Goal: Obtain resource: Download file/media

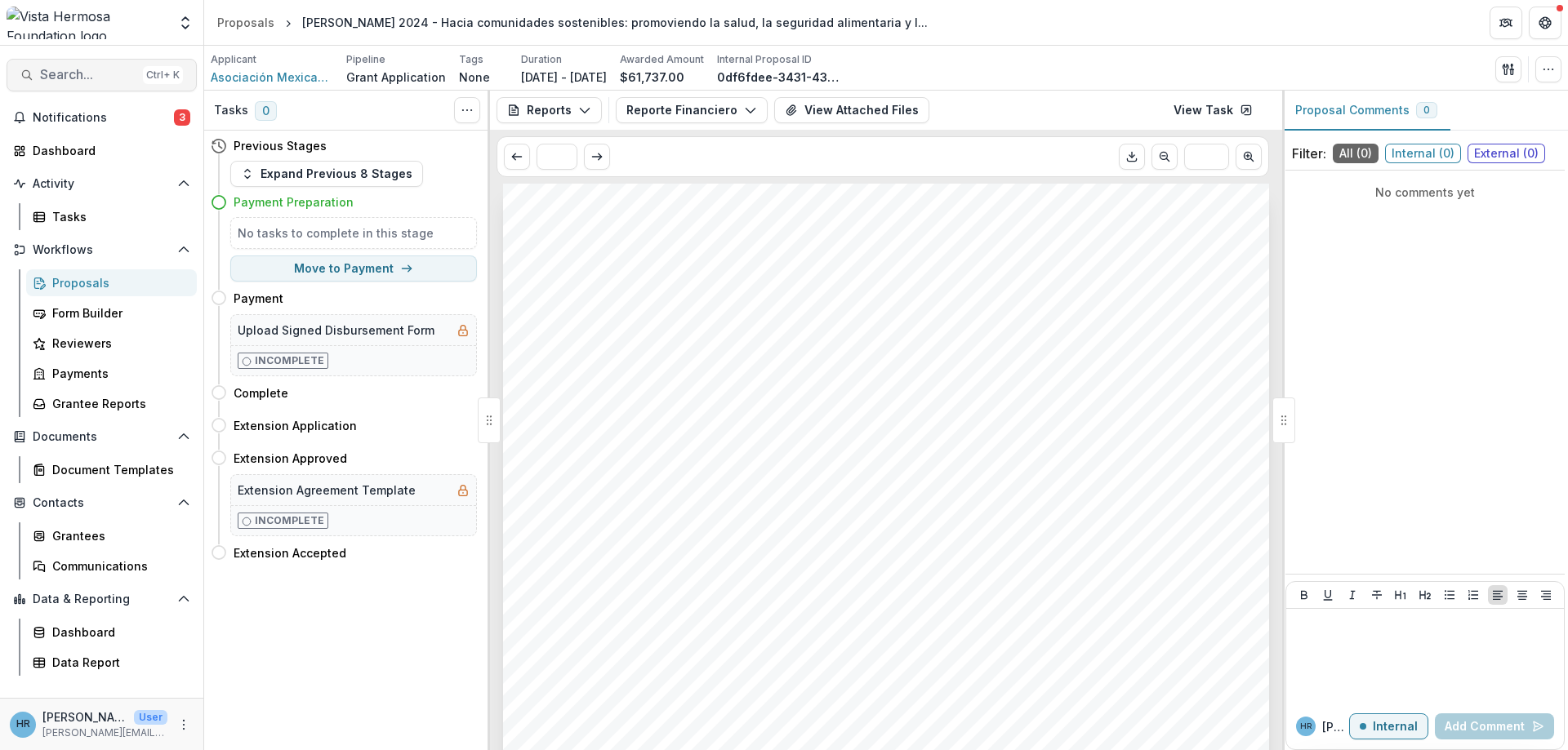
click at [65, 78] on span "Search..." at bounding box center [88, 74] width 96 height 16
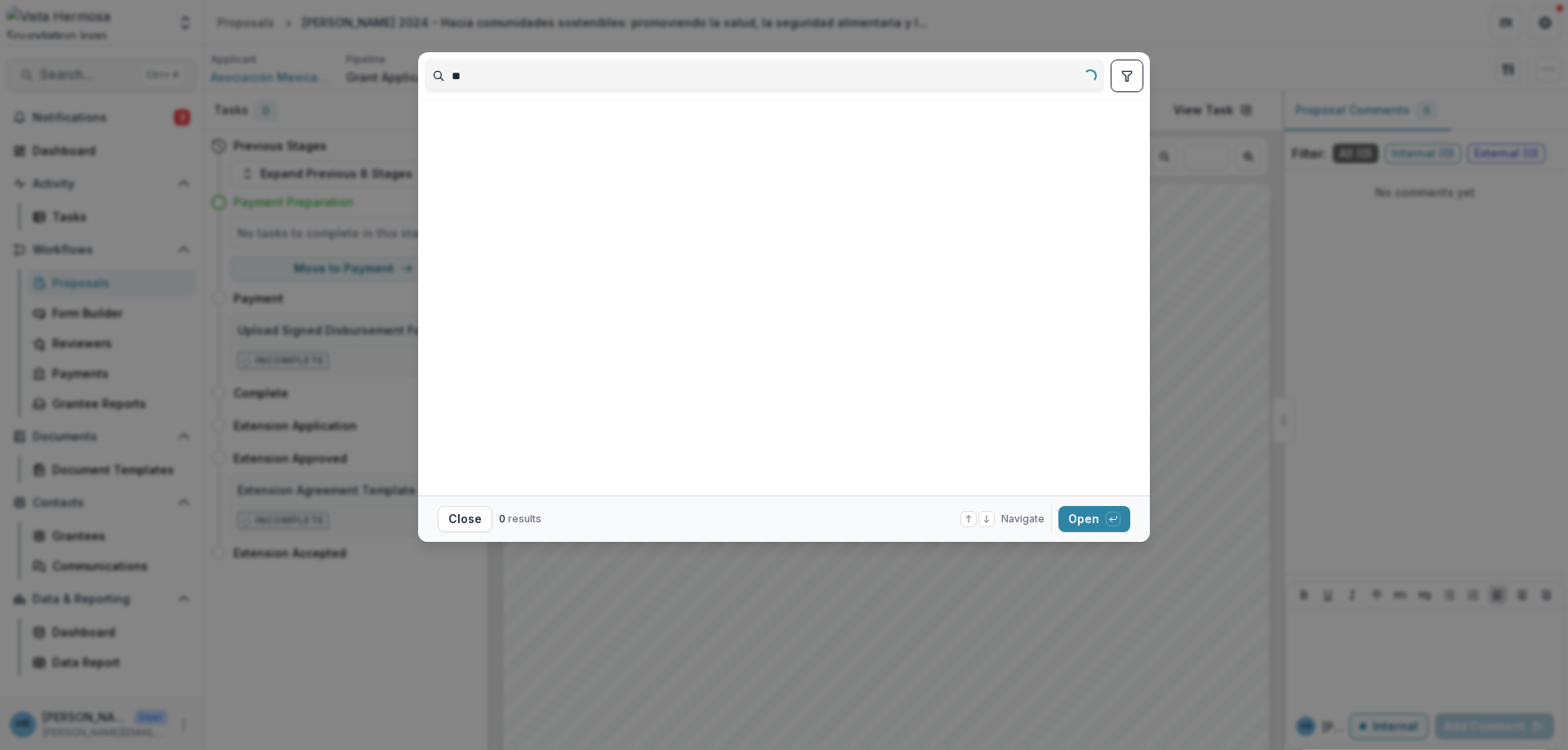
type input "*"
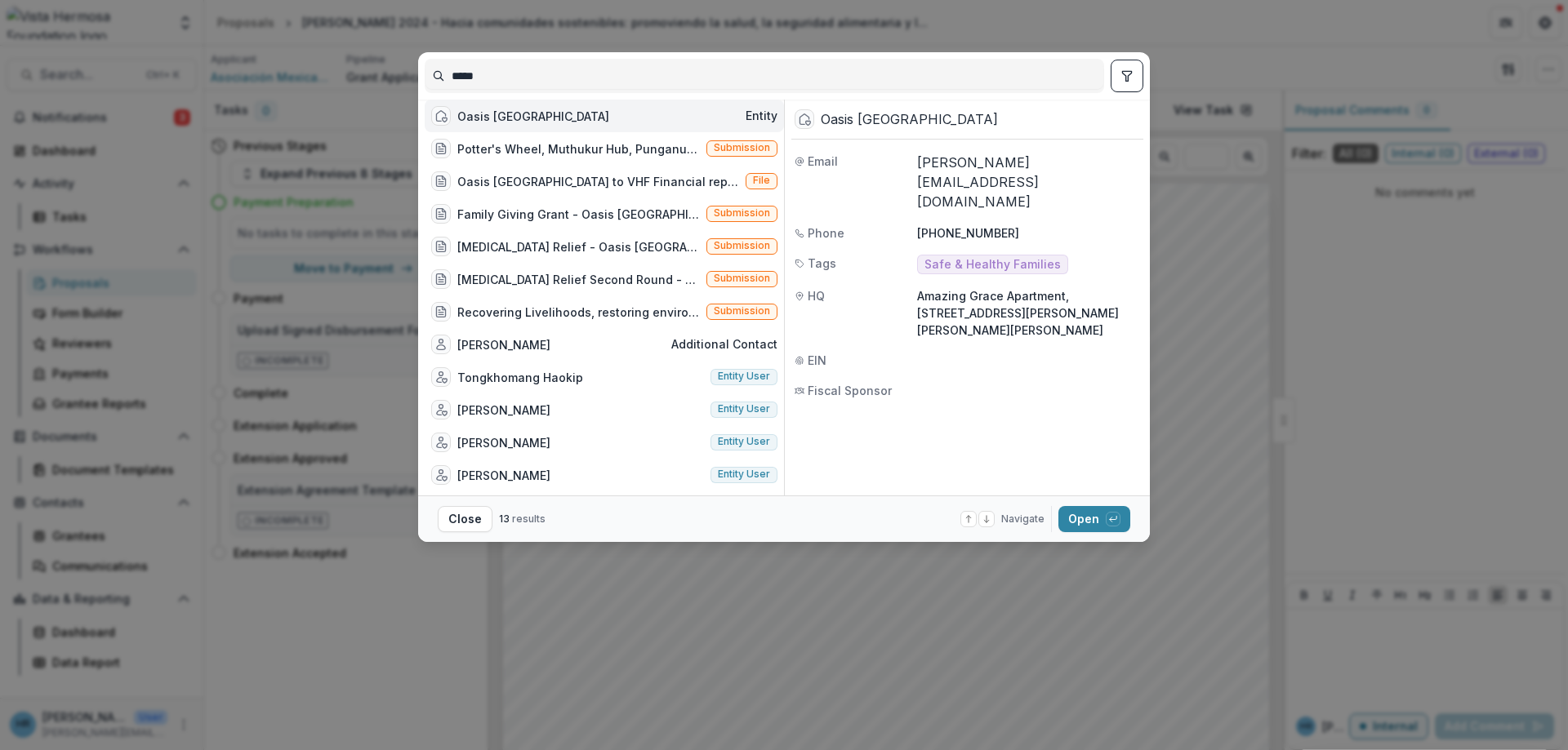
type input "*****"
click at [503, 119] on div "Oasis [GEOGRAPHIC_DATA]" at bounding box center [533, 116] width 152 height 17
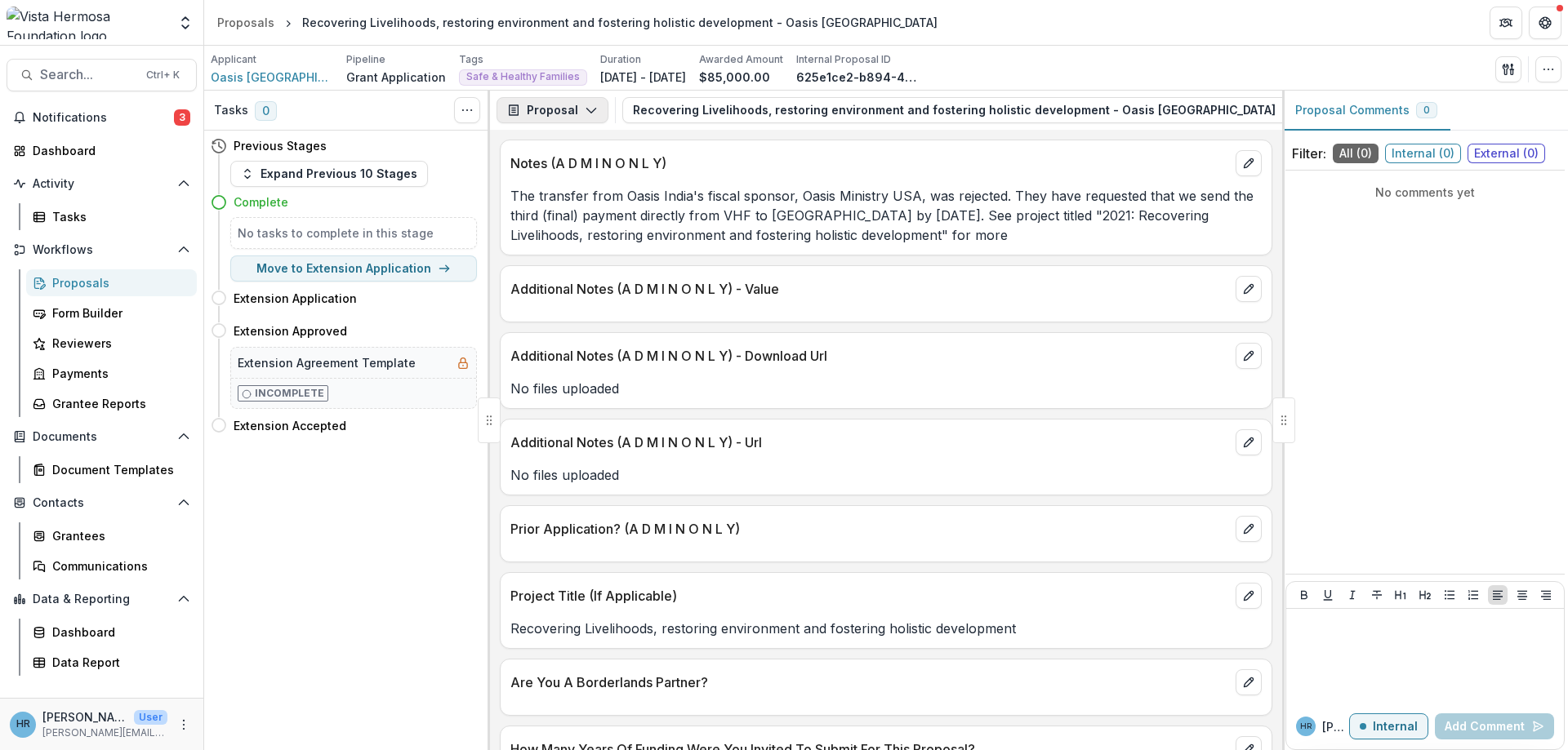
click at [581, 111] on button "Proposal" at bounding box center [552, 110] width 111 height 26
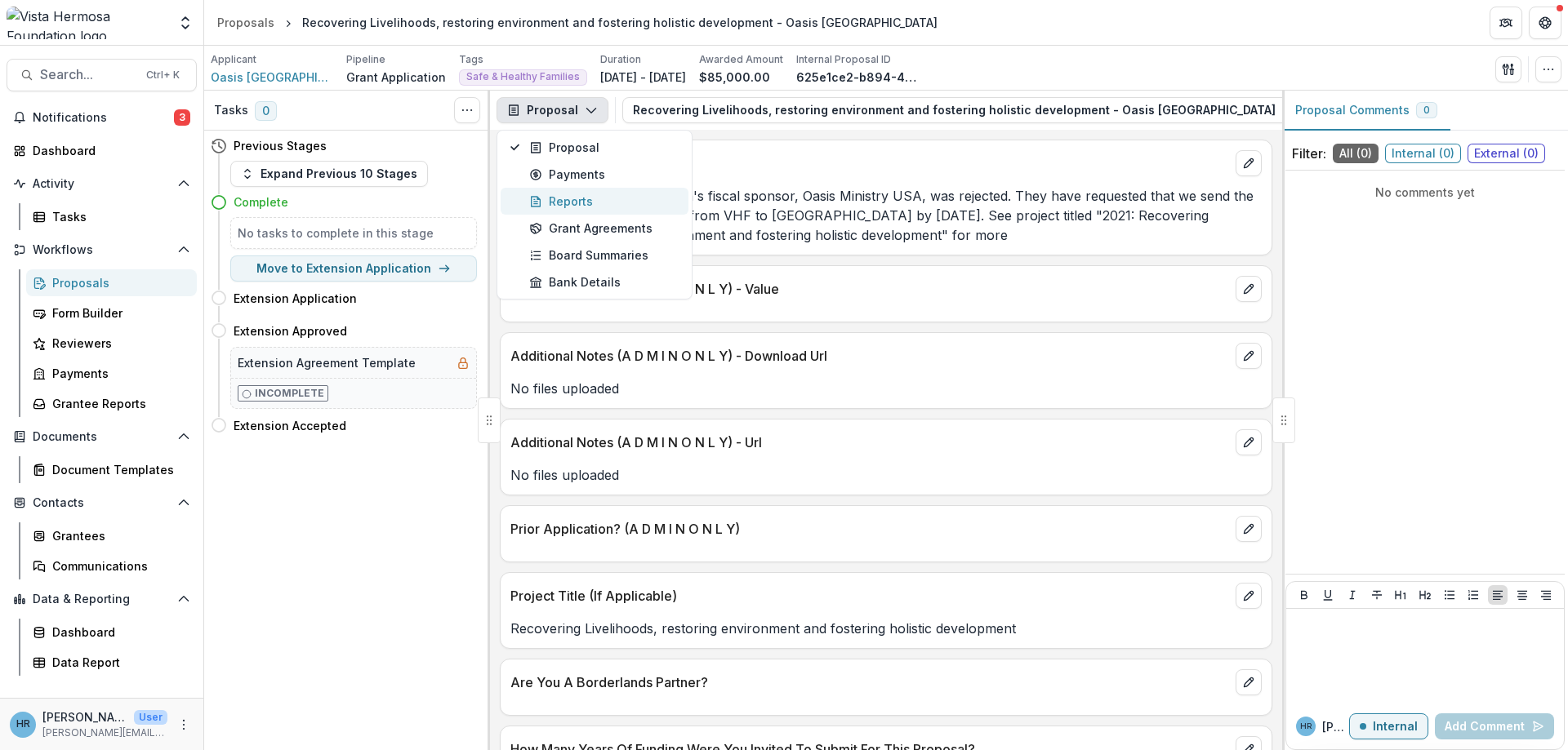
click at [565, 204] on div "Reports" at bounding box center [604, 201] width 150 height 17
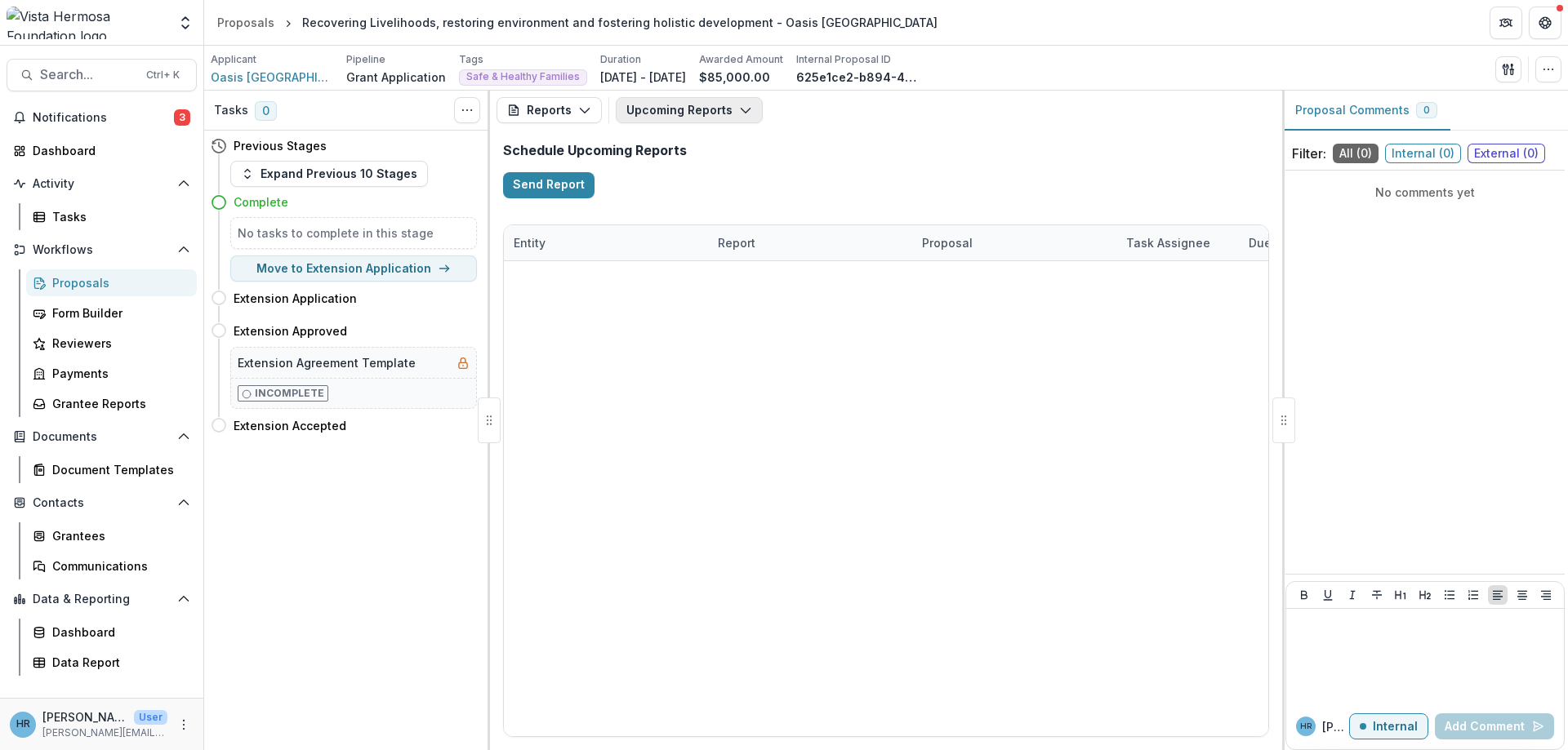
click at [723, 119] on button "Upcoming Reports" at bounding box center [689, 110] width 147 height 26
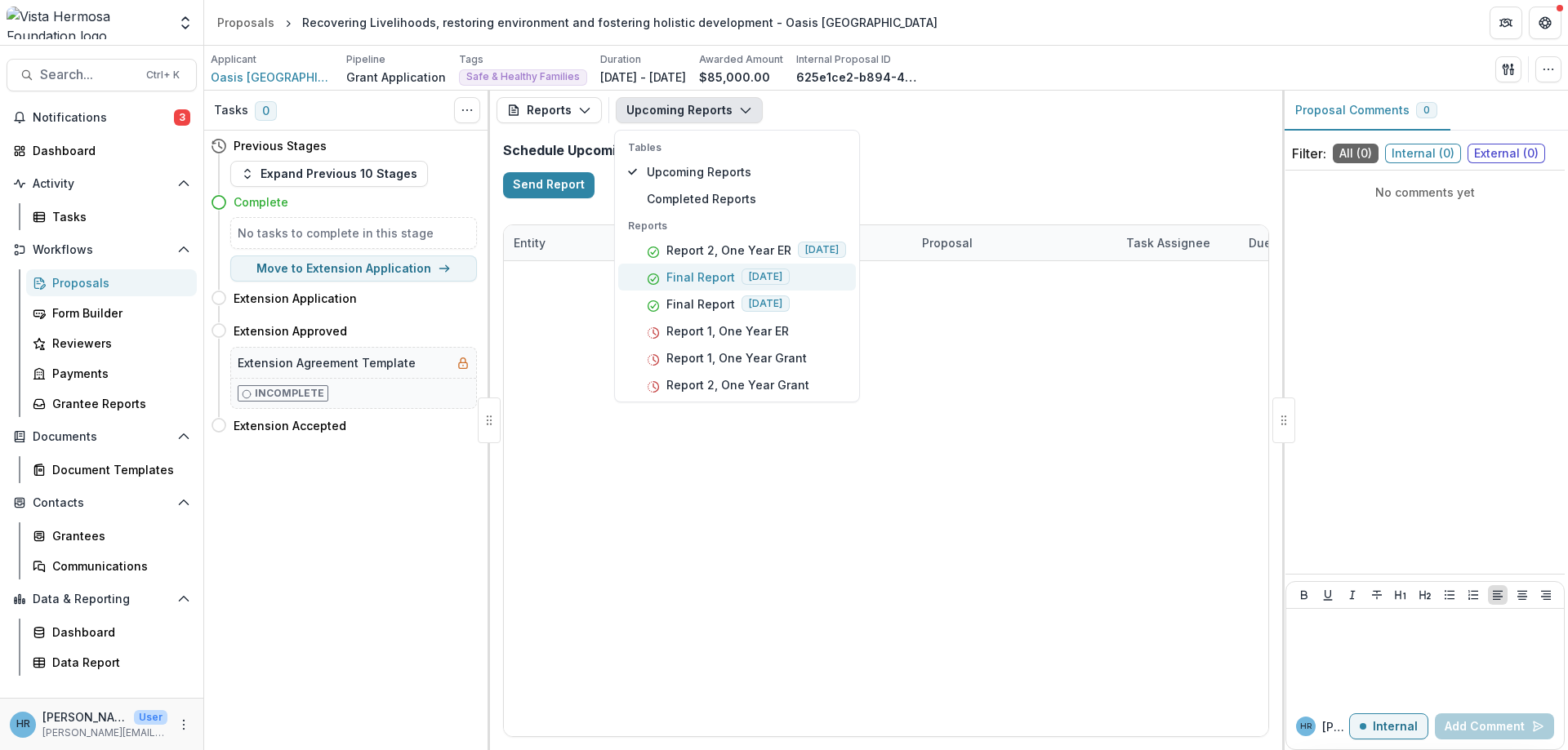
click at [725, 279] on p "Final Report" at bounding box center [700, 277] width 69 height 17
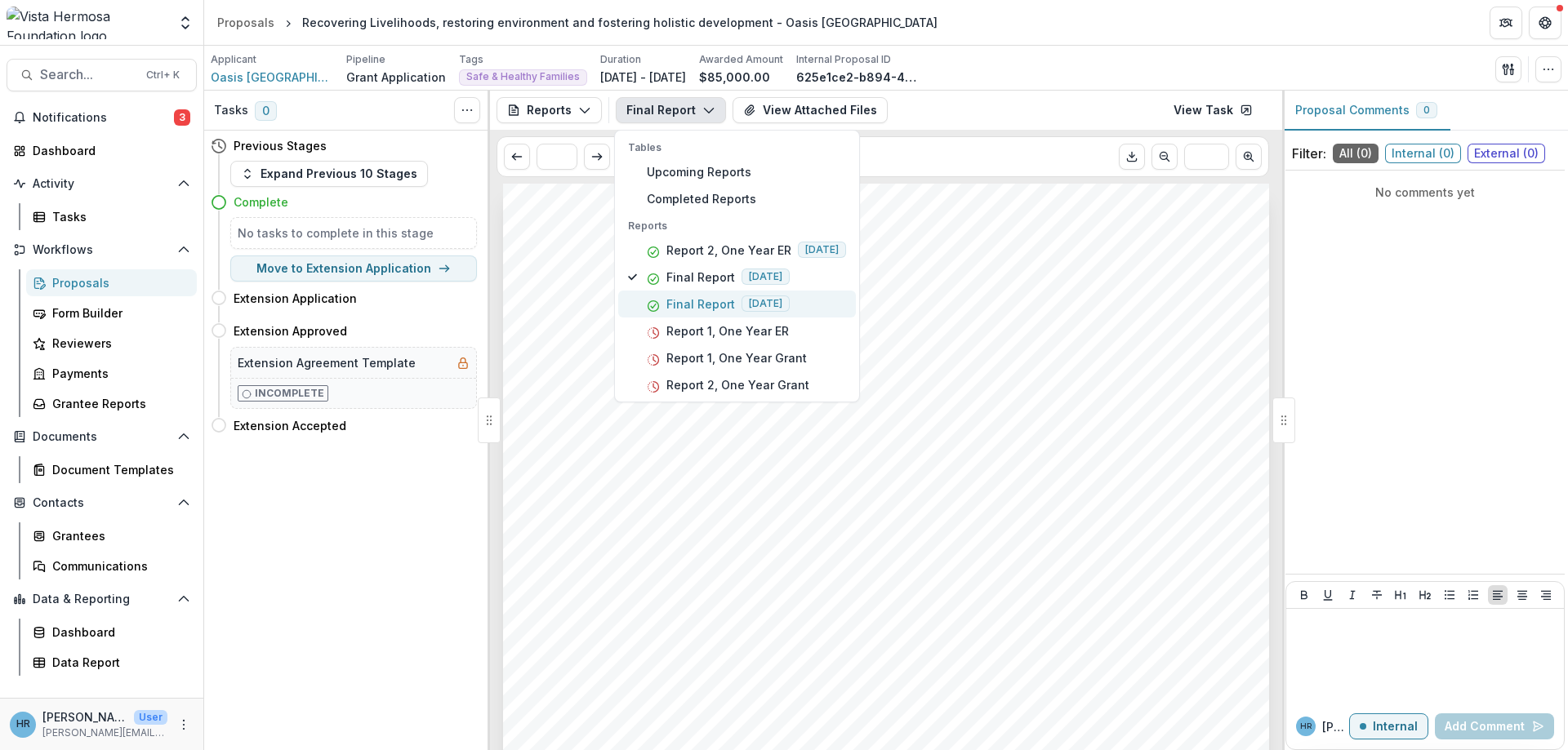
click at [726, 301] on p "Final Report" at bounding box center [700, 303] width 69 height 17
click at [969, 319] on div "Submission Responses Expenditure Final Report Report Name Final Report Report D…" at bounding box center [885, 725] width 766 height 1083
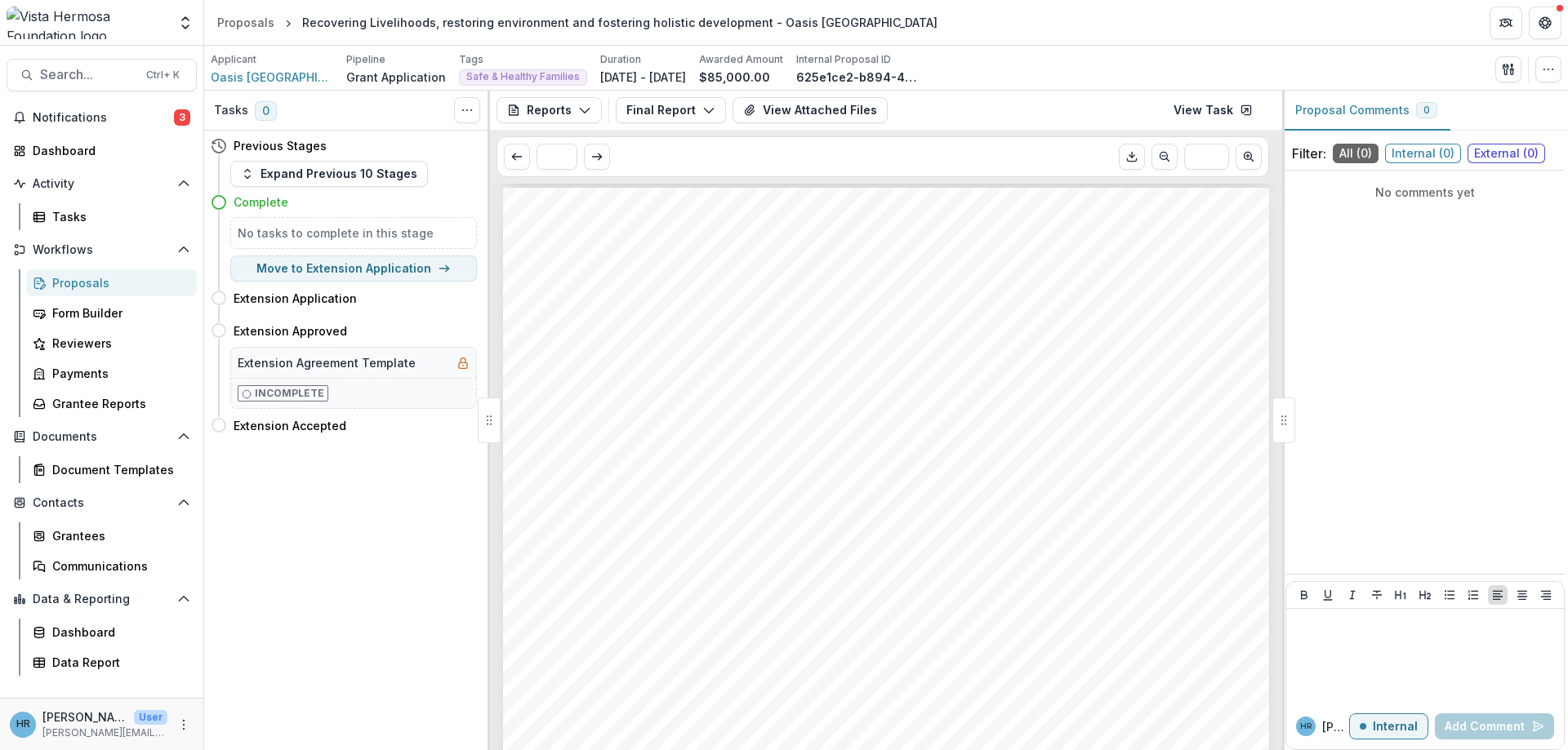
scroll to position [1273, 0]
click at [749, 111] on icon "View Attached Files" at bounding box center [749, 110] width 13 height 13
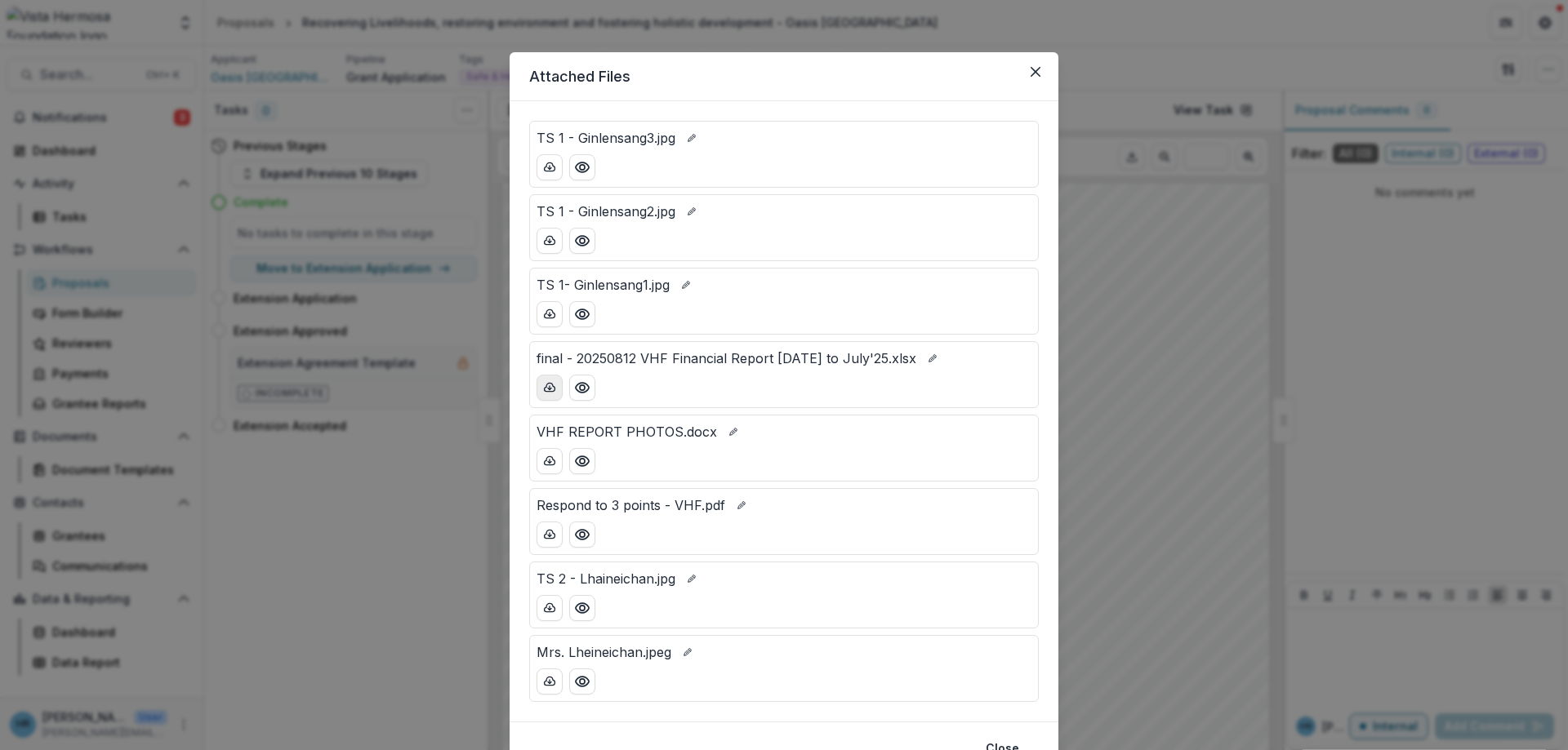
click at [549, 389] on line "download-button" at bounding box center [549, 388] width 0 height 4
click at [1037, 69] on icon "Close" at bounding box center [1035, 71] width 10 height 10
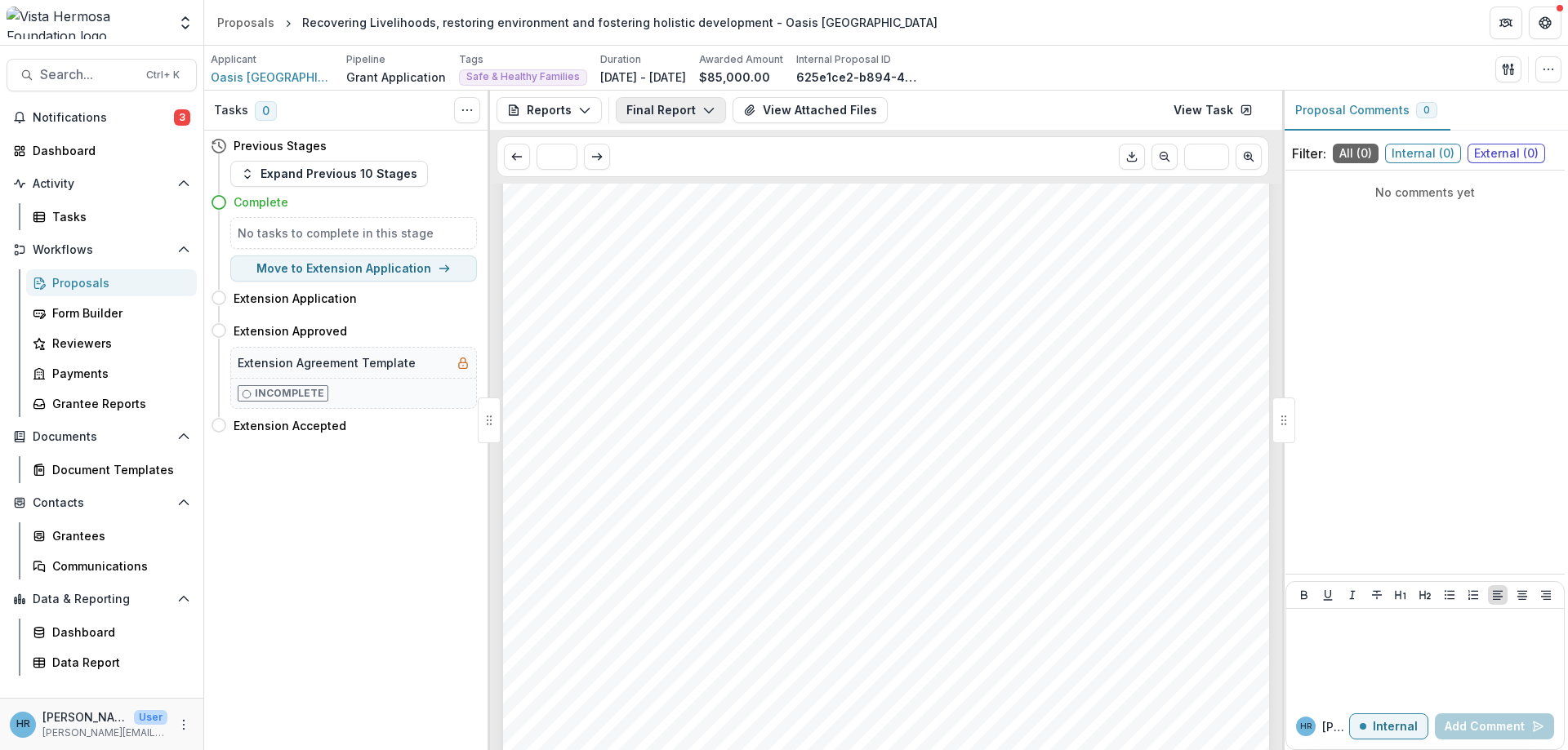
click at [703, 111] on icon "button" at bounding box center [709, 110] width 13 height 13
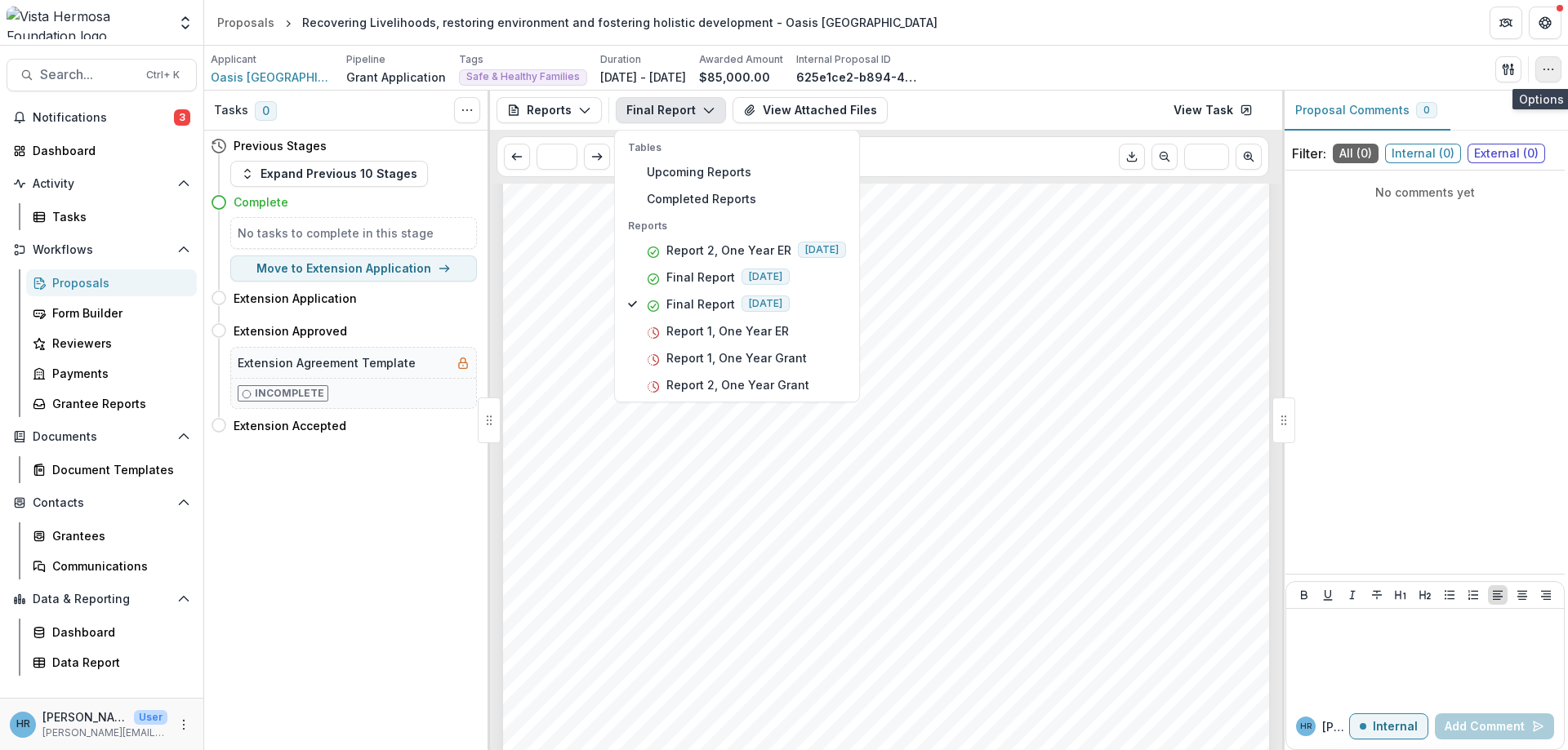
click at [1544, 69] on circle "button" at bounding box center [1543, 69] width 1 height 1
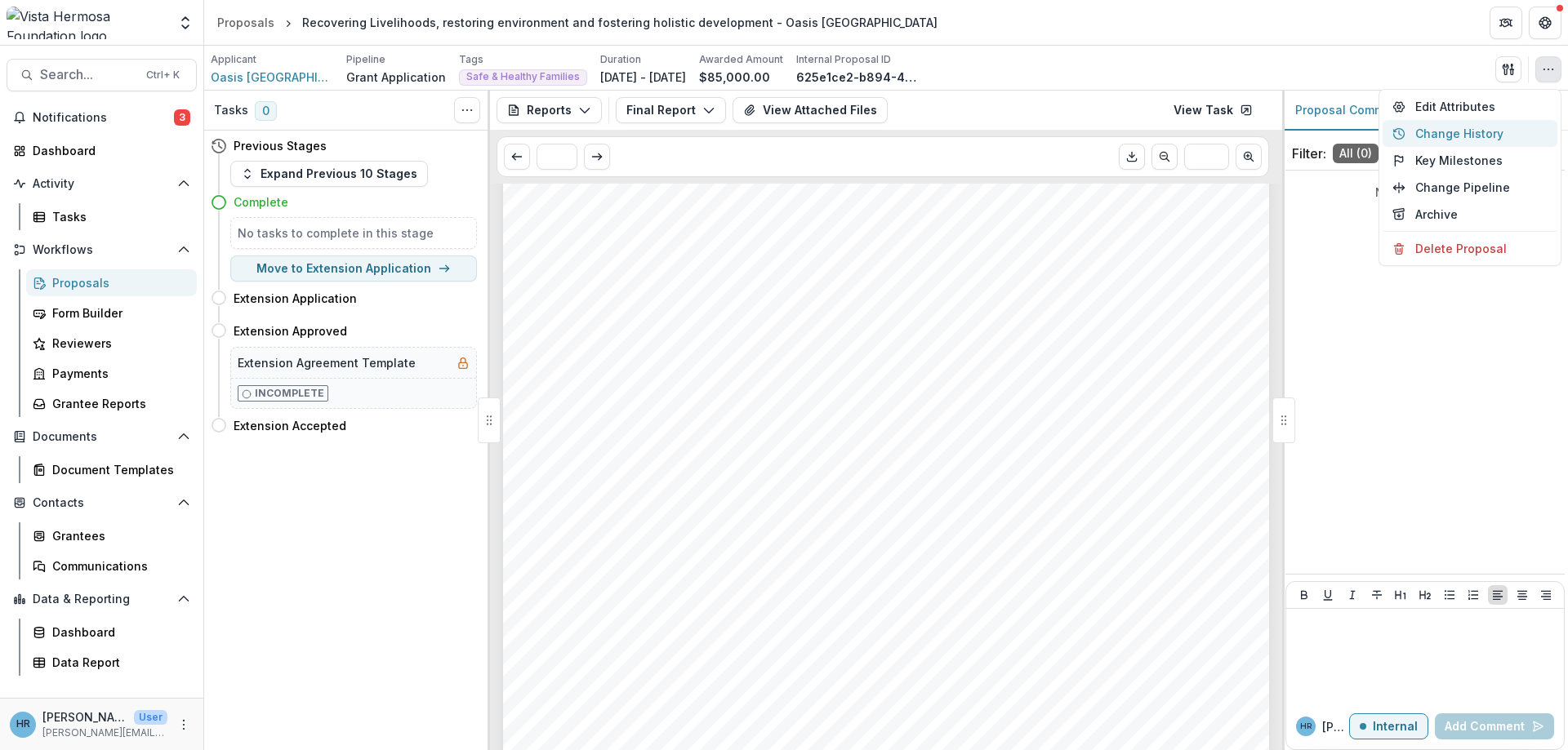
click at [1478, 134] on button "Change History" at bounding box center [1469, 132] width 175 height 26
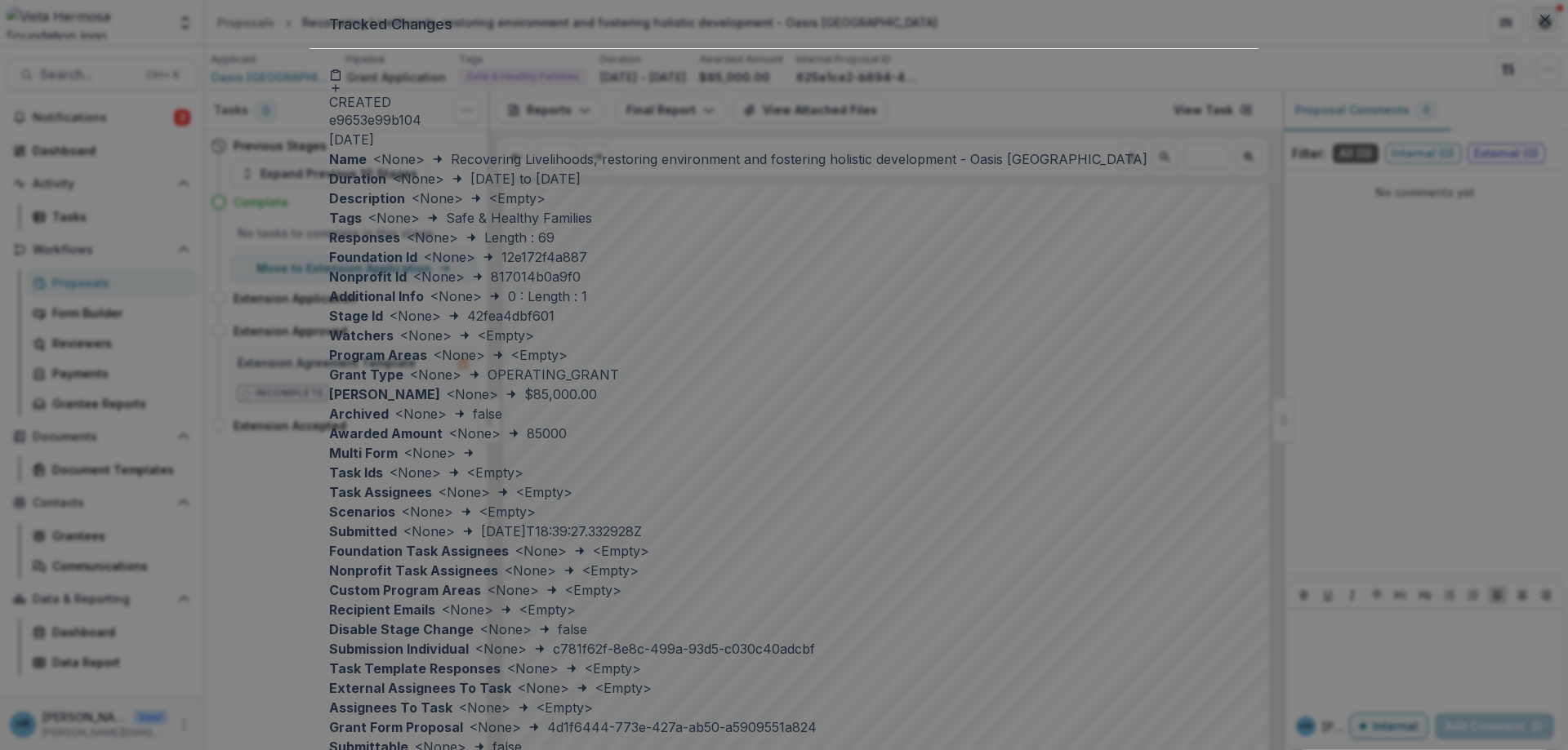
click at [1531, 33] on button "Close" at bounding box center [1544, 19] width 26 height 26
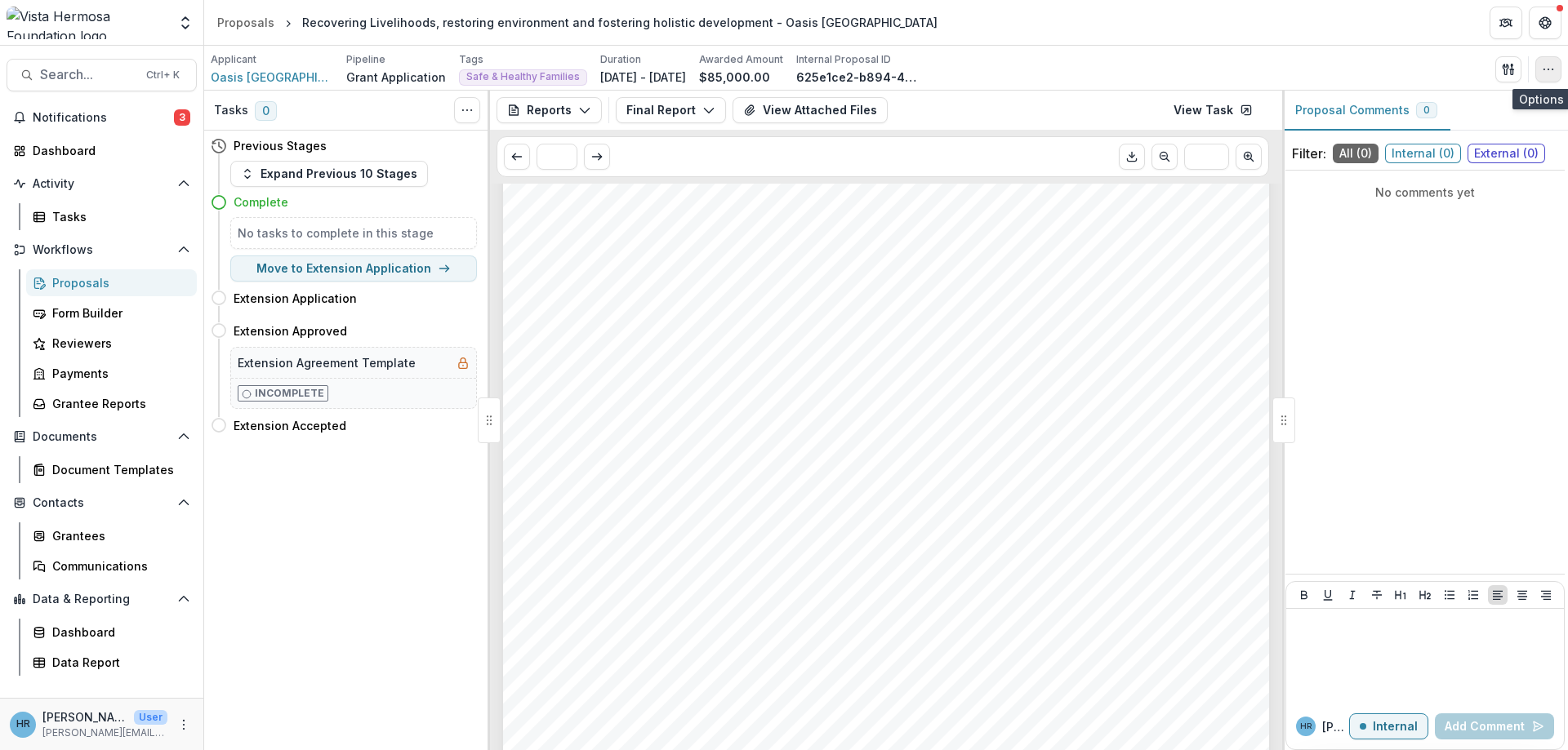
click at [1554, 69] on icon "button" at bounding box center [1548, 69] width 13 height 13
click at [1476, 107] on button "Edit Attributes" at bounding box center [1469, 106] width 175 height 26
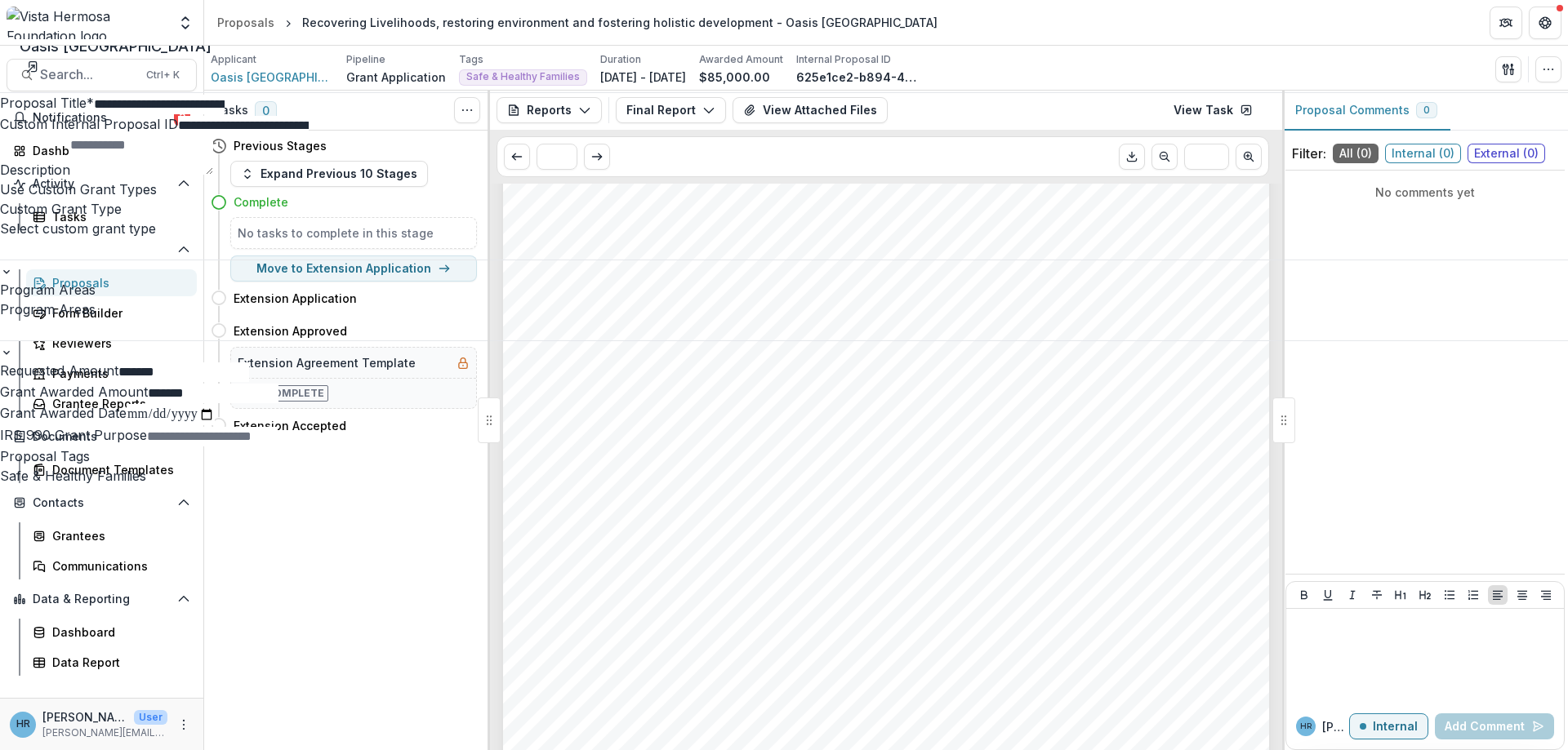
scroll to position [43, 0]
click at [1545, 29] on button "Close" at bounding box center [1544, 19] width 26 height 26
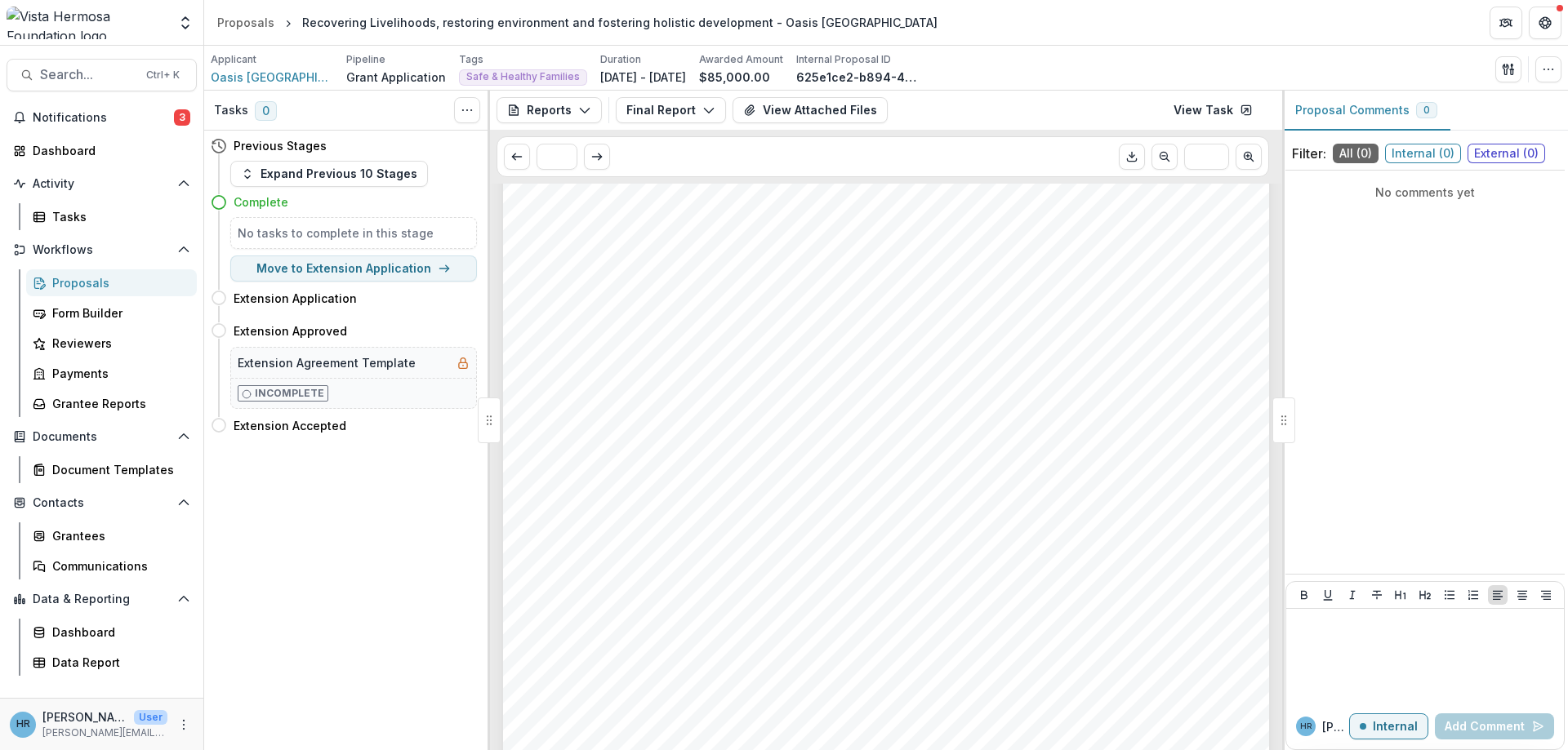
scroll to position [880, 0]
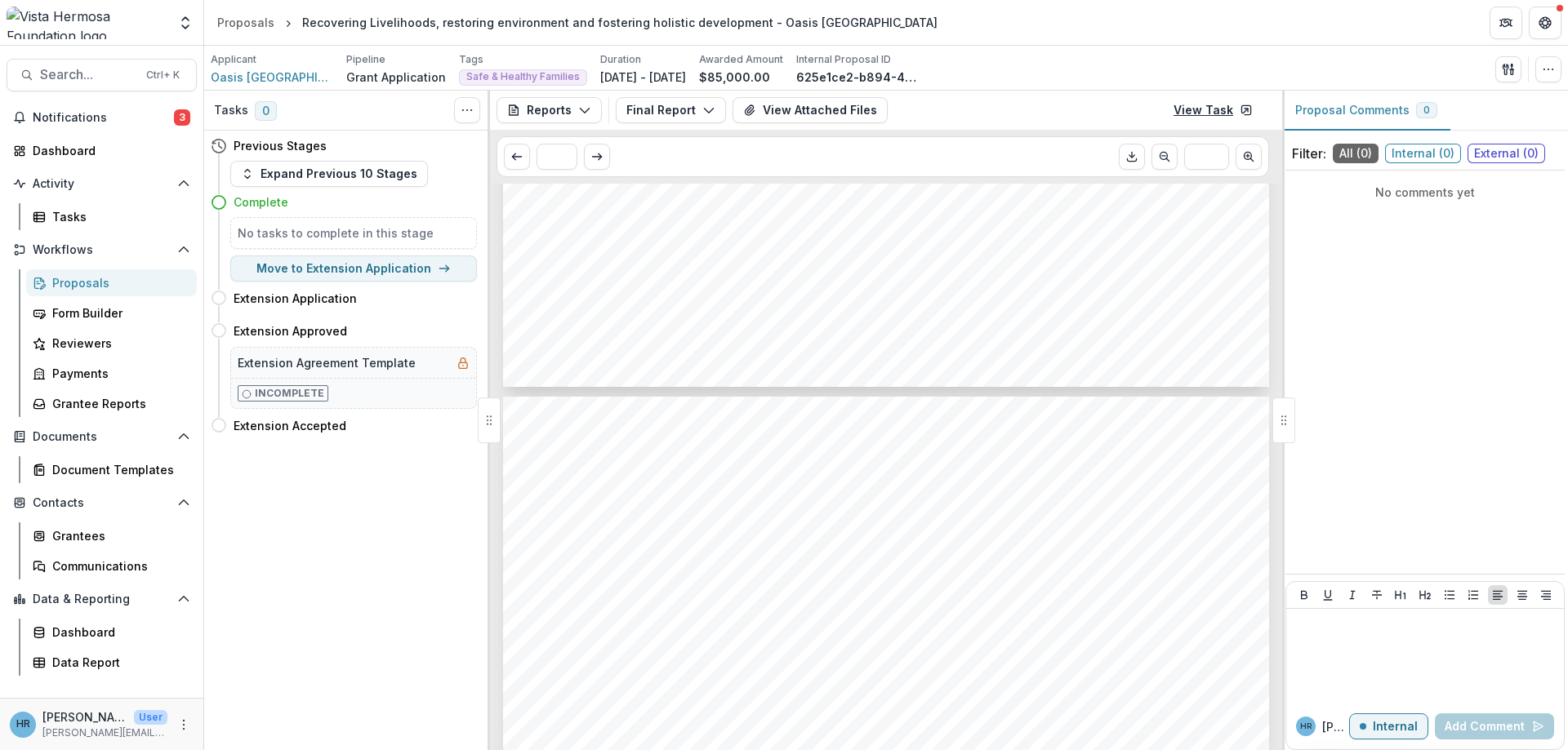
click at [1241, 114] on icon at bounding box center [1246, 110] width 13 height 13
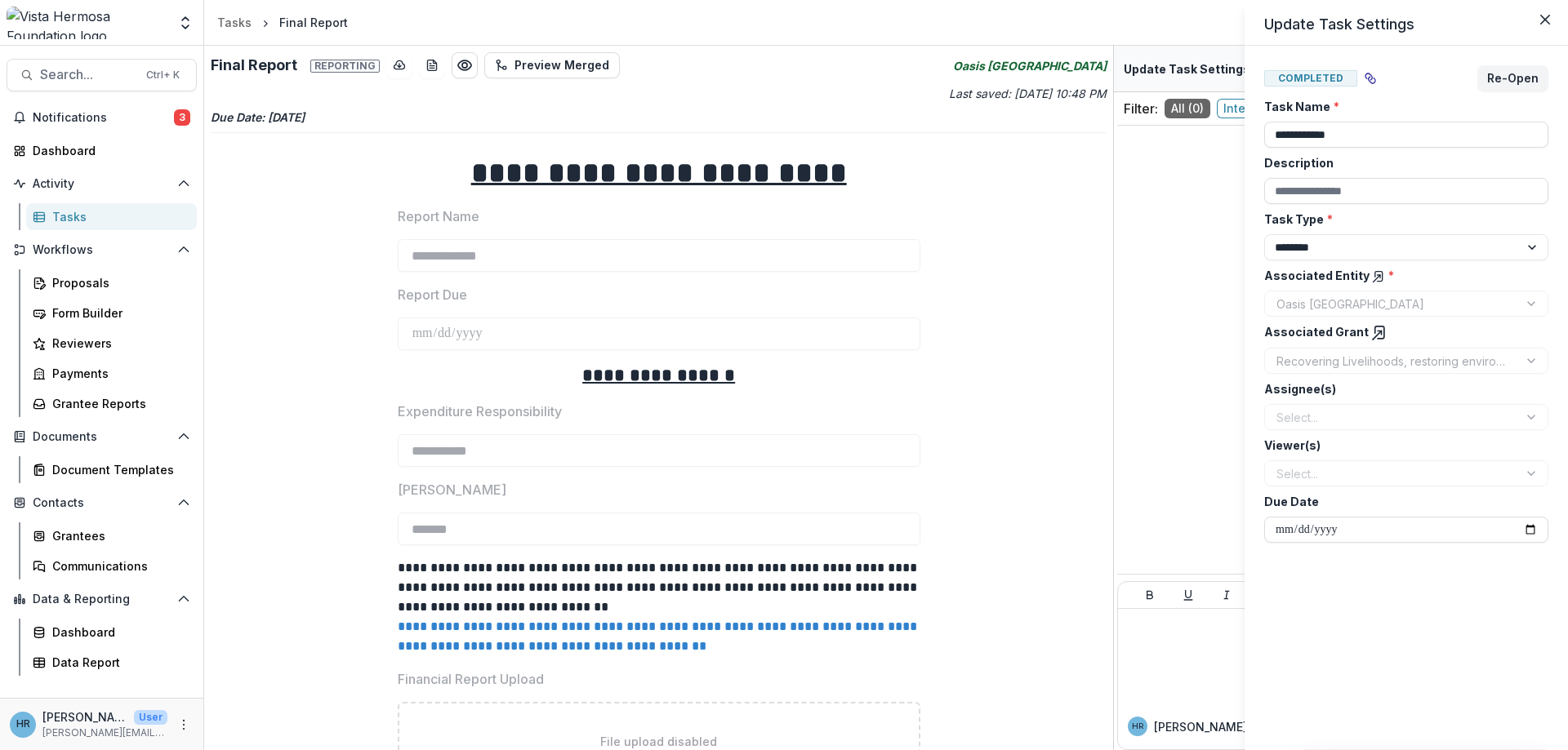
select select "********"
click at [1542, 22] on icon "Close" at bounding box center [1544, 19] width 10 height 10
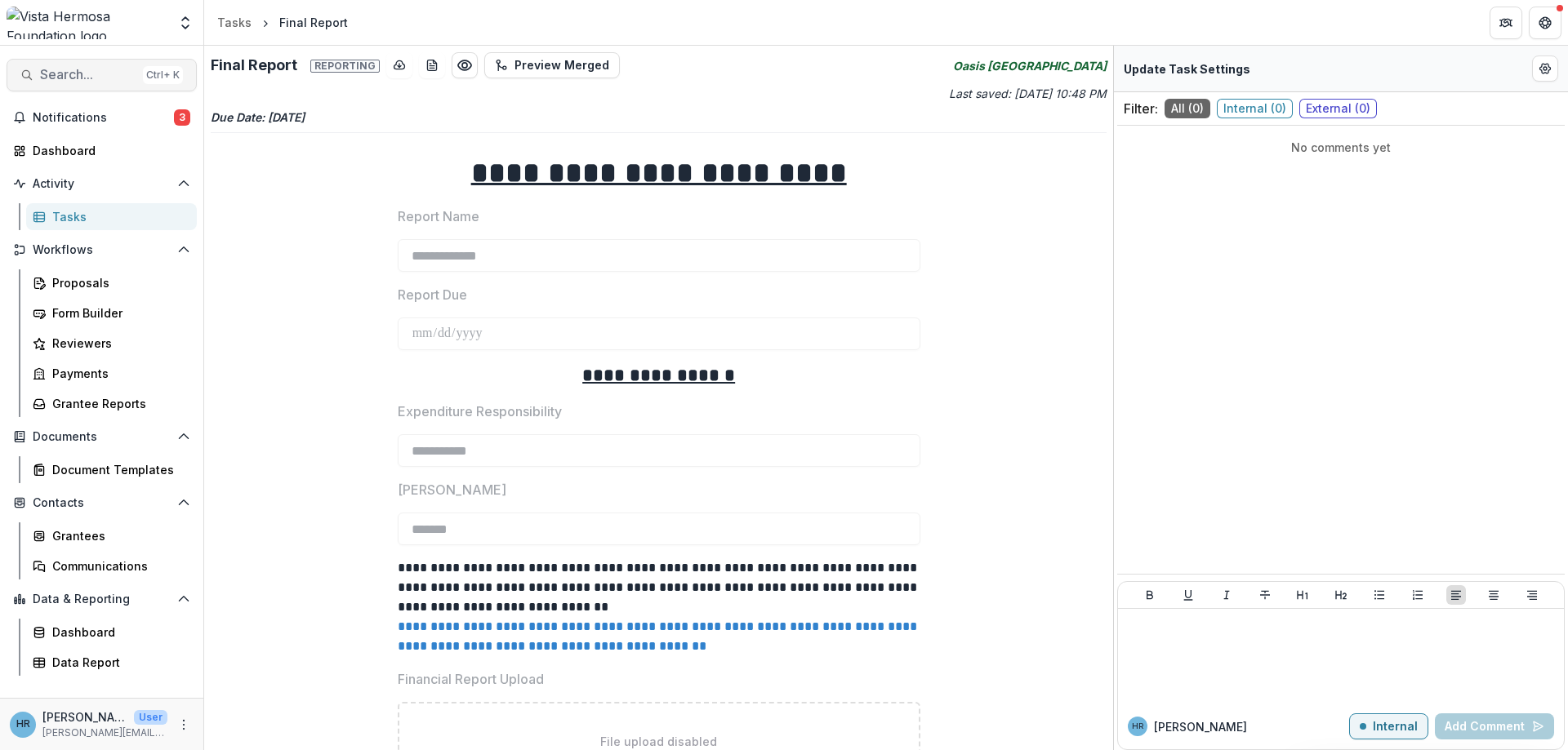
click at [66, 72] on span "Search..." at bounding box center [88, 74] width 96 height 16
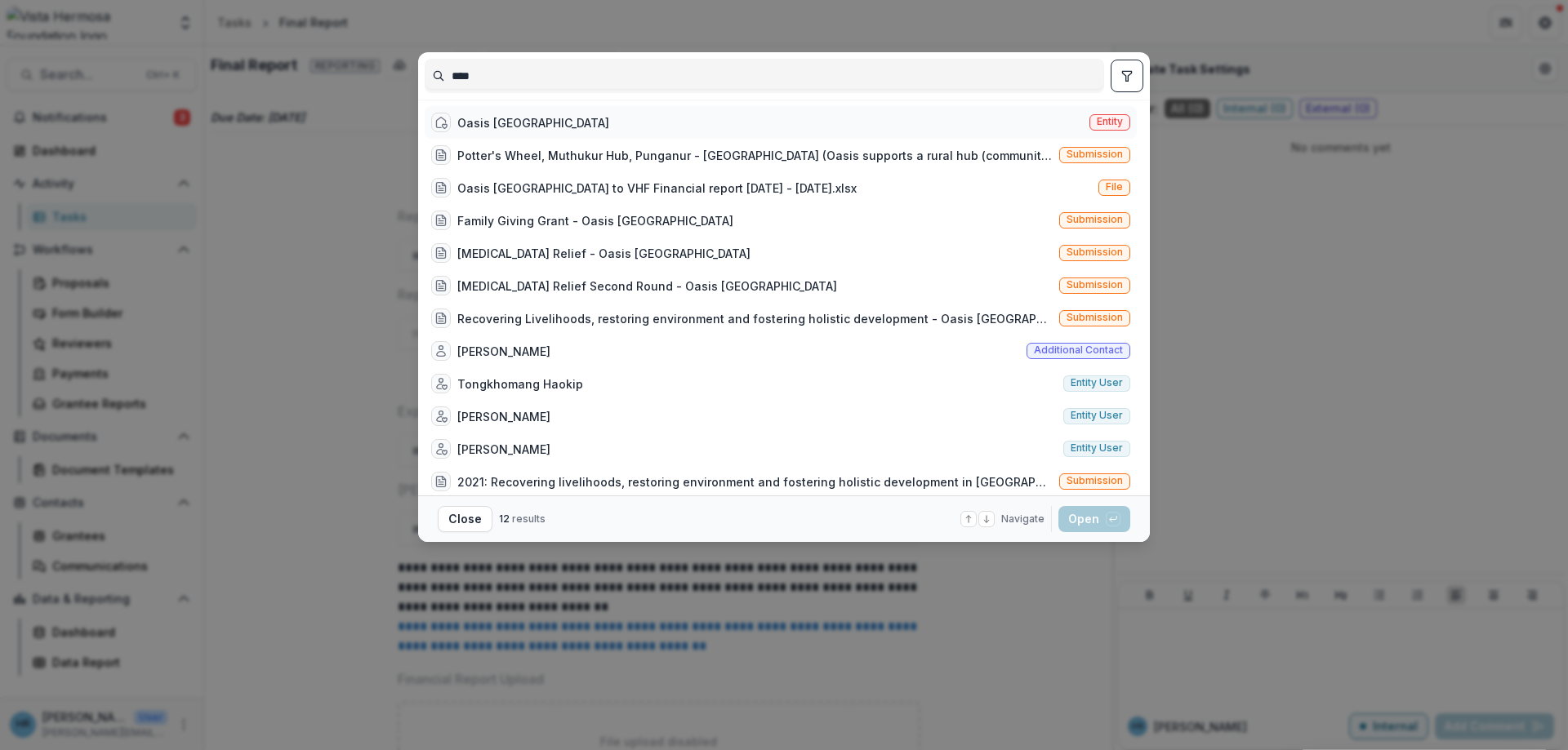
type input "****"
click at [465, 121] on div "Oasis [GEOGRAPHIC_DATA]" at bounding box center [533, 122] width 152 height 17
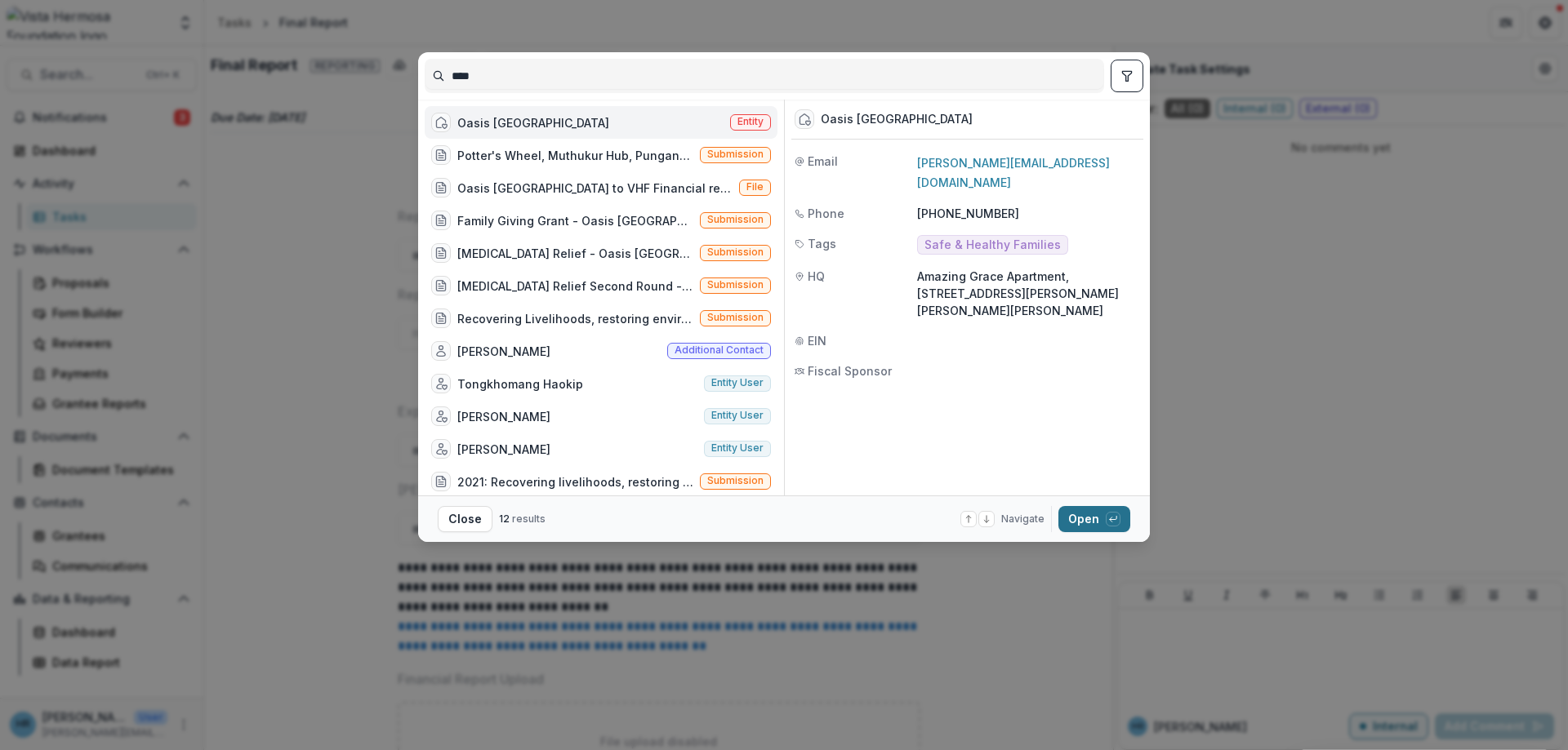
click at [1092, 519] on button "Open with enter key" at bounding box center [1094, 519] width 72 height 26
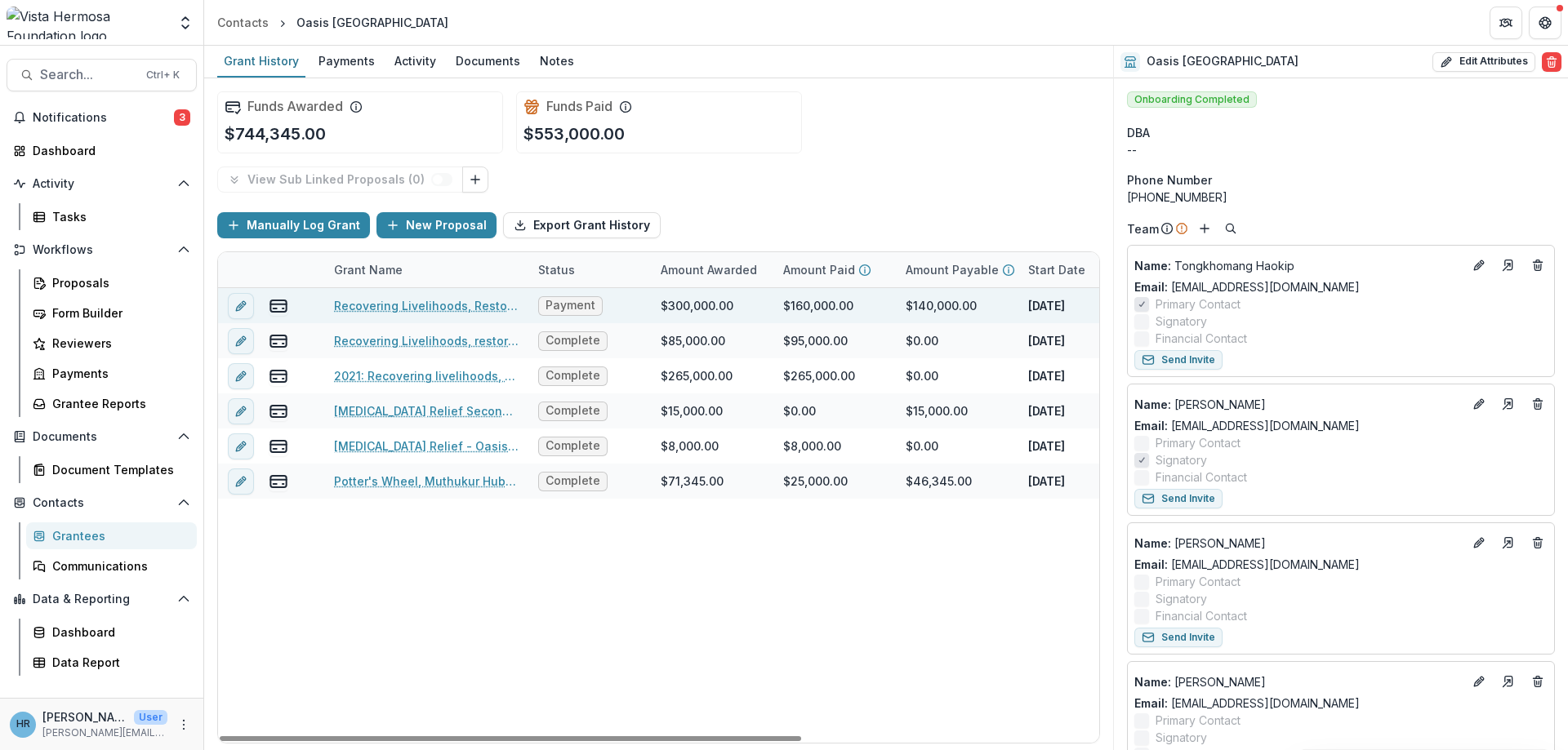
click at [368, 309] on link "Recovering Livelihoods, Restoring environment and Fostering Holistic Developmen…" at bounding box center [426, 305] width 185 height 17
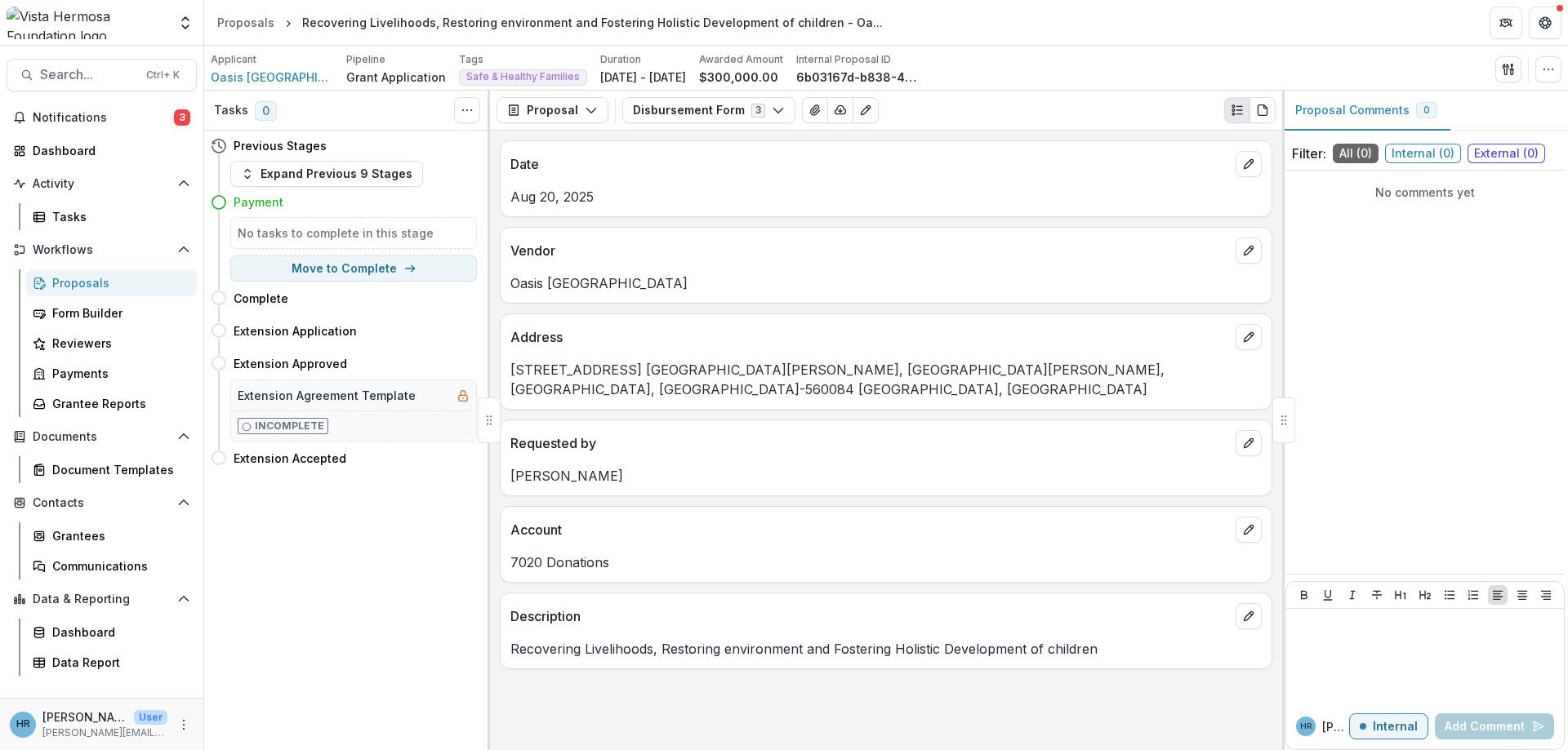
drag, startPoint x: 595, startPoint y: 107, endPoint x: 573, endPoint y: 135, distance: 35.6
click at [594, 110] on button "Proposal" at bounding box center [552, 110] width 111 height 26
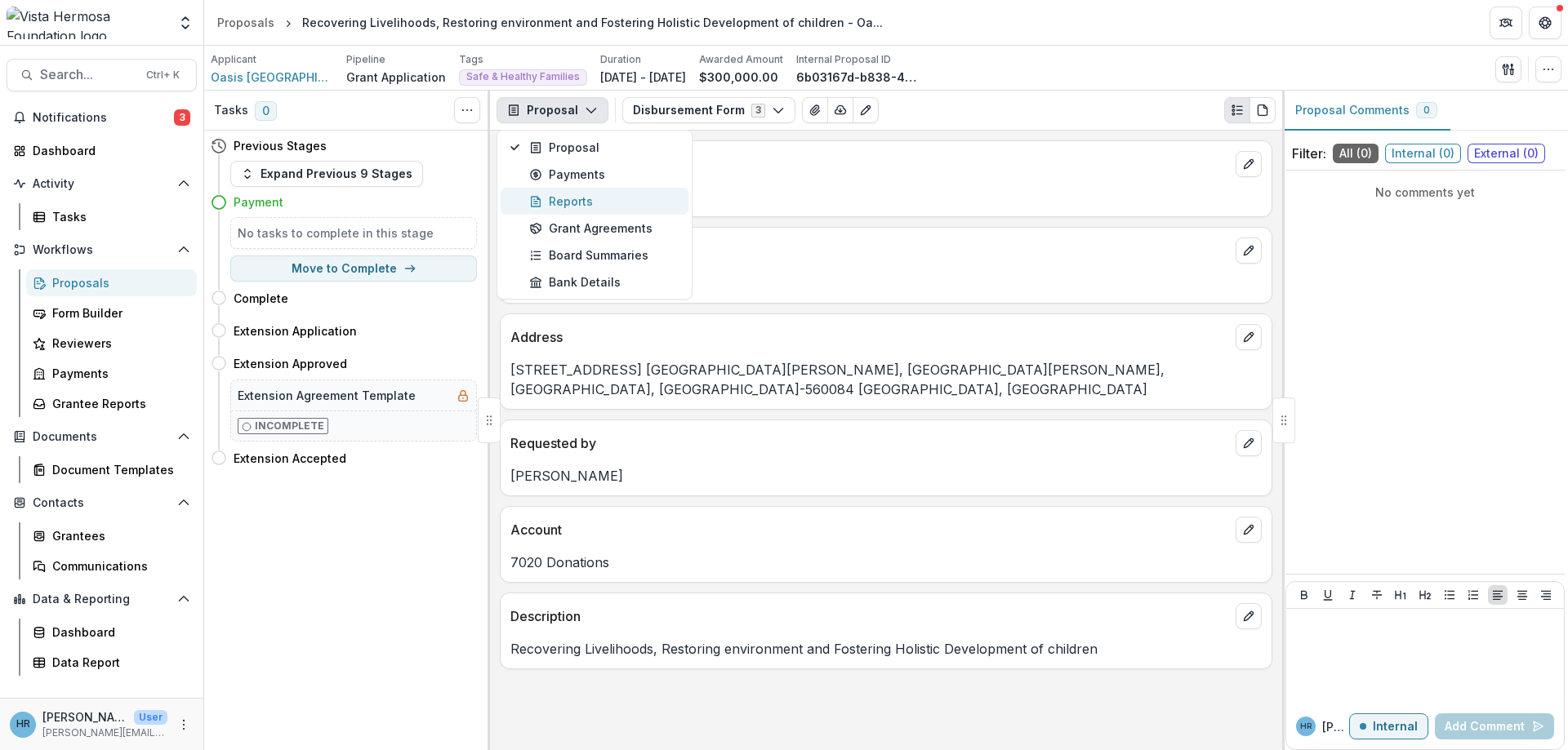
click at [572, 205] on div "Reports" at bounding box center [604, 201] width 150 height 17
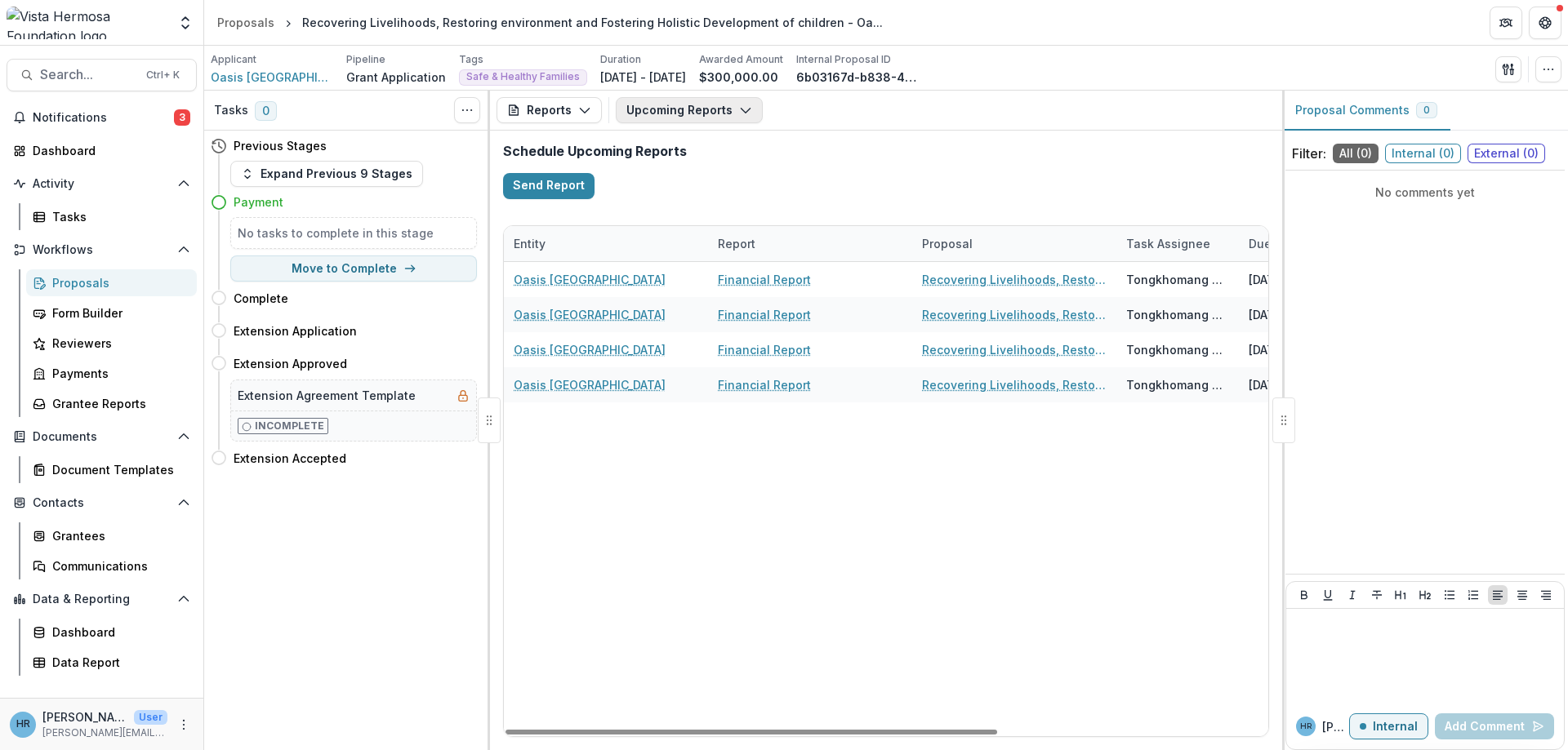
click at [666, 109] on button "Upcoming Reports" at bounding box center [689, 110] width 147 height 26
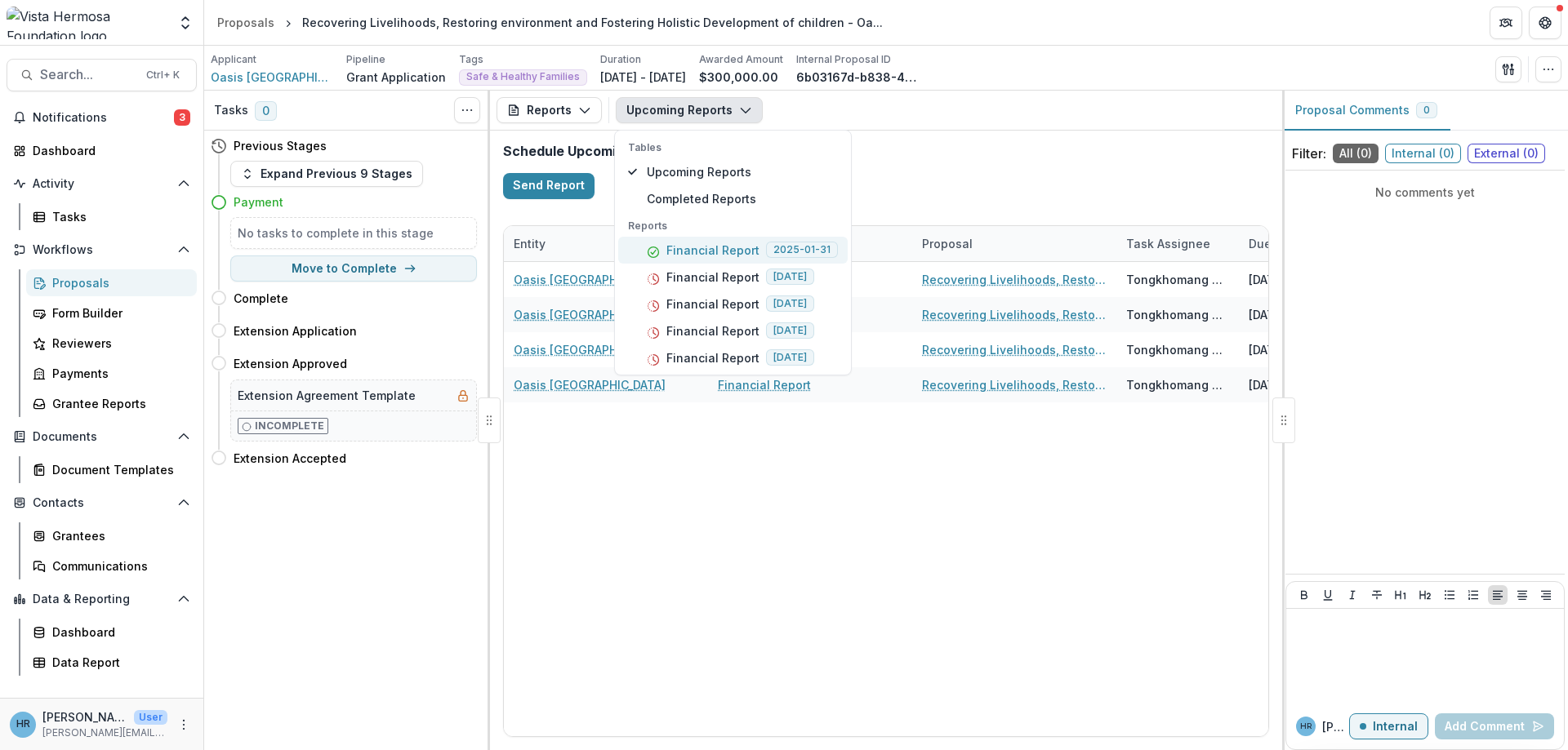
click at [703, 257] on p "Financial Report" at bounding box center [713, 250] width 93 height 17
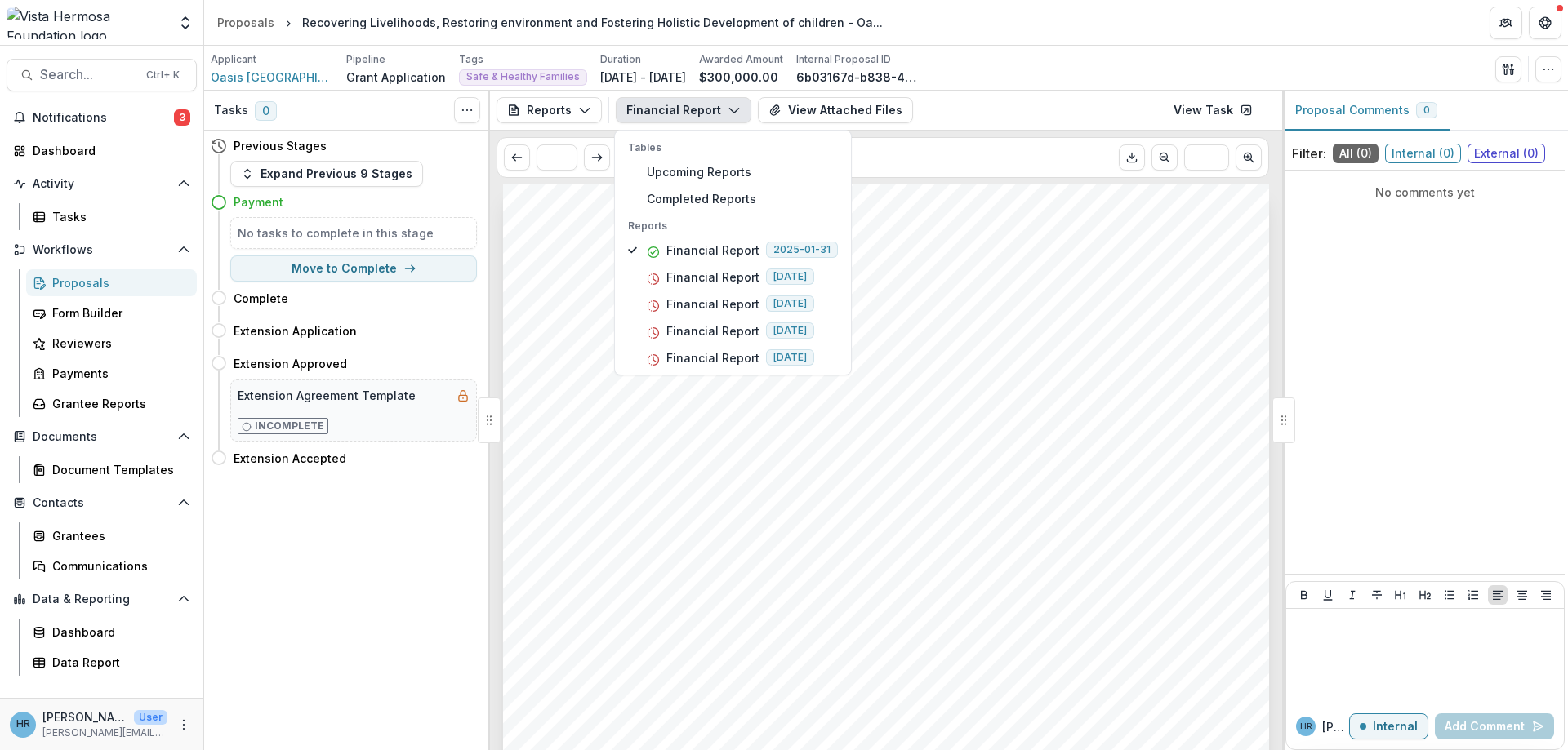
click at [712, 396] on span "[URL][DOMAIN_NAME]" at bounding box center [630, 390] width 163 height 16
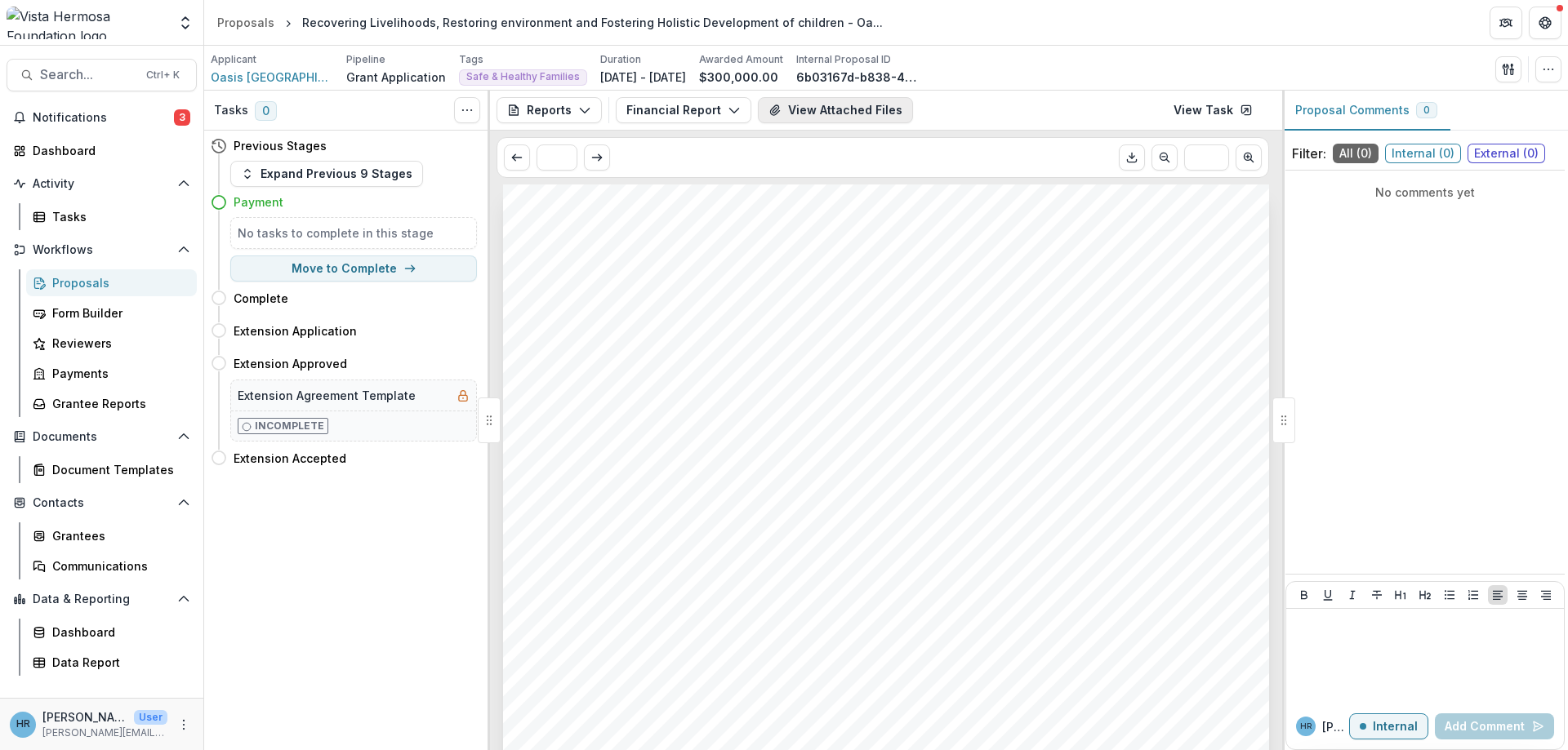
click at [838, 115] on button "View Attached Files" at bounding box center [835, 110] width 155 height 26
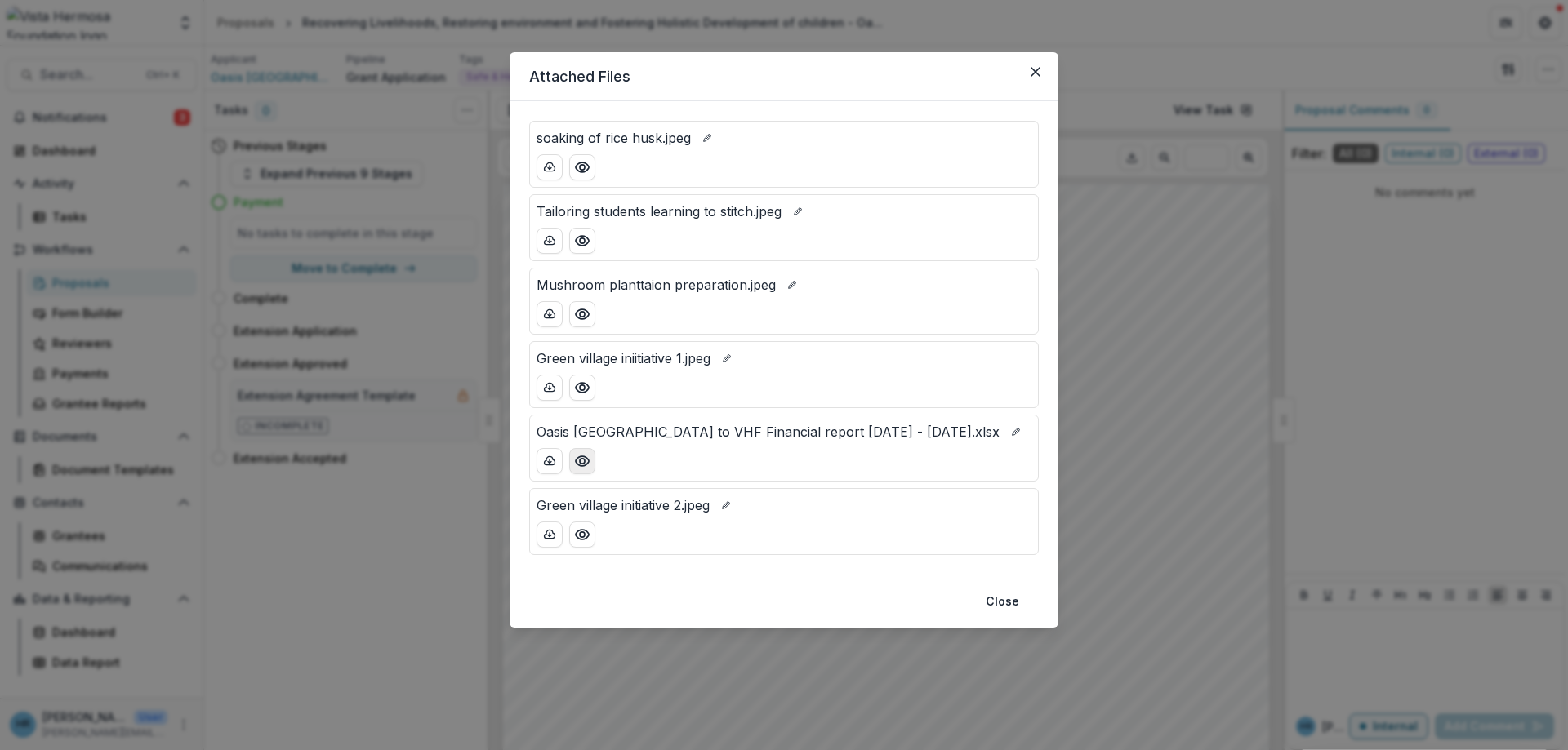
click at [581, 460] on circle "Preview Oasis India to VHF Financial report August 2024 - Jan 2025.xlsx" at bounding box center [581, 460] width 5 height 5
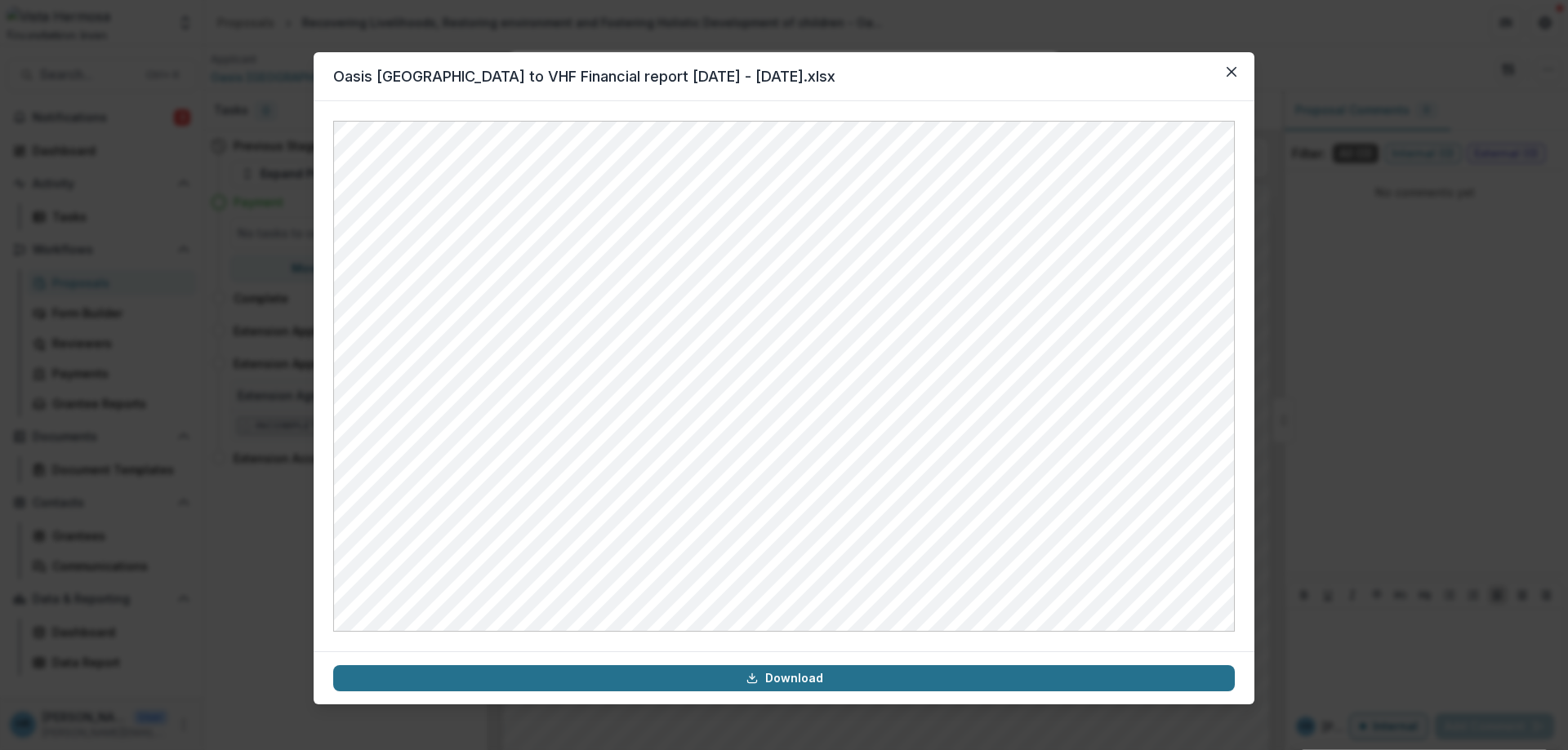
click at [906, 681] on link "Download" at bounding box center [784, 678] width 902 height 26
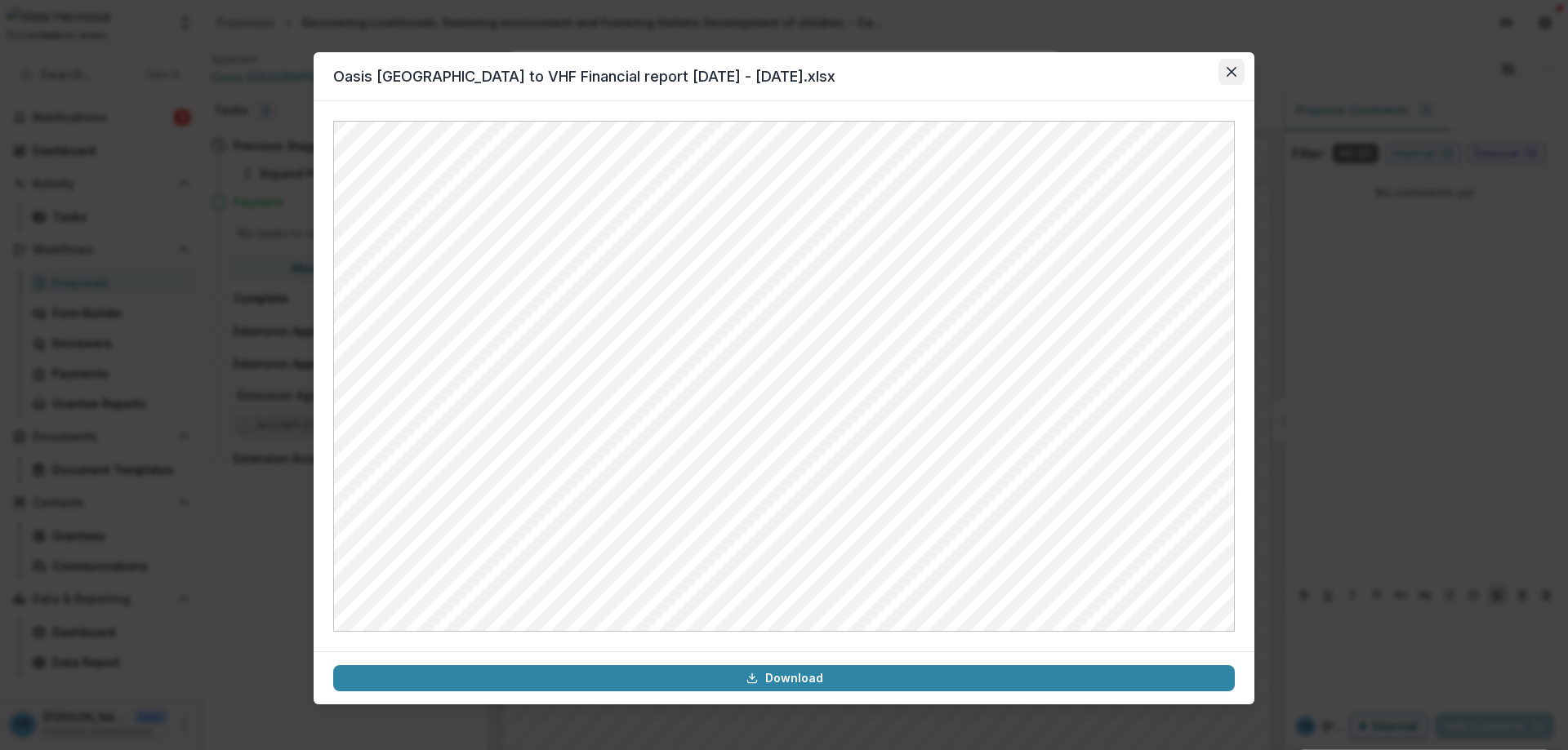
click at [1229, 69] on icon "Close" at bounding box center [1231, 71] width 10 height 10
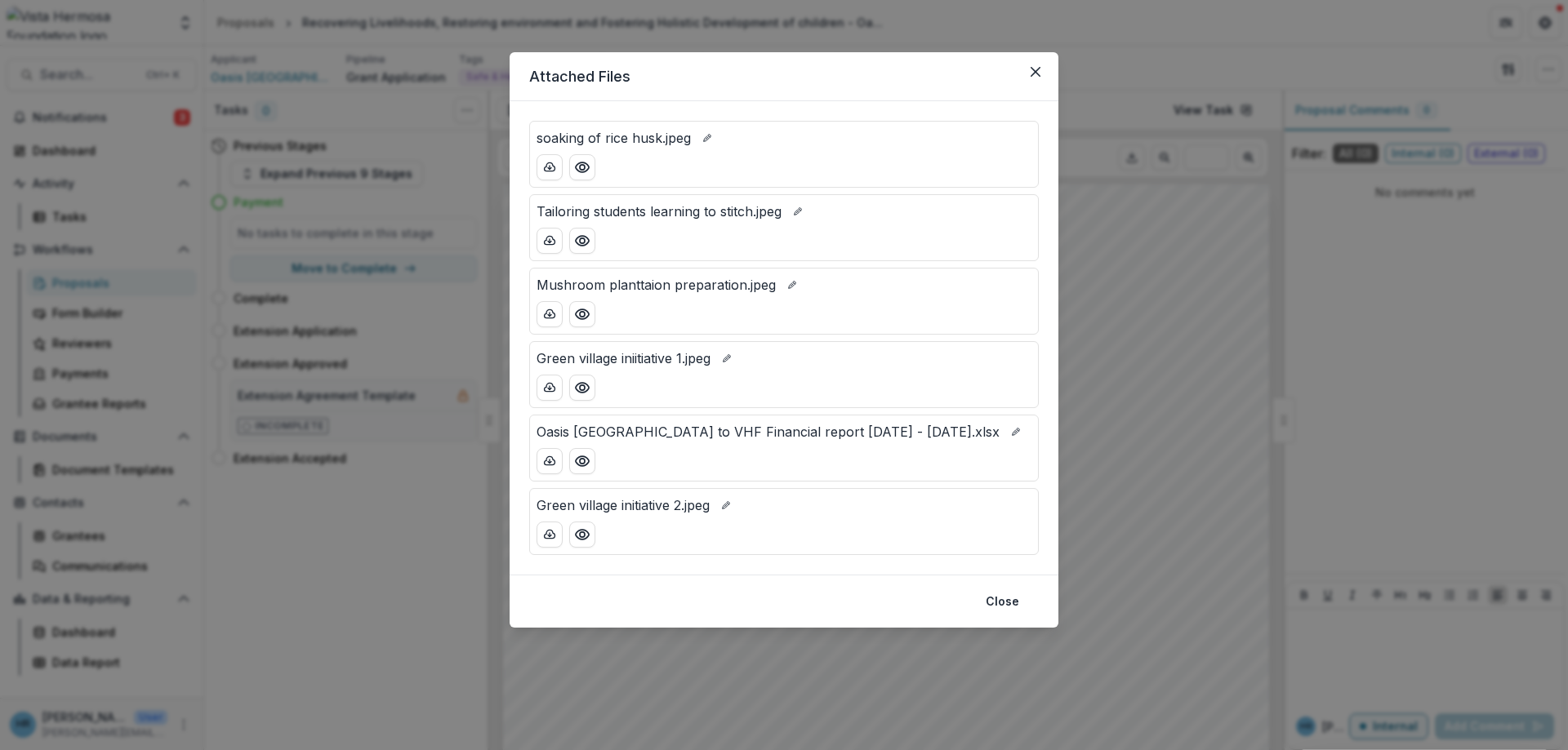
click at [1127, 274] on div "Attached Files soaking of rice husk.jpeg Tailoring students learning to stitch.…" at bounding box center [784, 375] width 1568 height 750
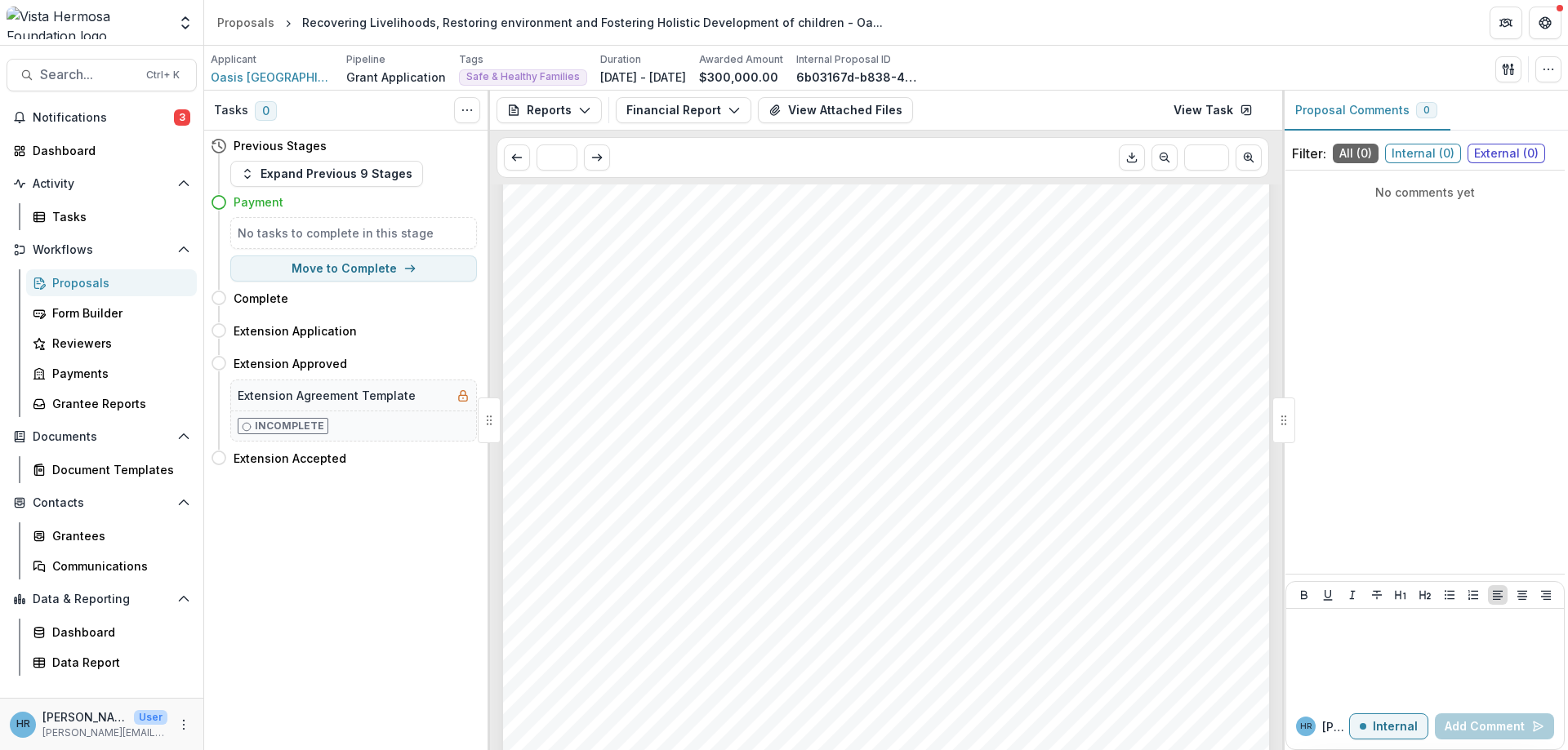
scroll to position [195, 0]
click at [738, 115] on button "Financial Report" at bounding box center [683, 110] width 135 height 26
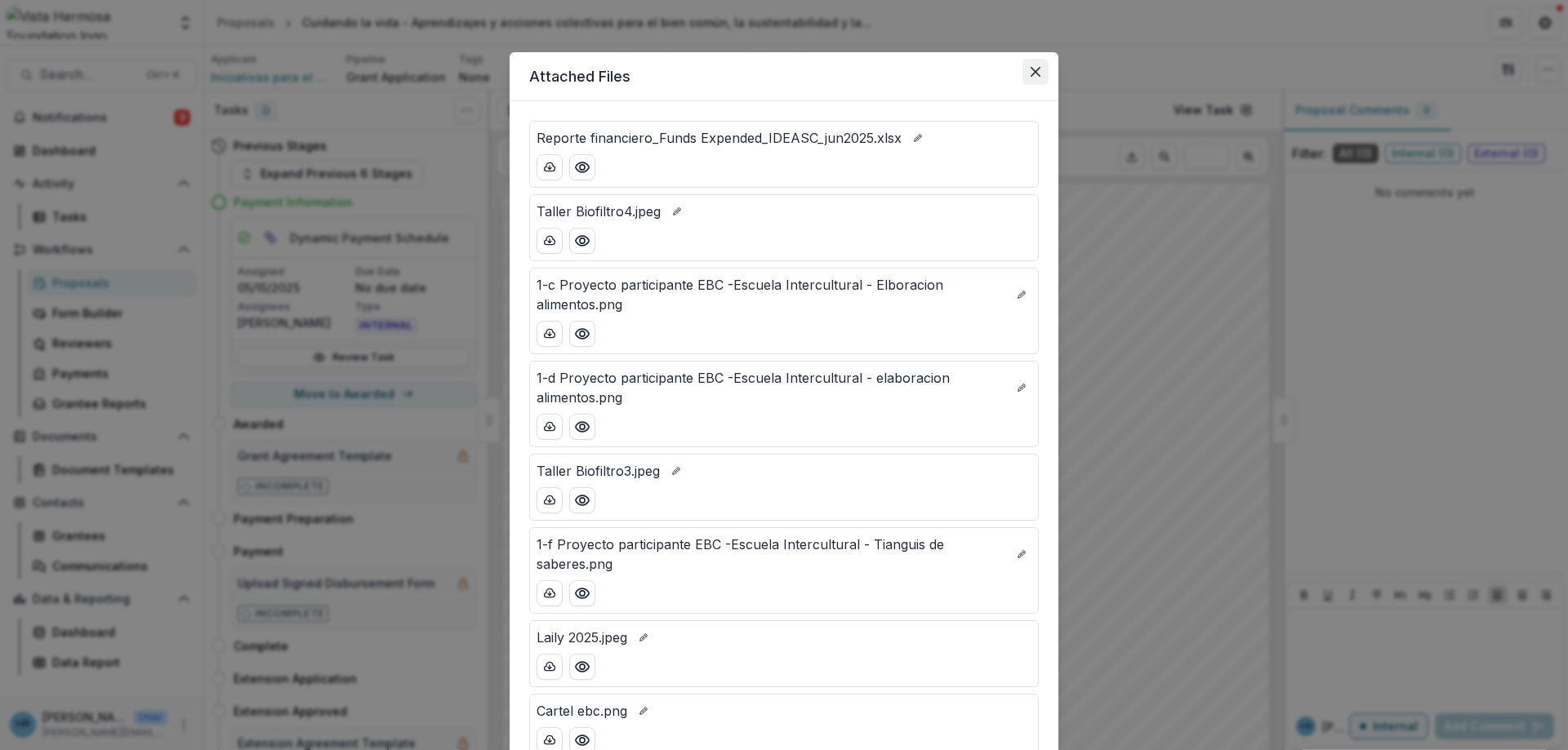
click at [1032, 73] on icon "Close" at bounding box center [1035, 71] width 10 height 10
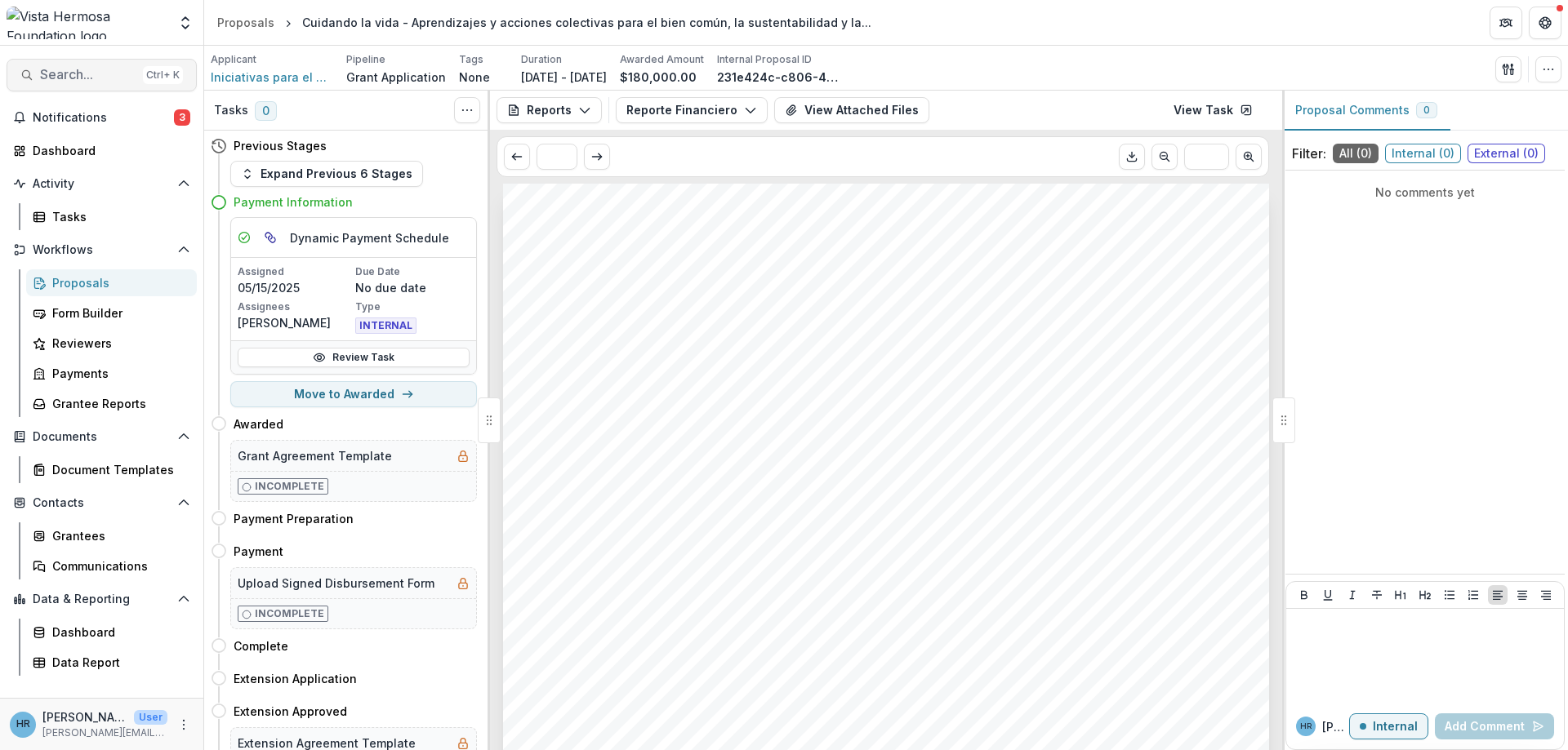
click at [56, 73] on span "Search..." at bounding box center [88, 74] width 96 height 16
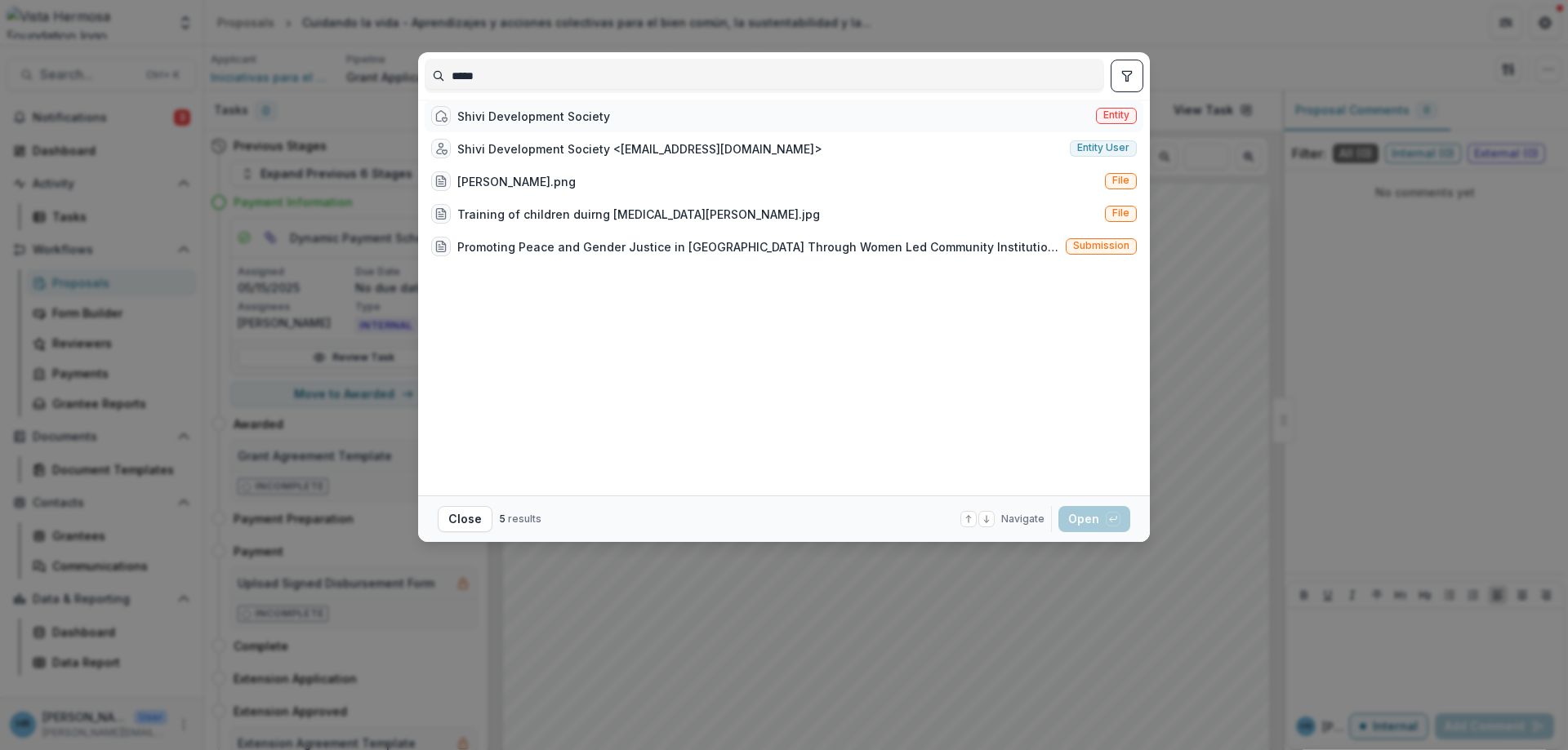
type input "*****"
click at [555, 125] on div "Shivi Development Society" at bounding box center [533, 116] width 153 height 17
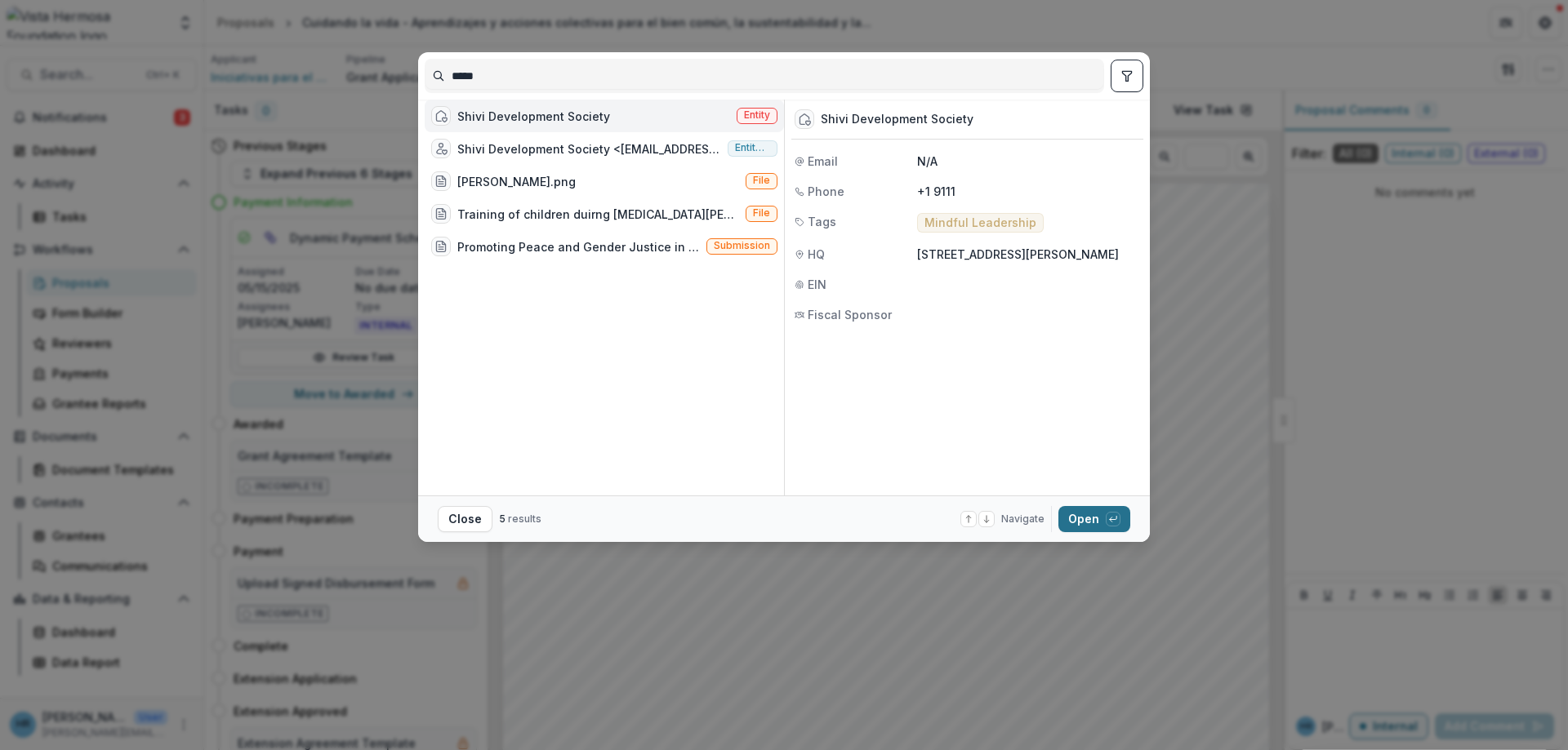
click at [1094, 513] on button "Open with enter key" at bounding box center [1094, 519] width 72 height 26
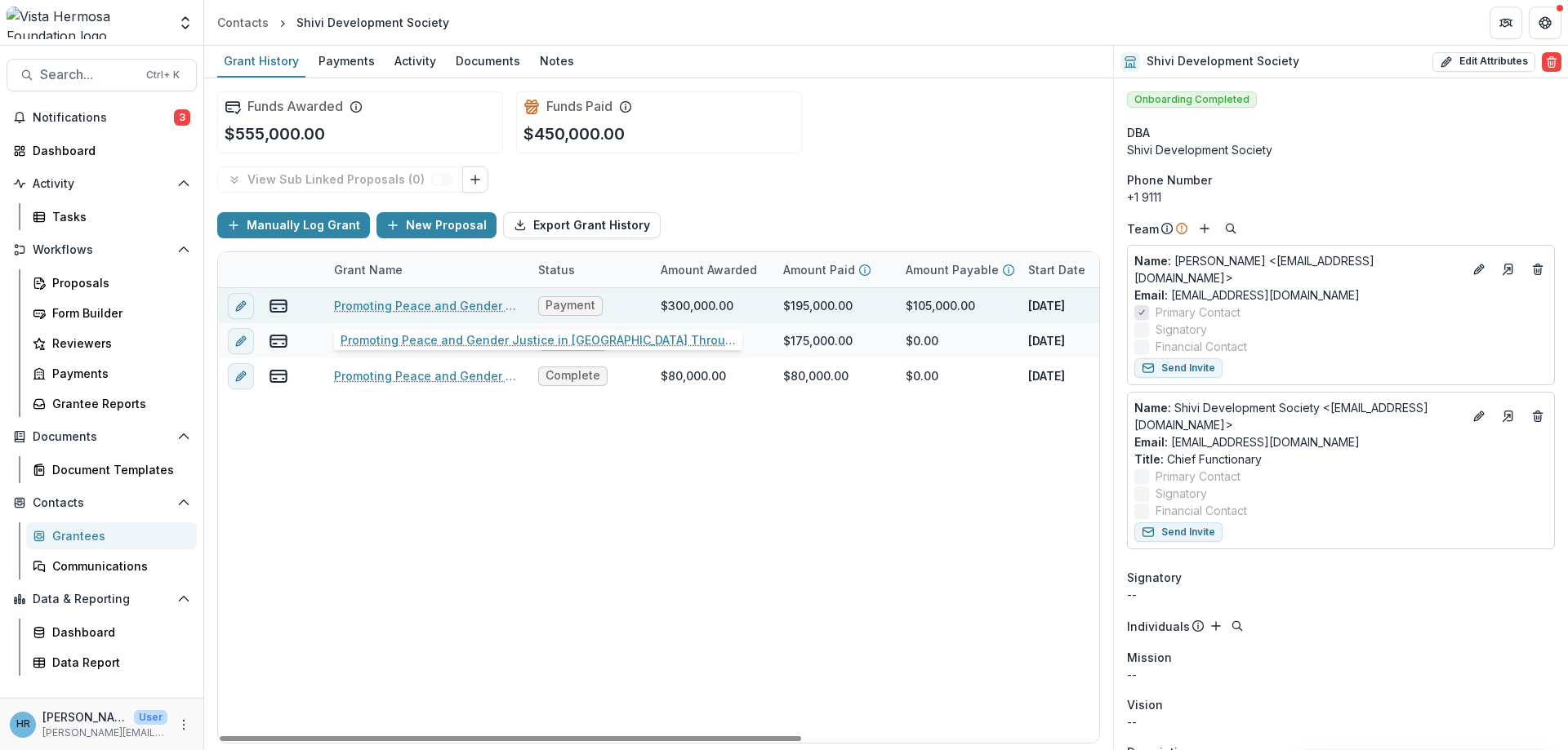
click at [424, 304] on link "Promoting Peace and Gender Justice in [GEOGRAPHIC_DATA] Through Women Led Commu…" at bounding box center [426, 305] width 185 height 17
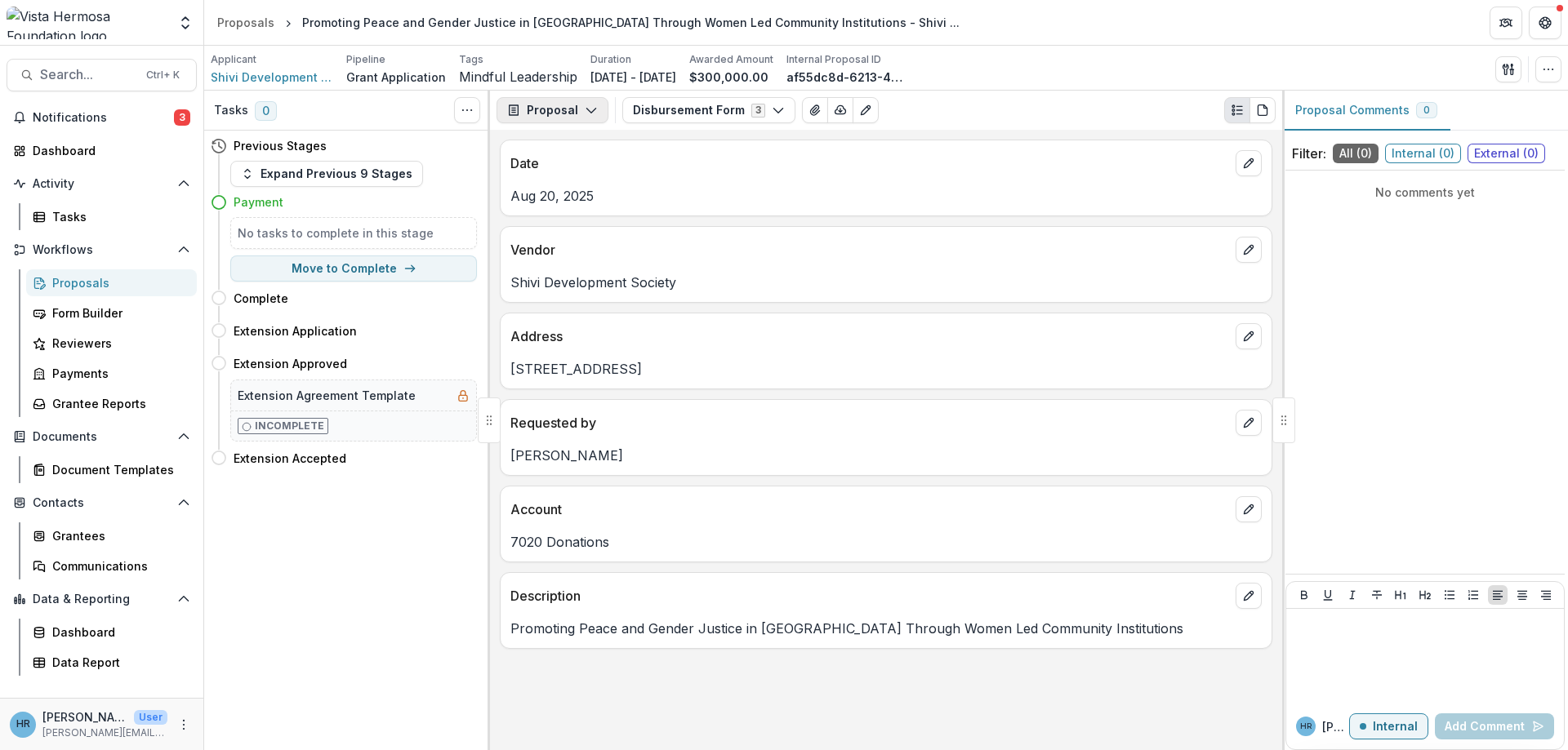
click at [596, 109] on button "Proposal" at bounding box center [552, 110] width 111 height 26
click at [588, 201] on div "Reports" at bounding box center [604, 201] width 150 height 17
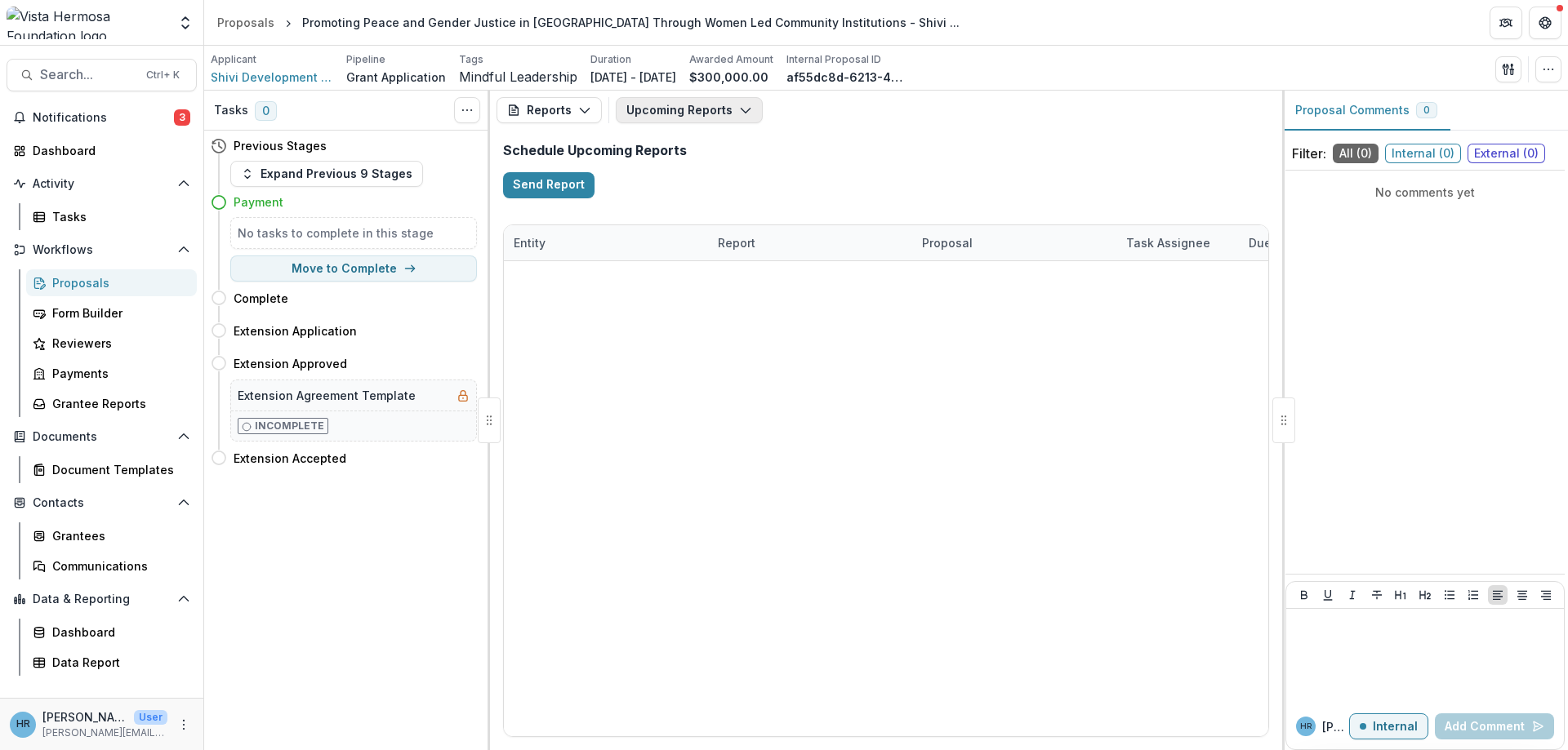
click at [661, 108] on button "Upcoming Reports" at bounding box center [689, 110] width 147 height 26
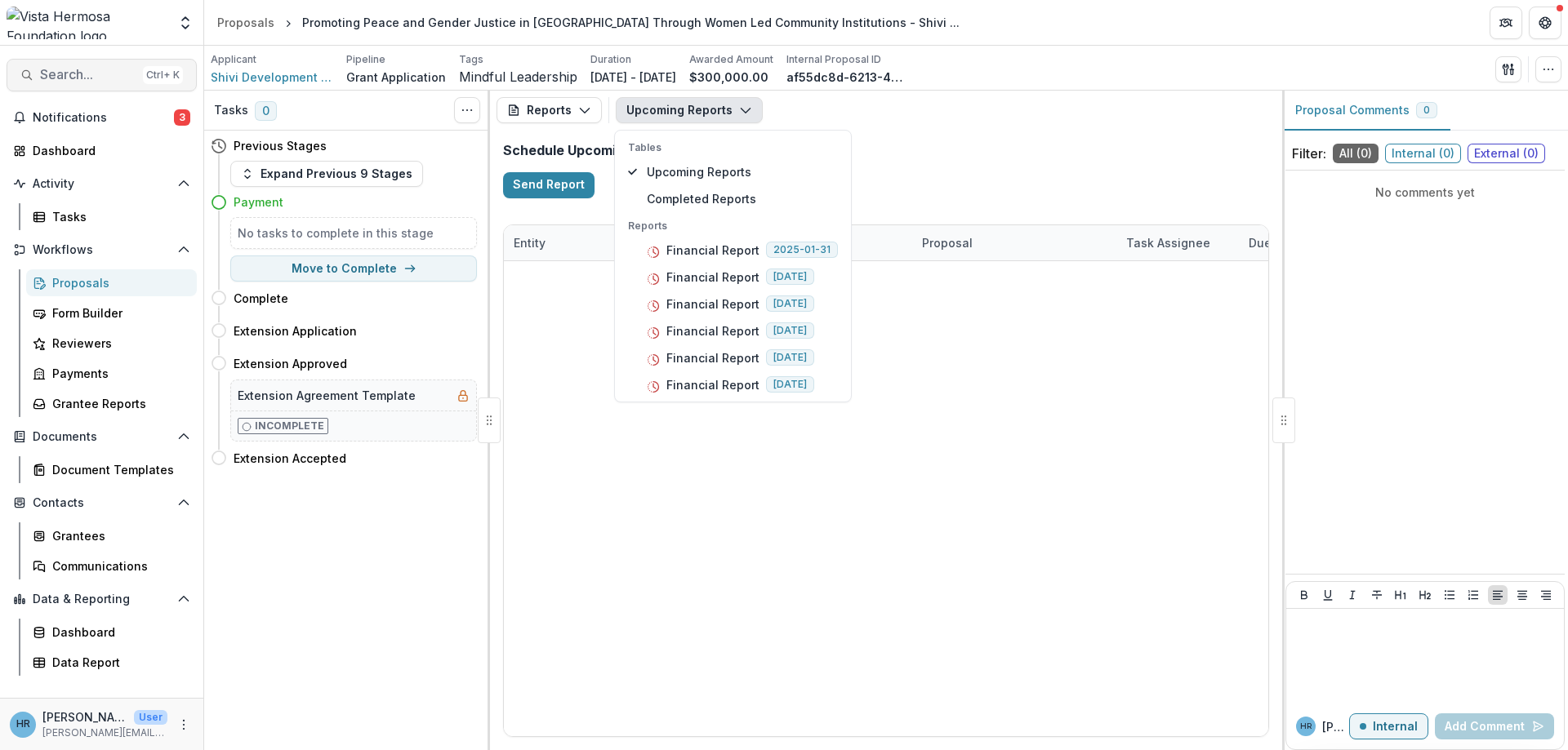
click at [88, 78] on span "Search..." at bounding box center [88, 74] width 96 height 16
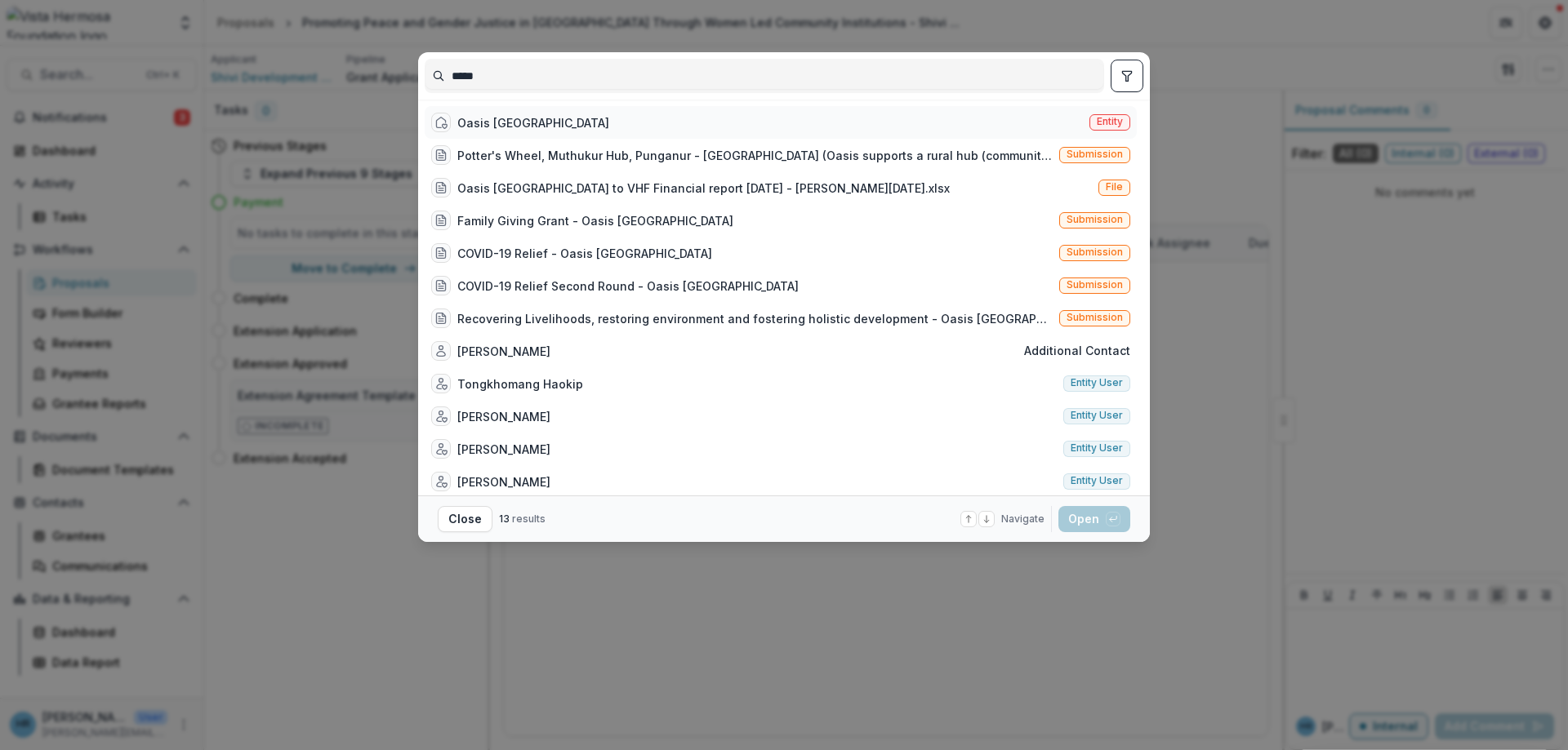
type input "*****"
click at [527, 121] on div "Oasis India Entity" at bounding box center [780, 122] width 712 height 33
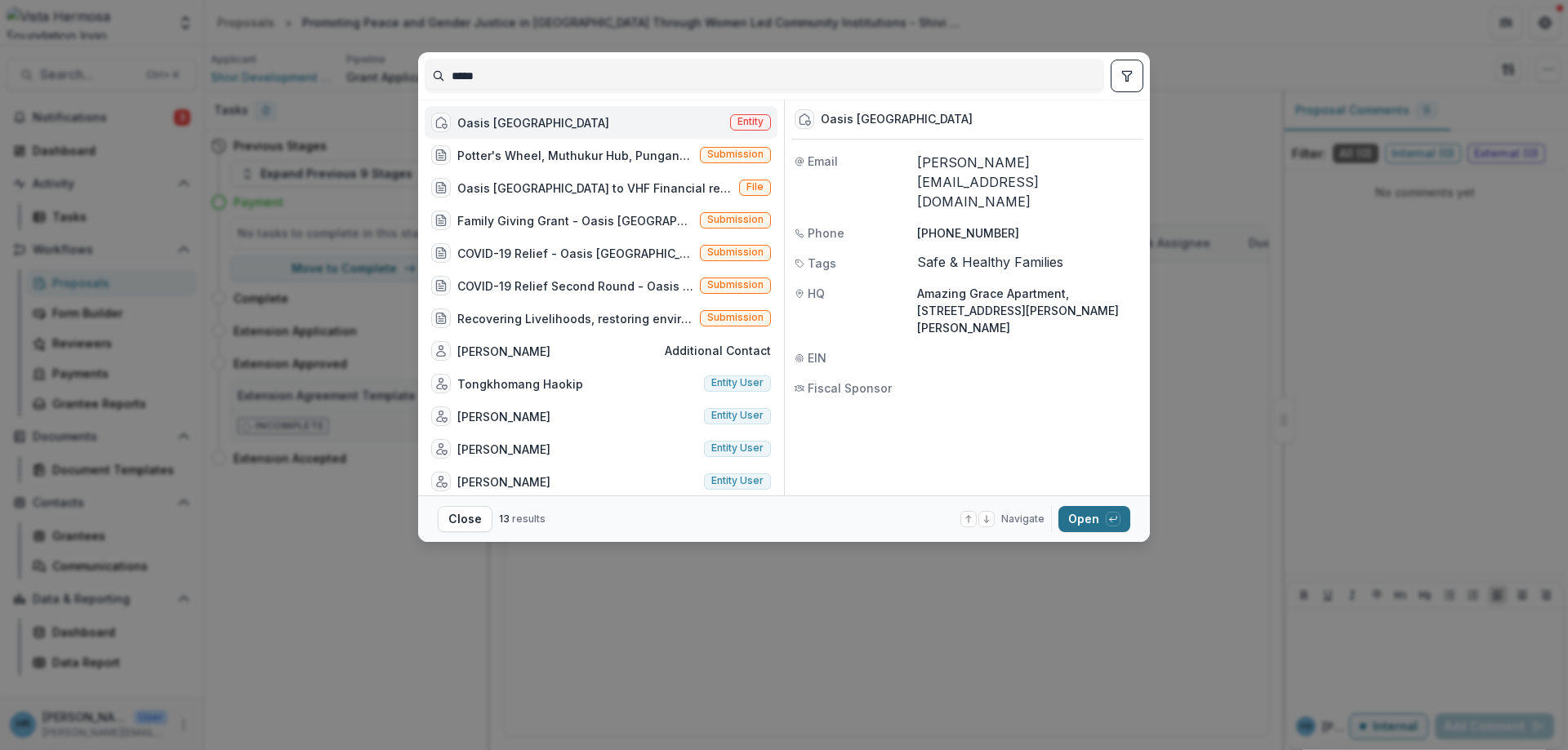
click at [1084, 517] on button "Open with enter key" at bounding box center [1094, 519] width 72 height 26
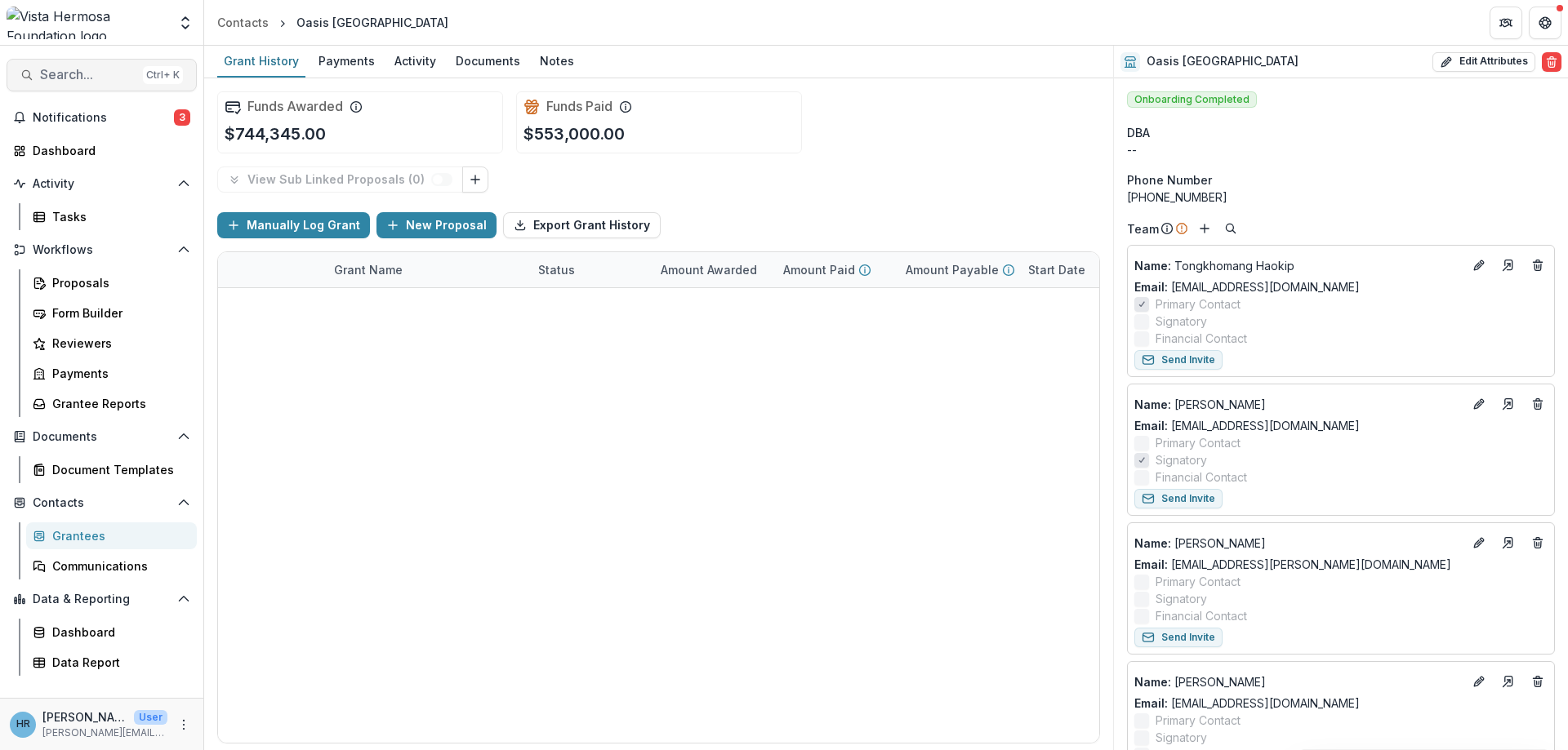
click at [97, 76] on span "Search..." at bounding box center [88, 74] width 96 height 16
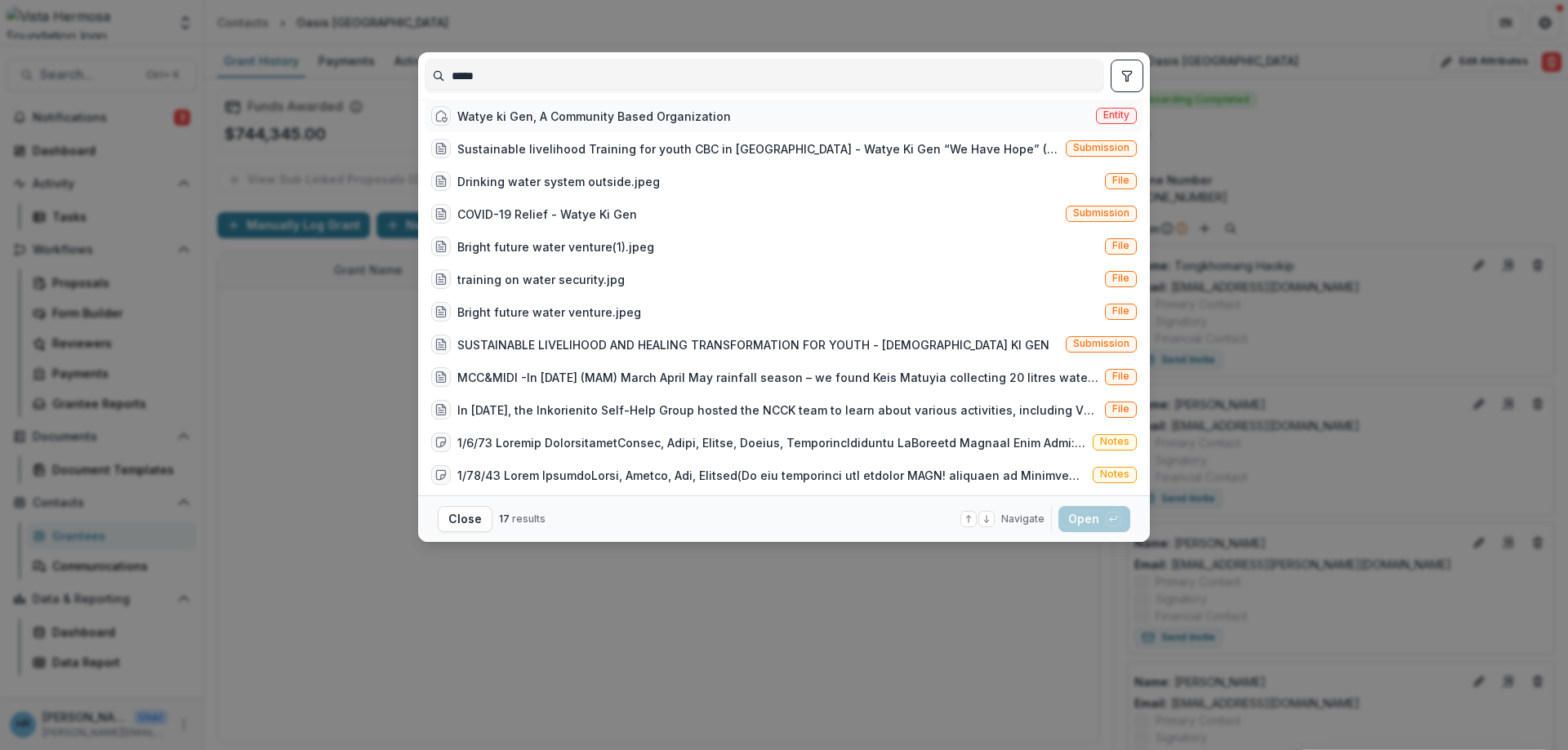
type input "*****"
click at [532, 126] on div "Watye ki Gen, A Community Based Organization" at bounding box center [581, 115] width 300 height 19
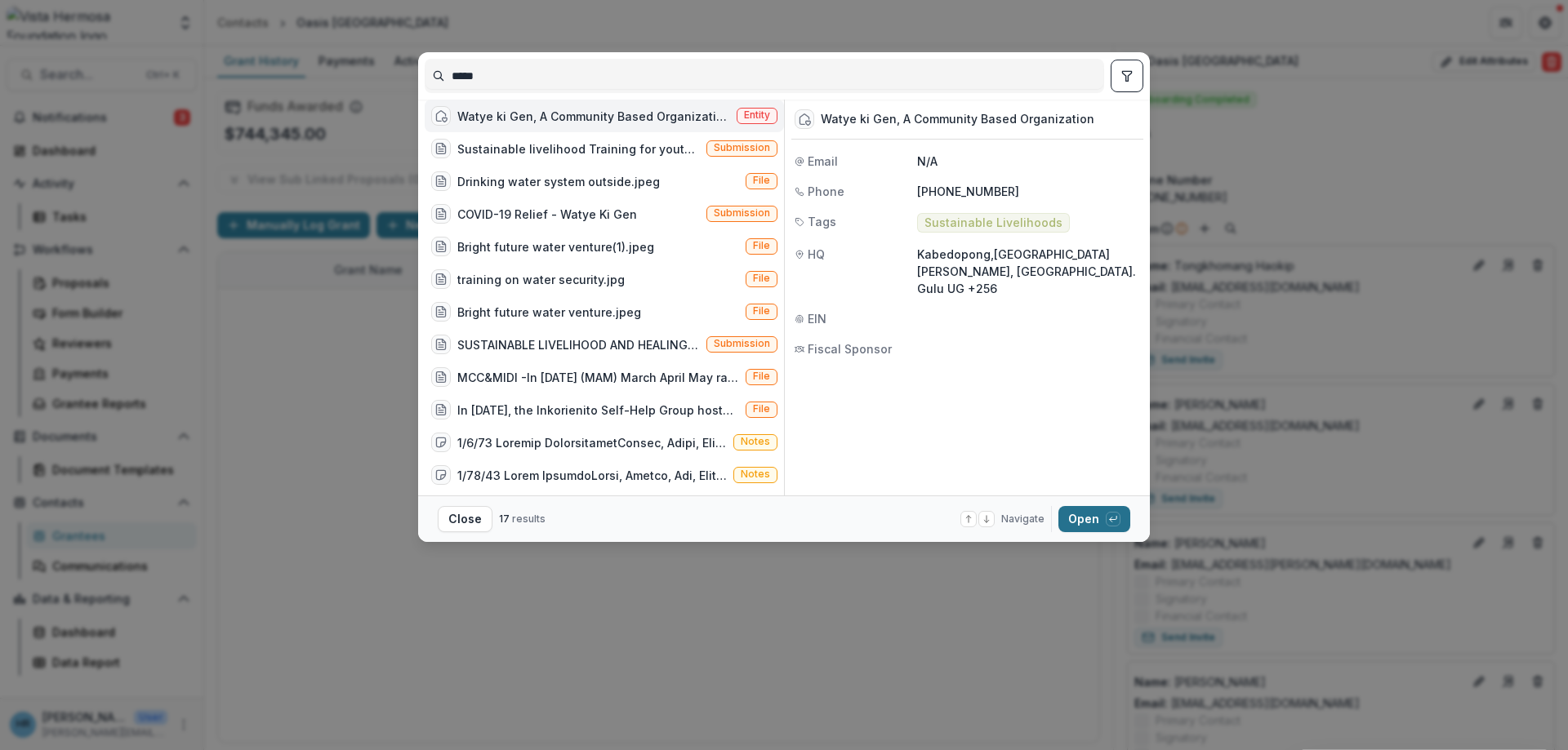
click at [1100, 518] on button "Open with enter key" at bounding box center [1094, 519] width 72 height 26
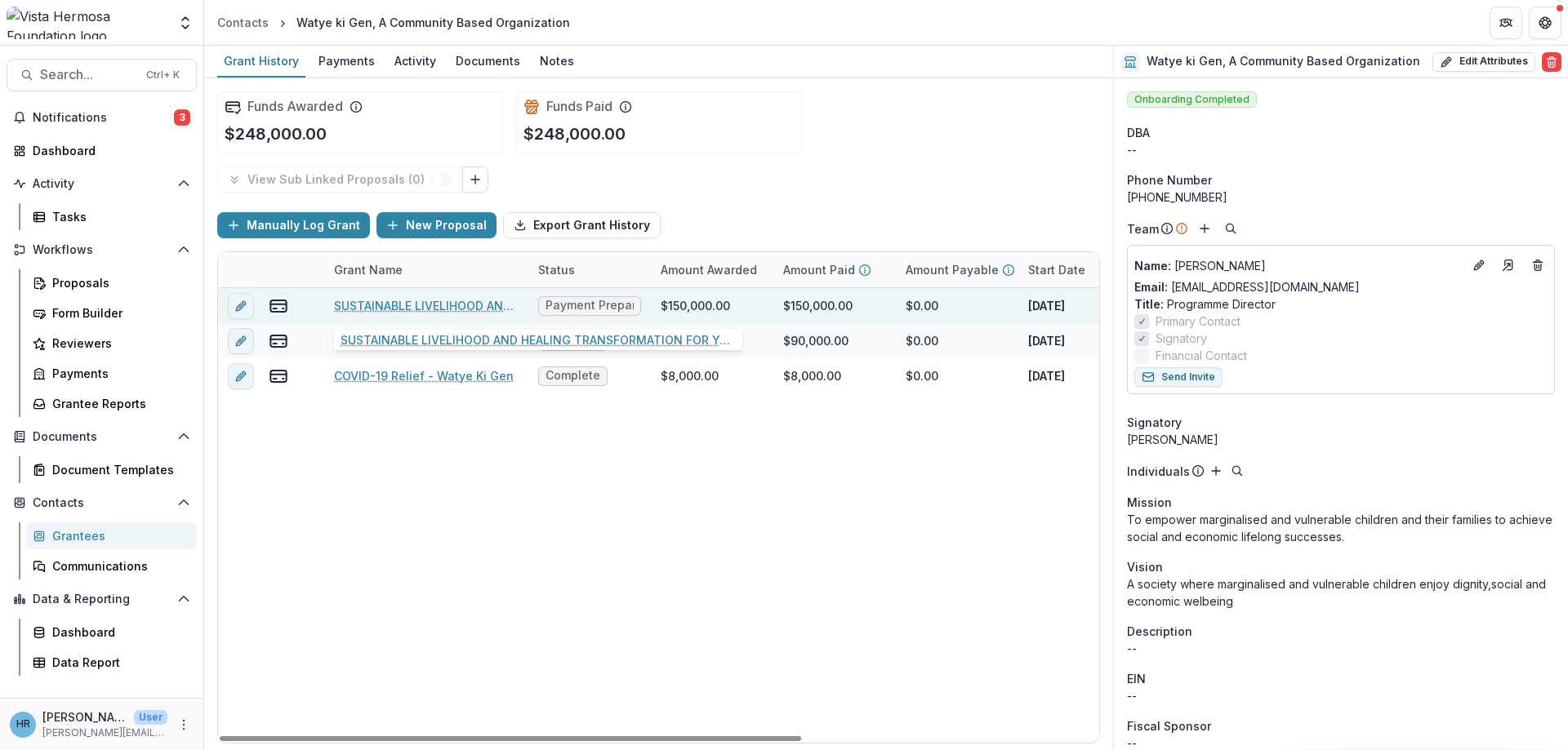
click at [376, 305] on link "SUSTAINABLE LIVELIHOOD AND HEALING TRANSFORMATION FOR YOUTH - [DEMOGRAPHIC_DATA…" at bounding box center [426, 305] width 185 height 17
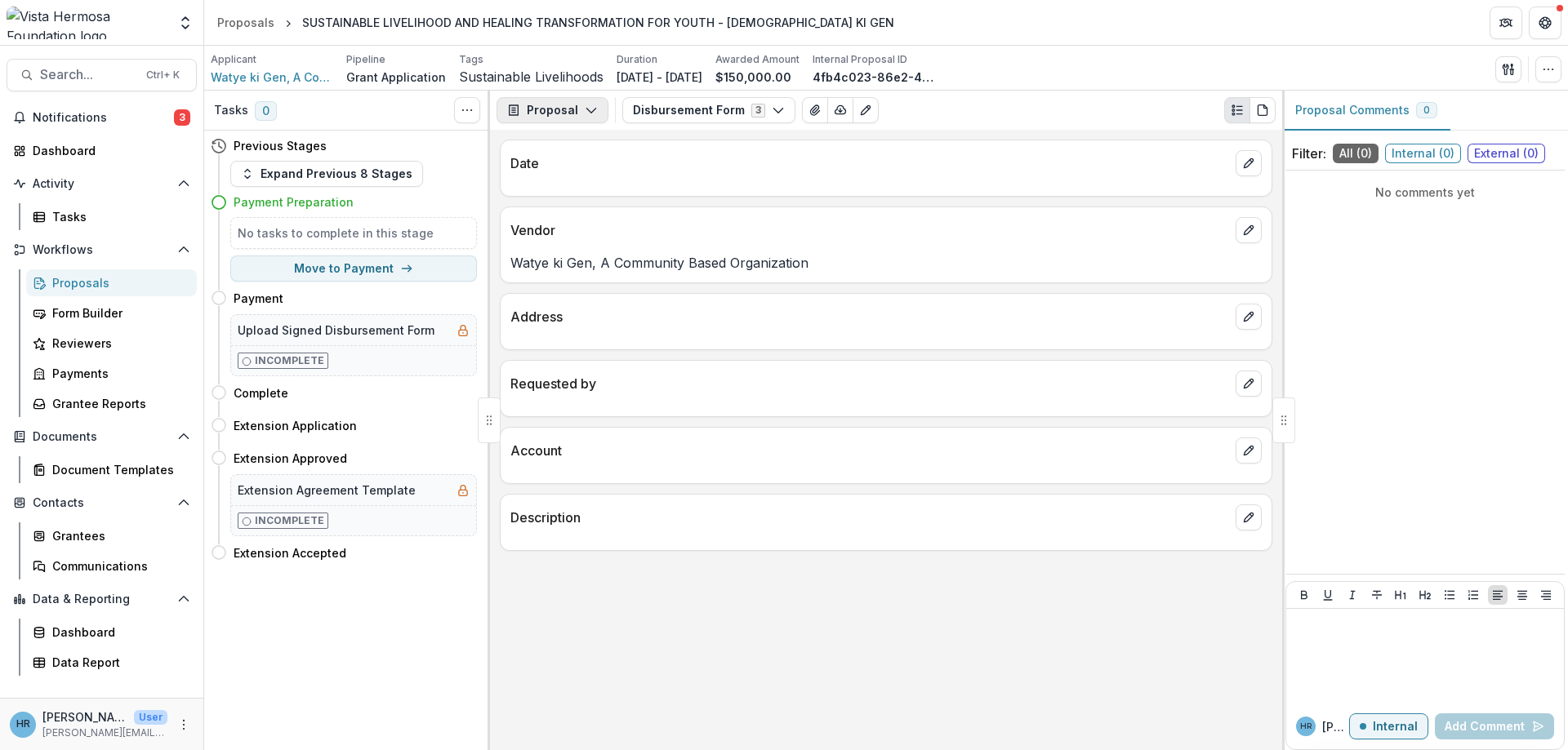
click at [590, 110] on icon "button" at bounding box center [591, 110] width 13 height 13
click at [580, 206] on div "Reports" at bounding box center [604, 201] width 150 height 17
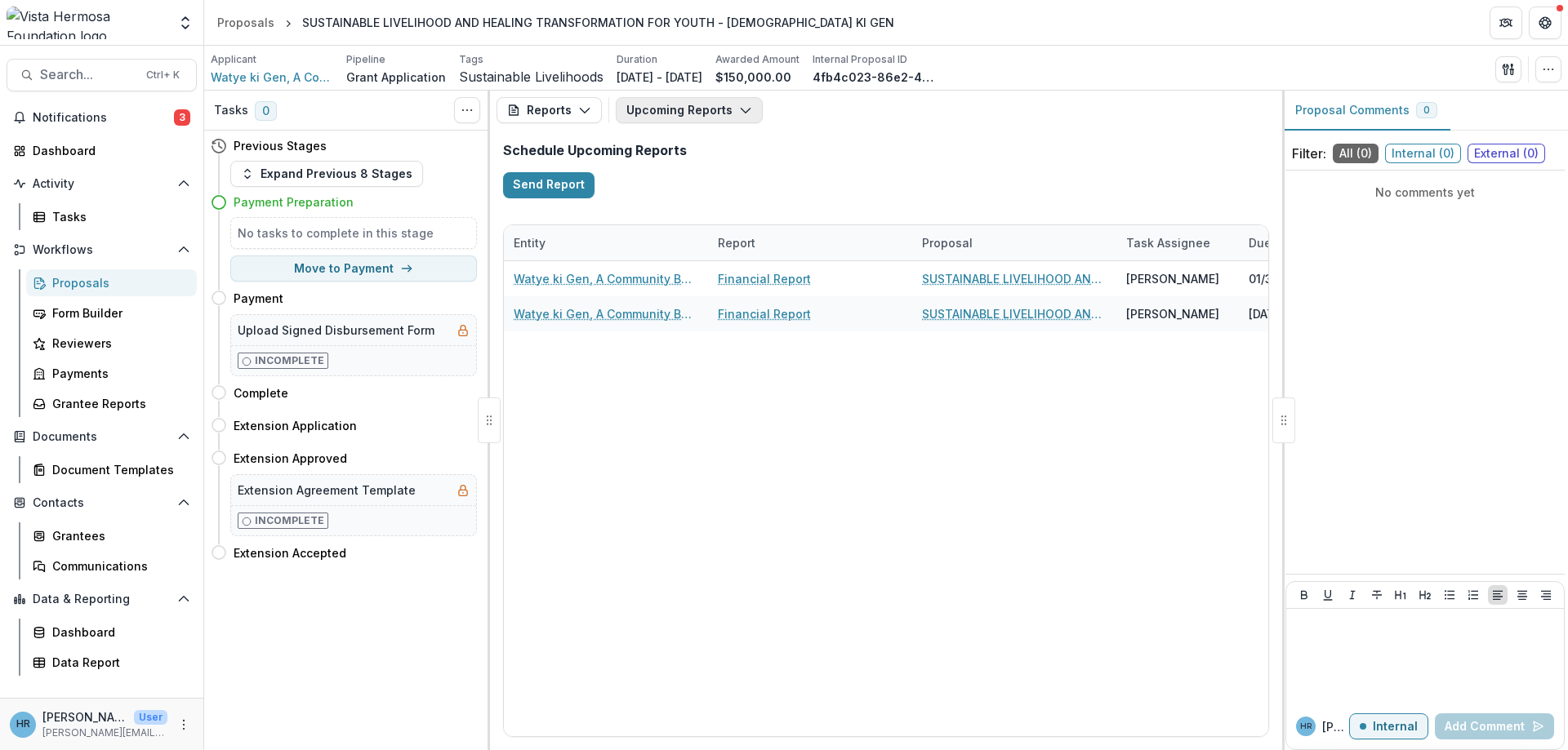
click at [683, 108] on button "Upcoming Reports" at bounding box center [689, 110] width 147 height 26
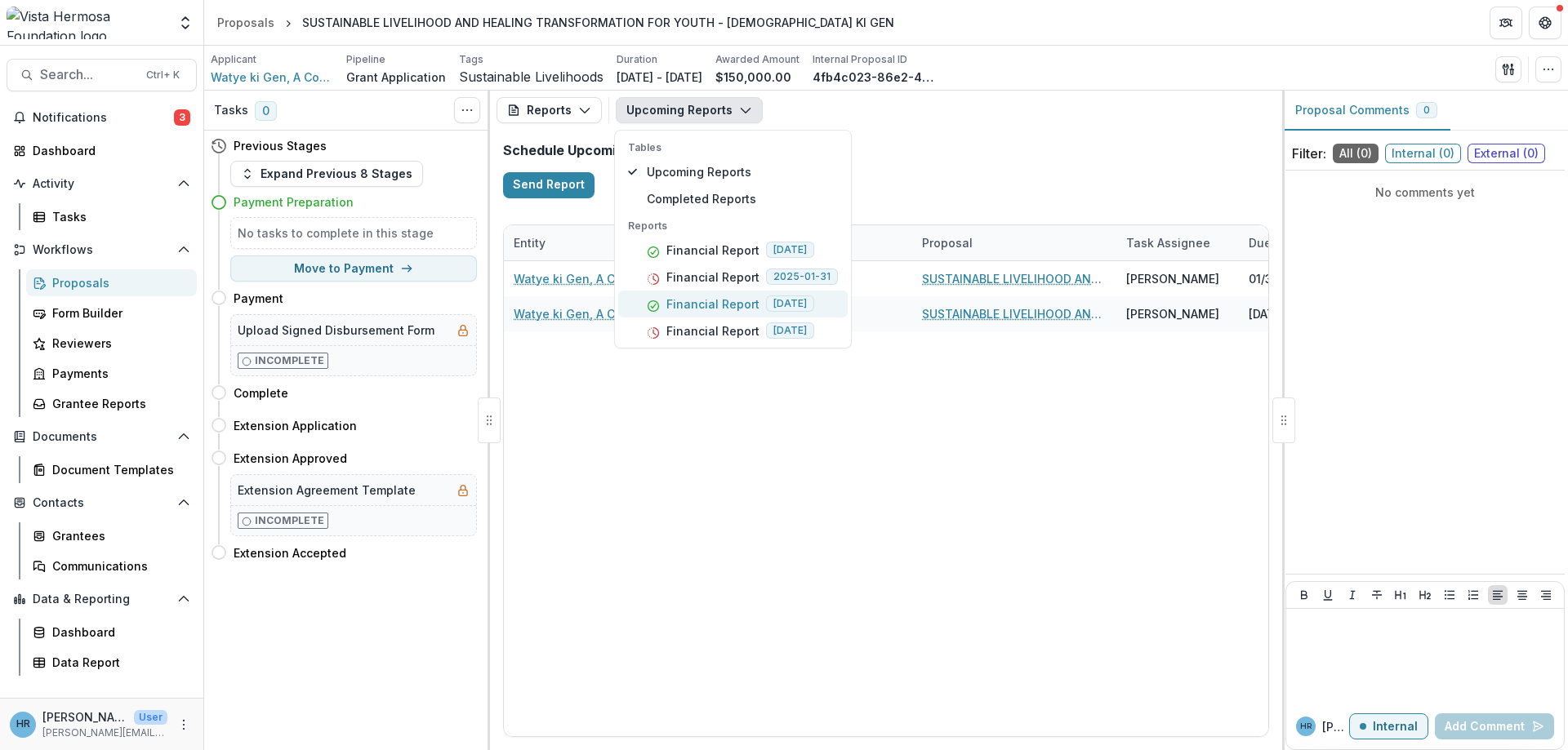
click at [726, 306] on p "Financial Report" at bounding box center [713, 303] width 93 height 17
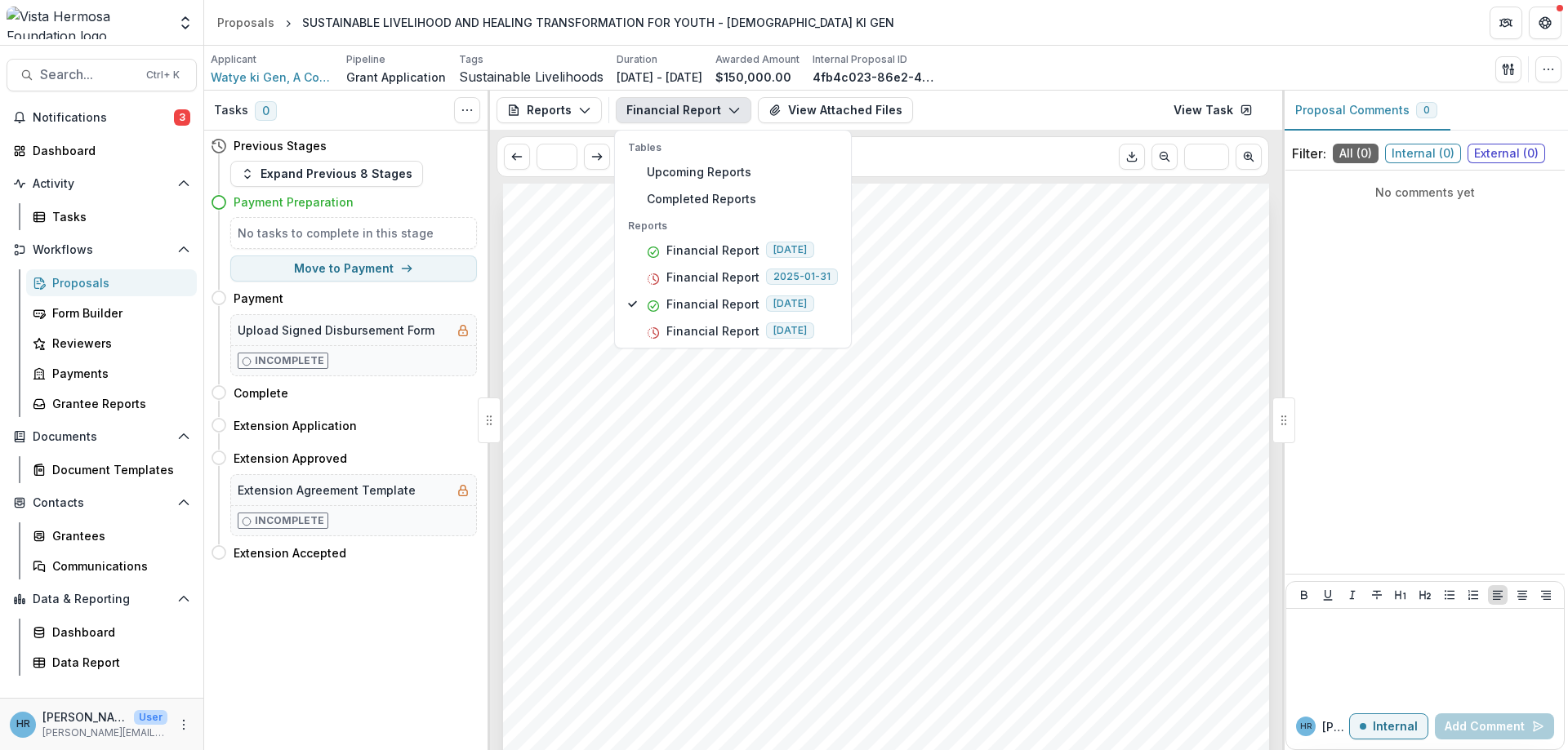
click at [1012, 306] on div "Submission Responses Project Update Financial Report Please upload a summary of…" at bounding box center [885, 725] width 766 height 1083
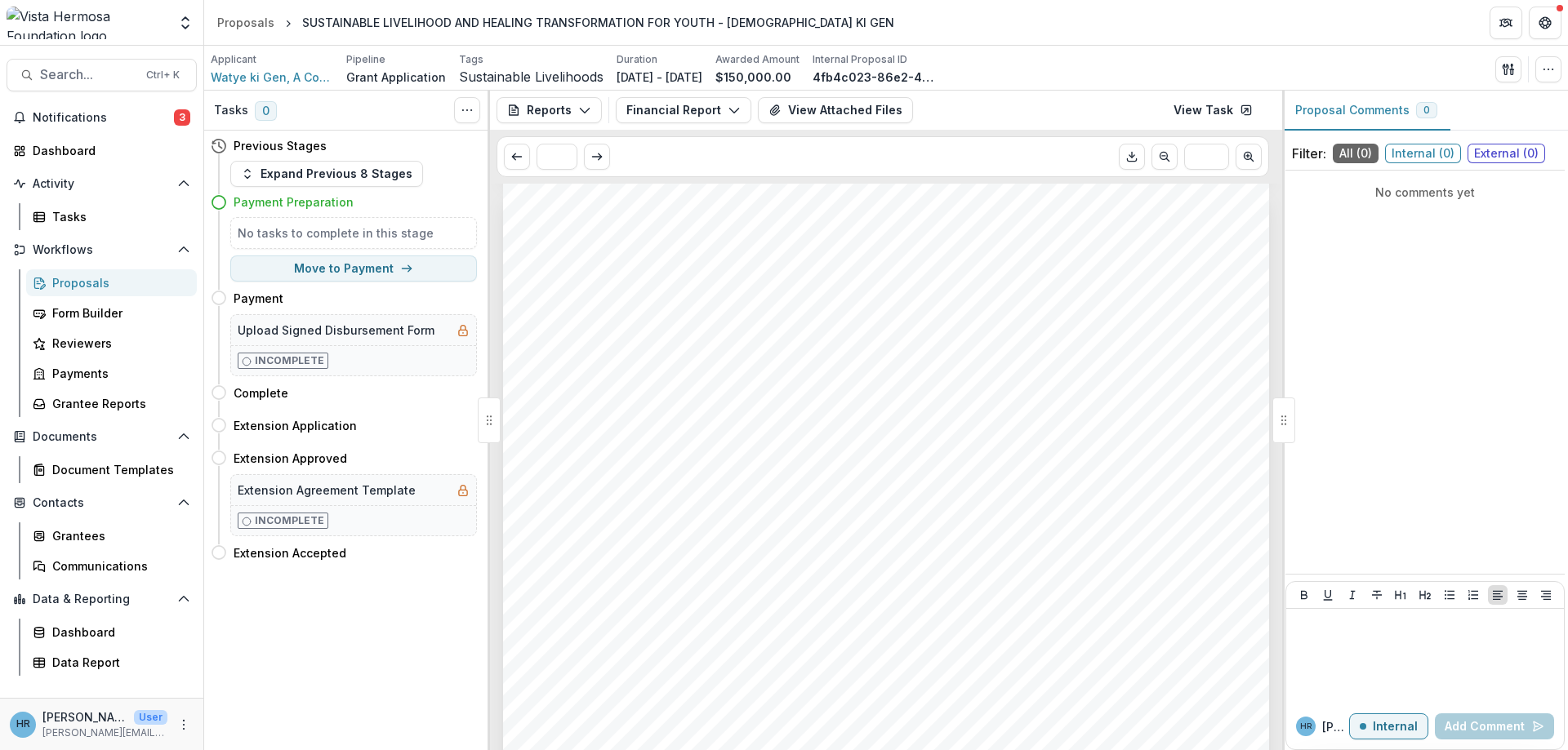
scroll to position [1078, 0]
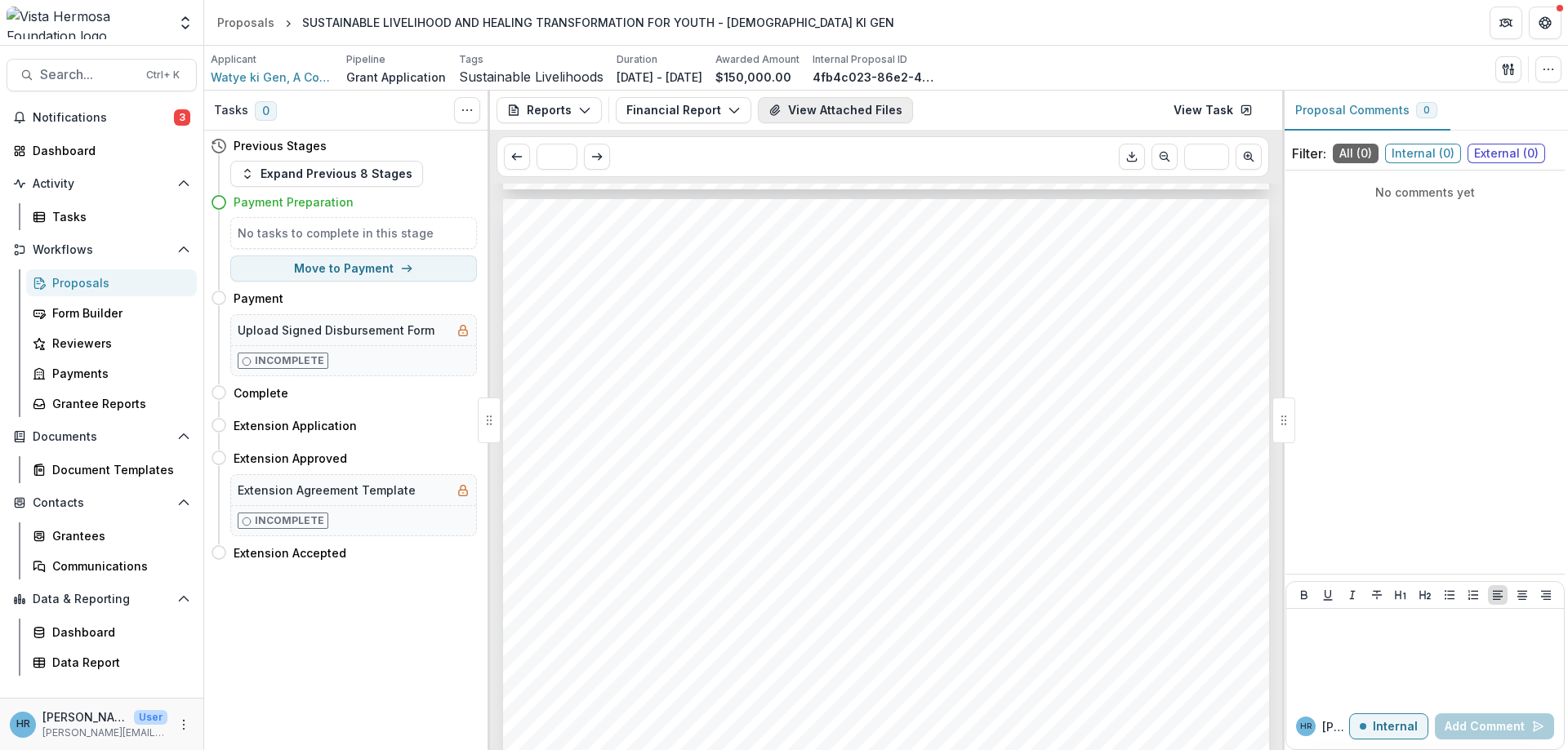
click at [767, 101] on button "View Attached Files" at bounding box center [835, 110] width 155 height 26
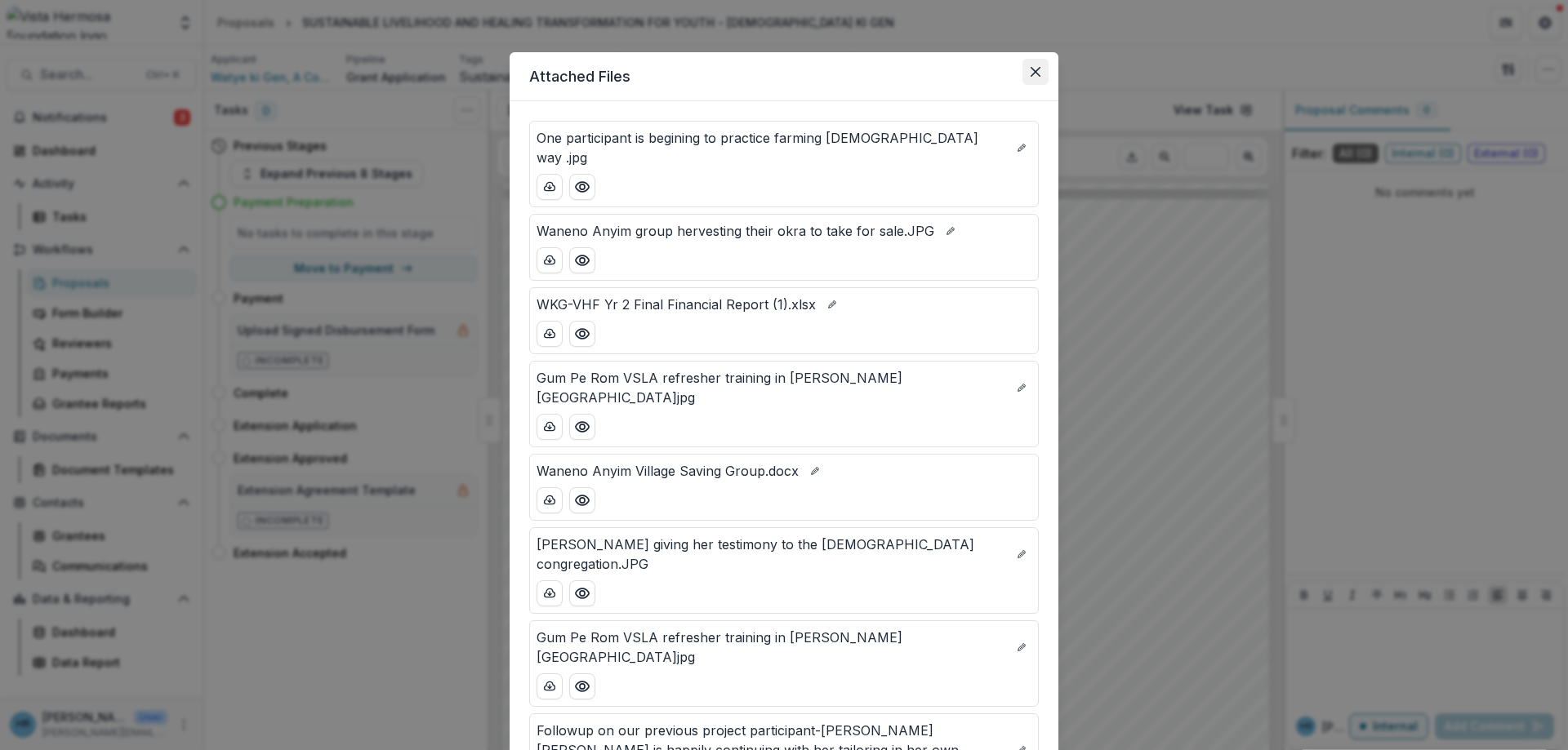
click at [1033, 72] on icon "Close" at bounding box center [1035, 71] width 10 height 10
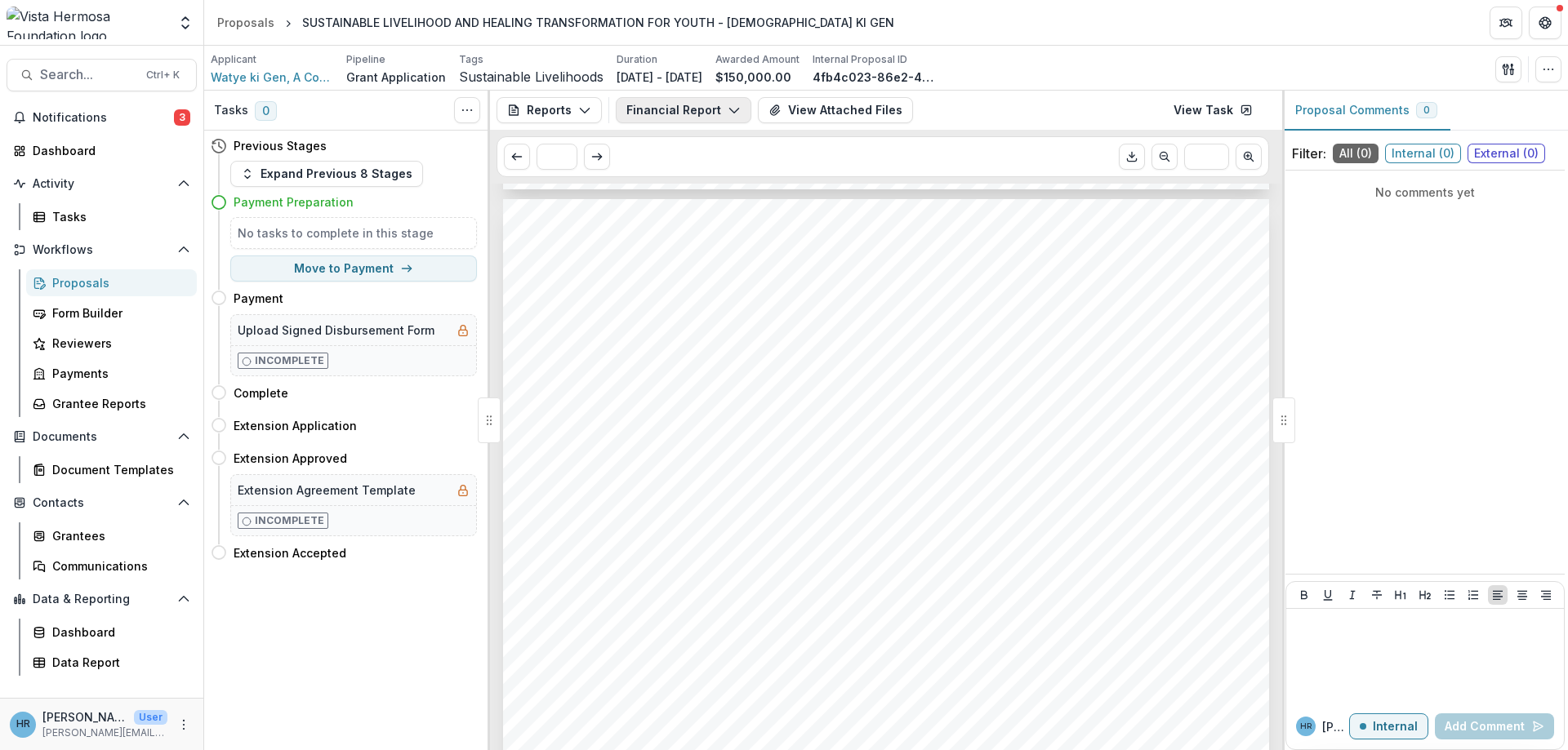
click at [715, 108] on button "Financial Report" at bounding box center [683, 110] width 135 height 26
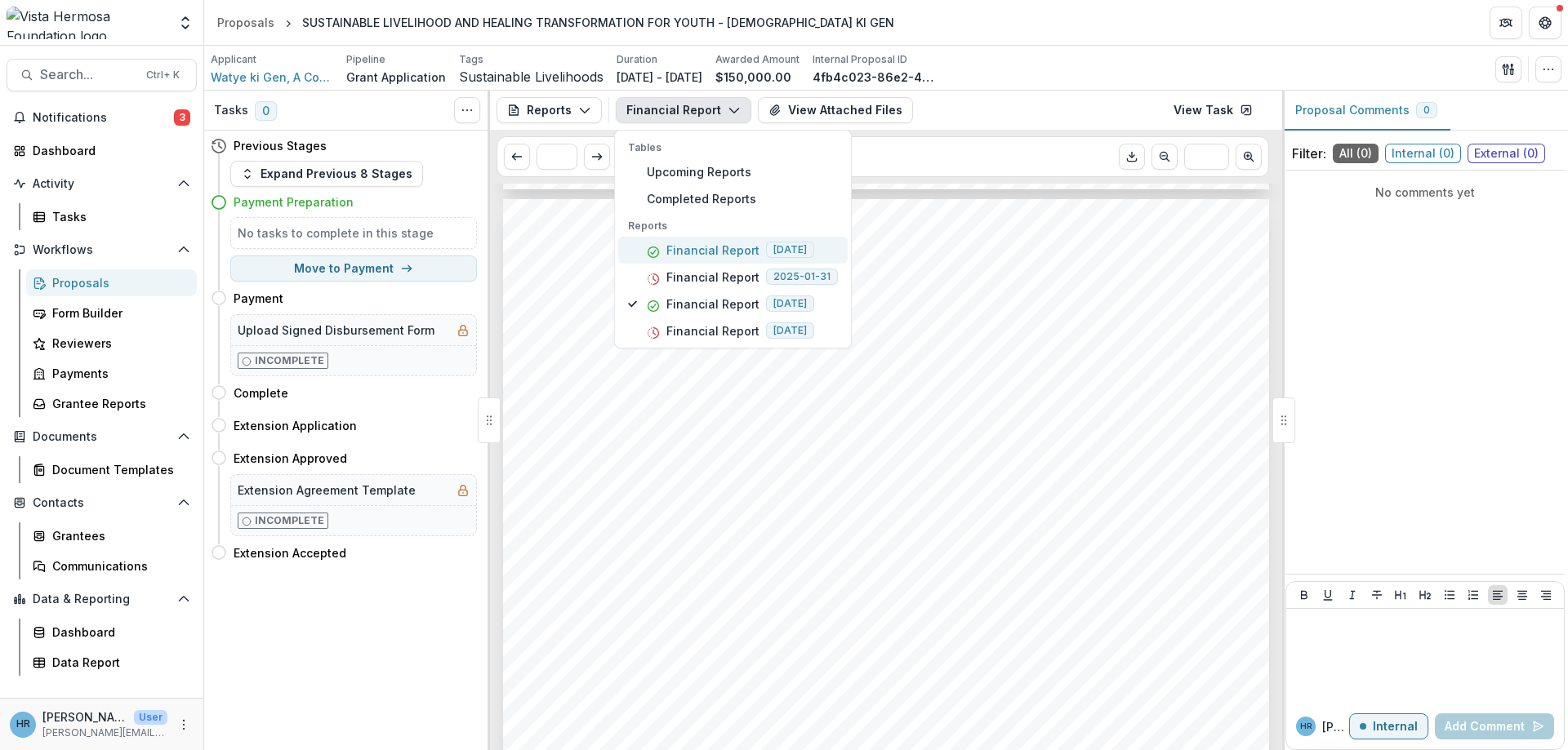
click at [732, 244] on p "Financial Report" at bounding box center [713, 250] width 93 height 17
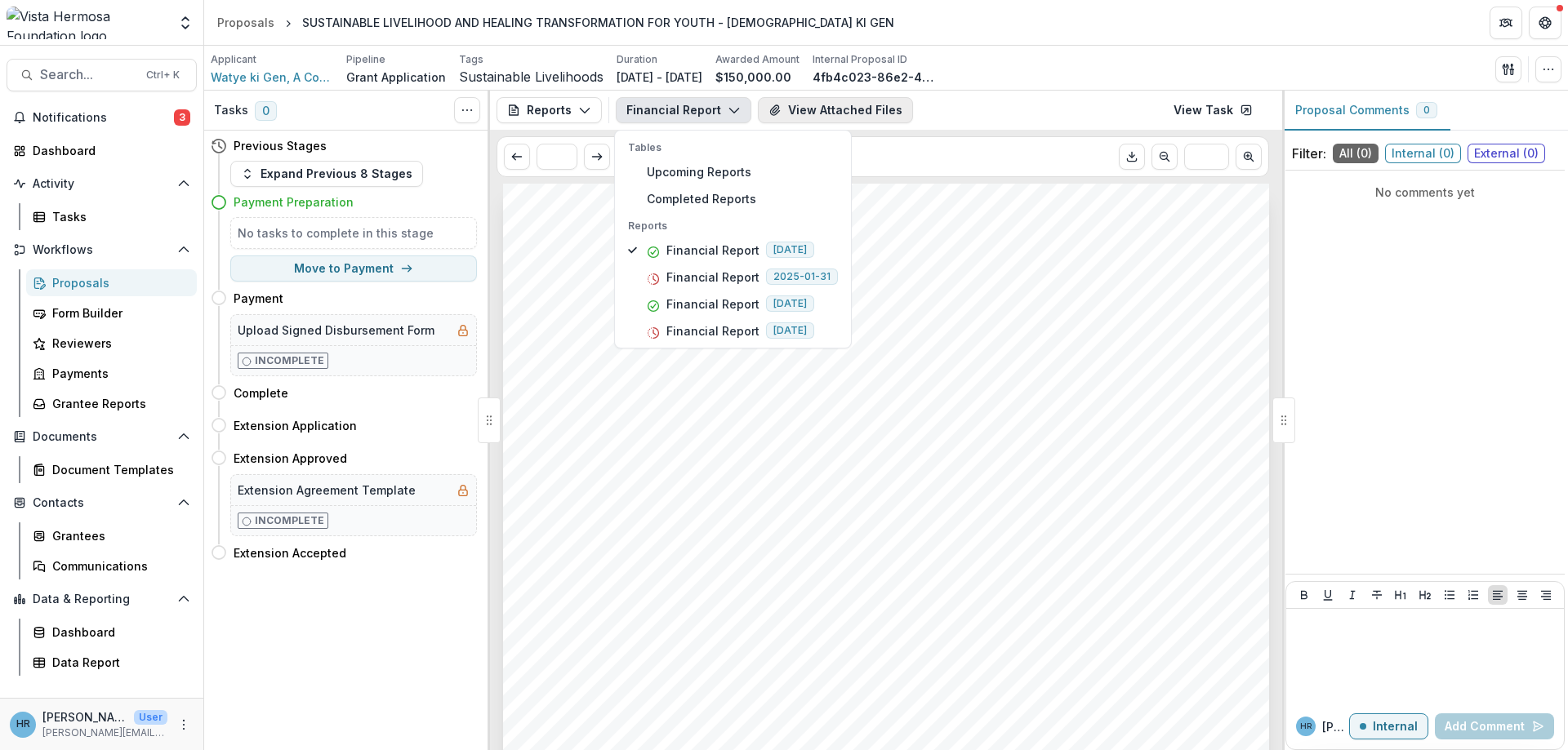
click at [792, 107] on button "View Attached Files" at bounding box center [835, 110] width 155 height 26
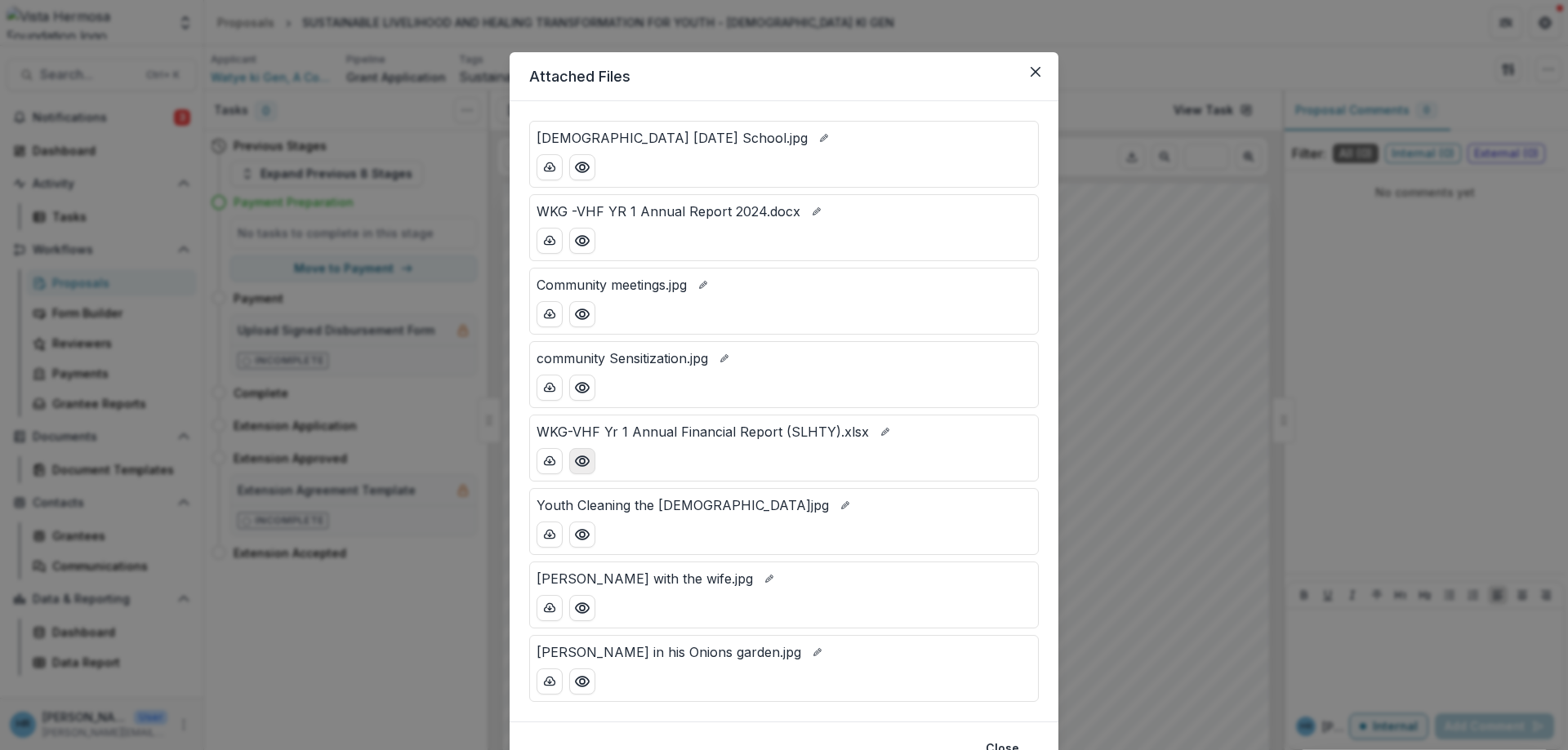
click at [586, 456] on icon "Preview WKG-VHF Yr 1 Annual Financial Report (SLHTY).xlsx" at bounding box center [582, 461] width 16 height 16
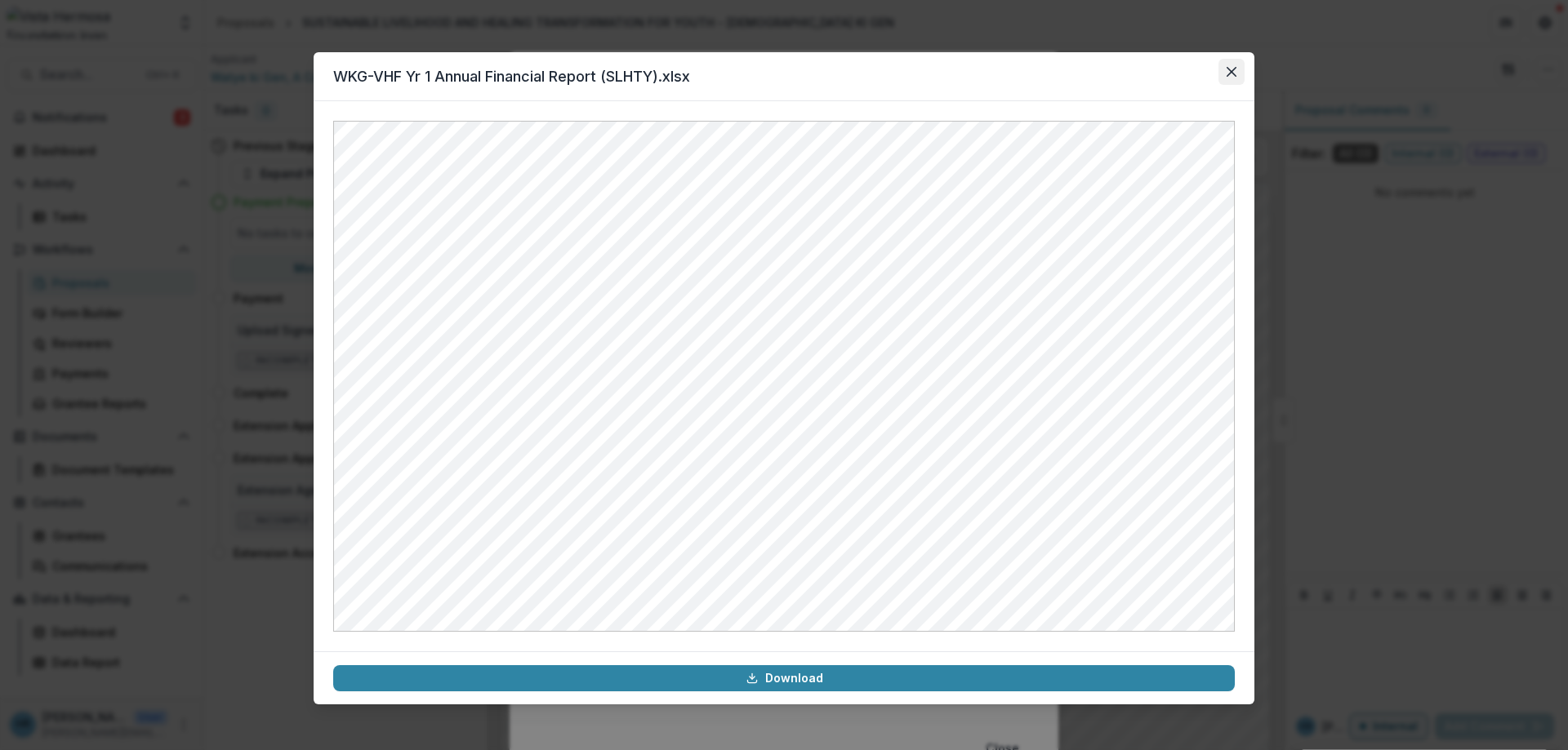
click at [1237, 73] on button "Close" at bounding box center [1231, 71] width 26 height 26
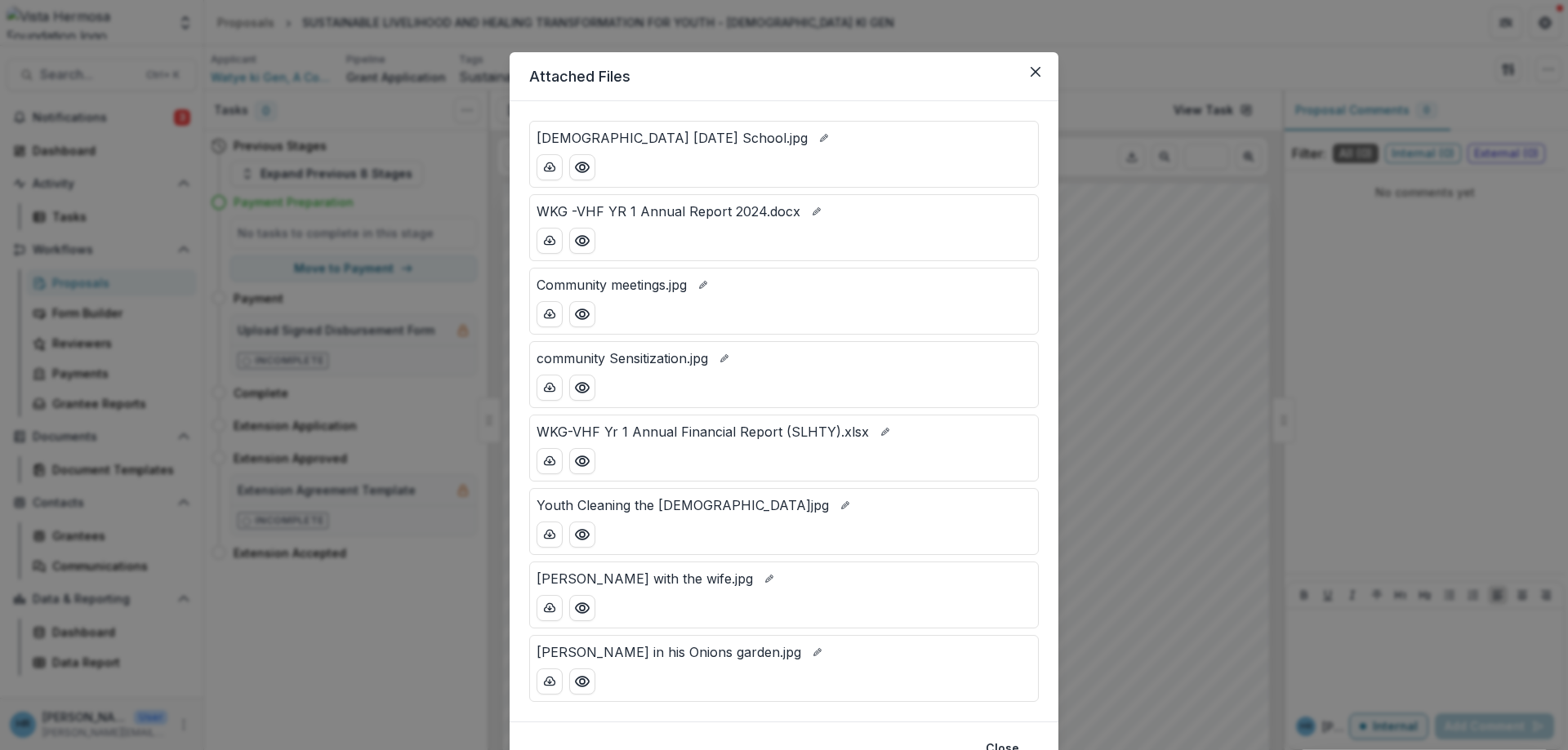
click at [1087, 211] on div "Attached Files Church [DATE] School.jpg WKG -VHF YR 1 Annual Report 2024.docx C…" at bounding box center [784, 375] width 1568 height 750
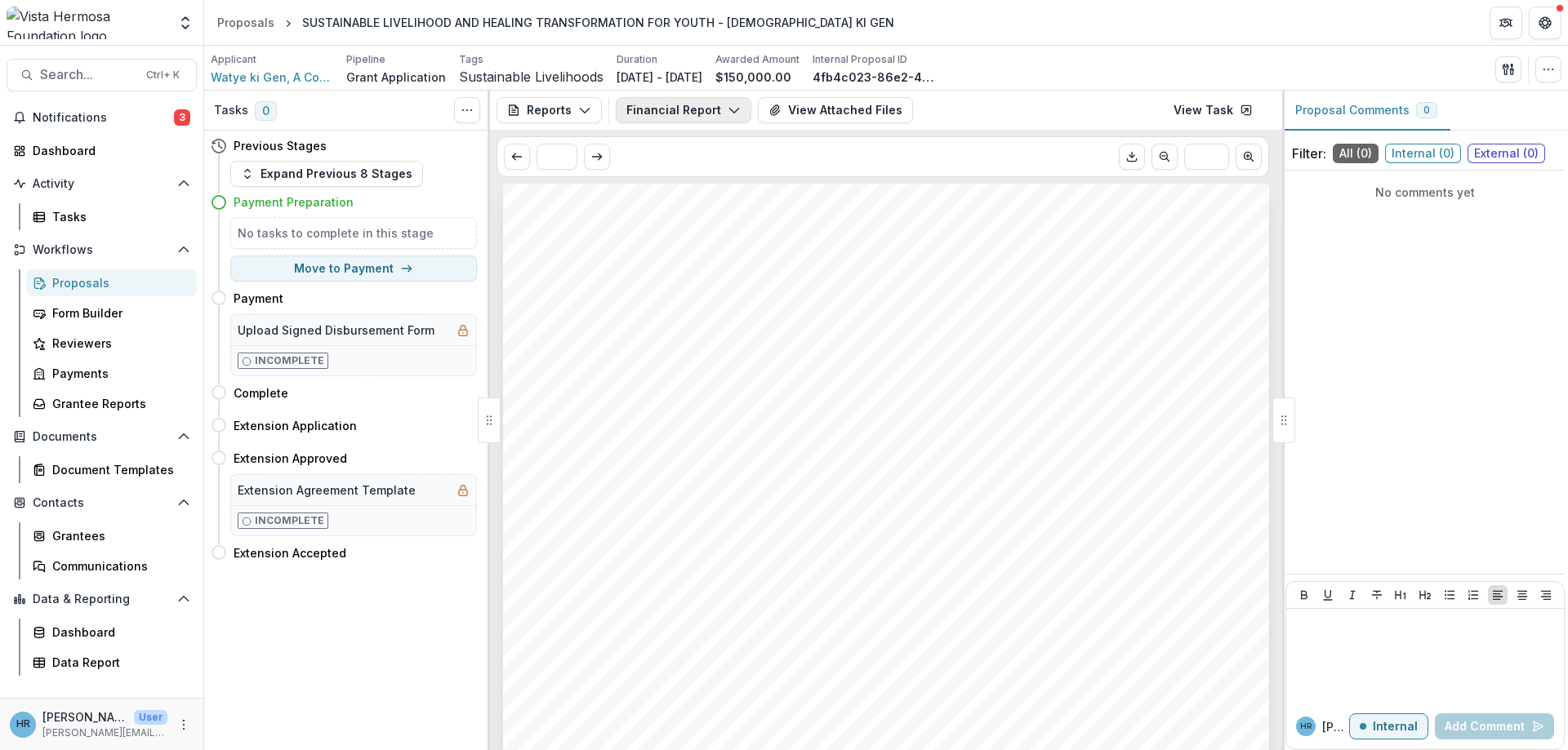
click at [715, 114] on button "Financial Report" at bounding box center [683, 110] width 135 height 26
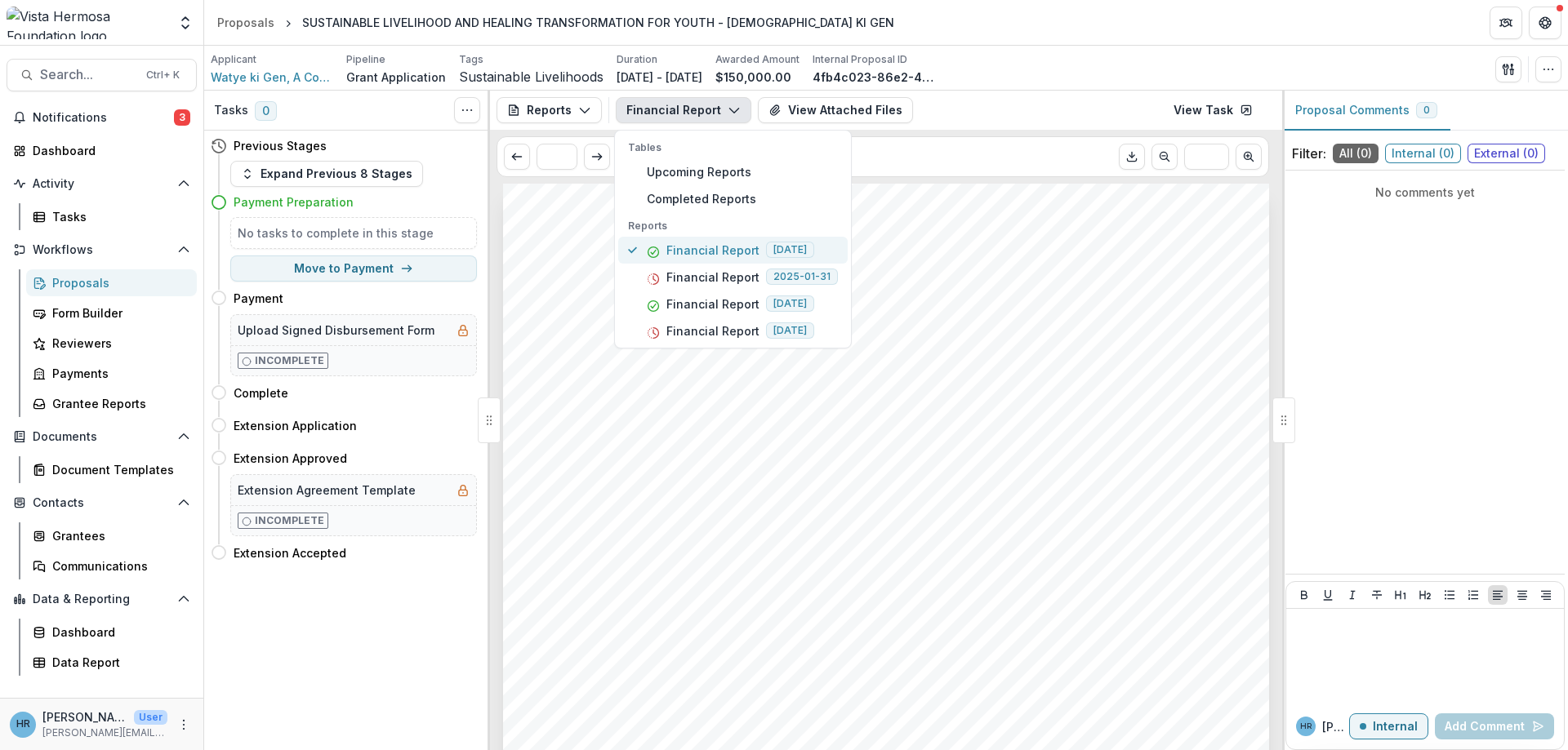
click at [729, 253] on p "Financial Report" at bounding box center [713, 250] width 93 height 17
click at [819, 113] on button "View Attached Files" at bounding box center [835, 110] width 155 height 26
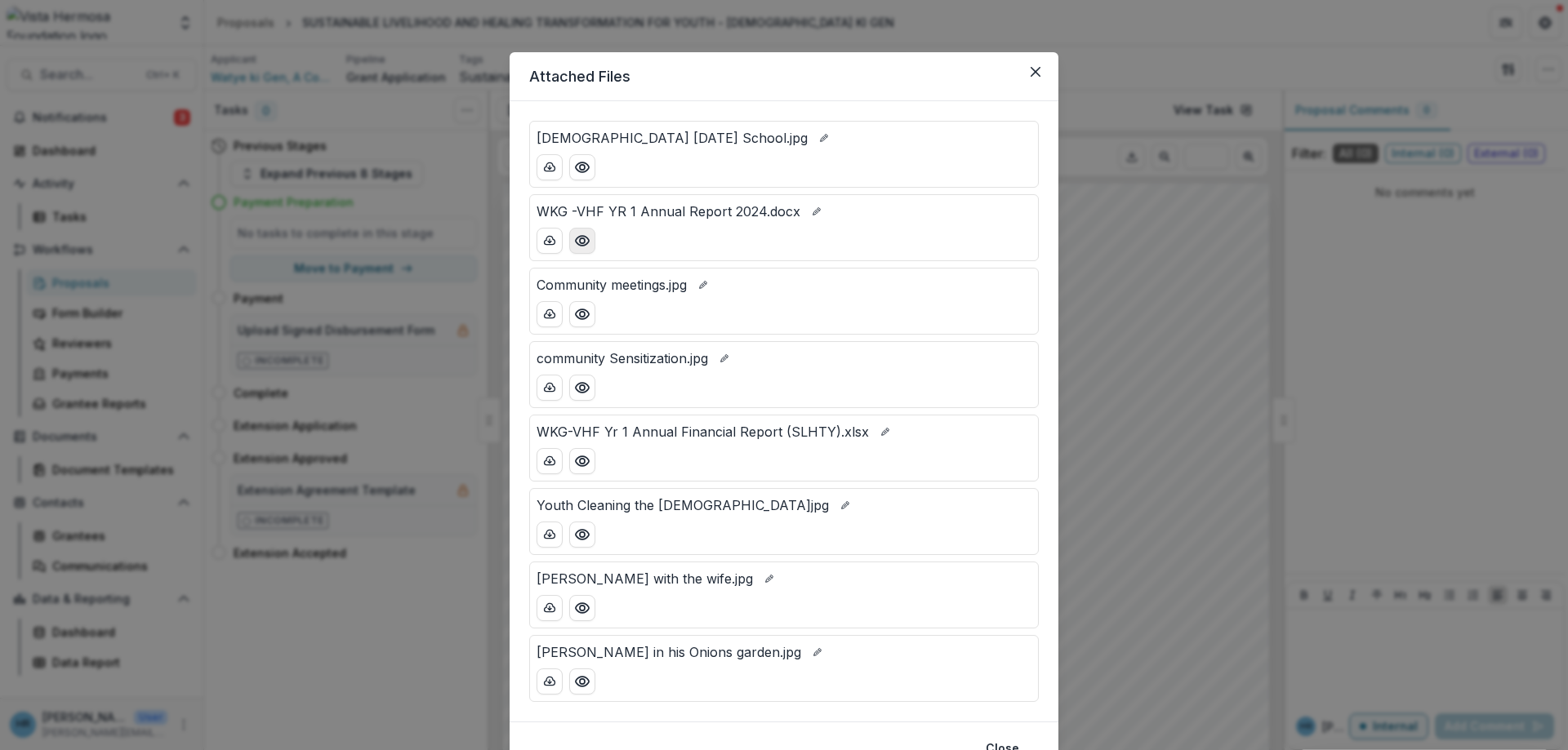
click at [585, 246] on icon "Preview WKG -VHF YR 1 Annual Report 2024.docx" at bounding box center [582, 240] width 13 height 10
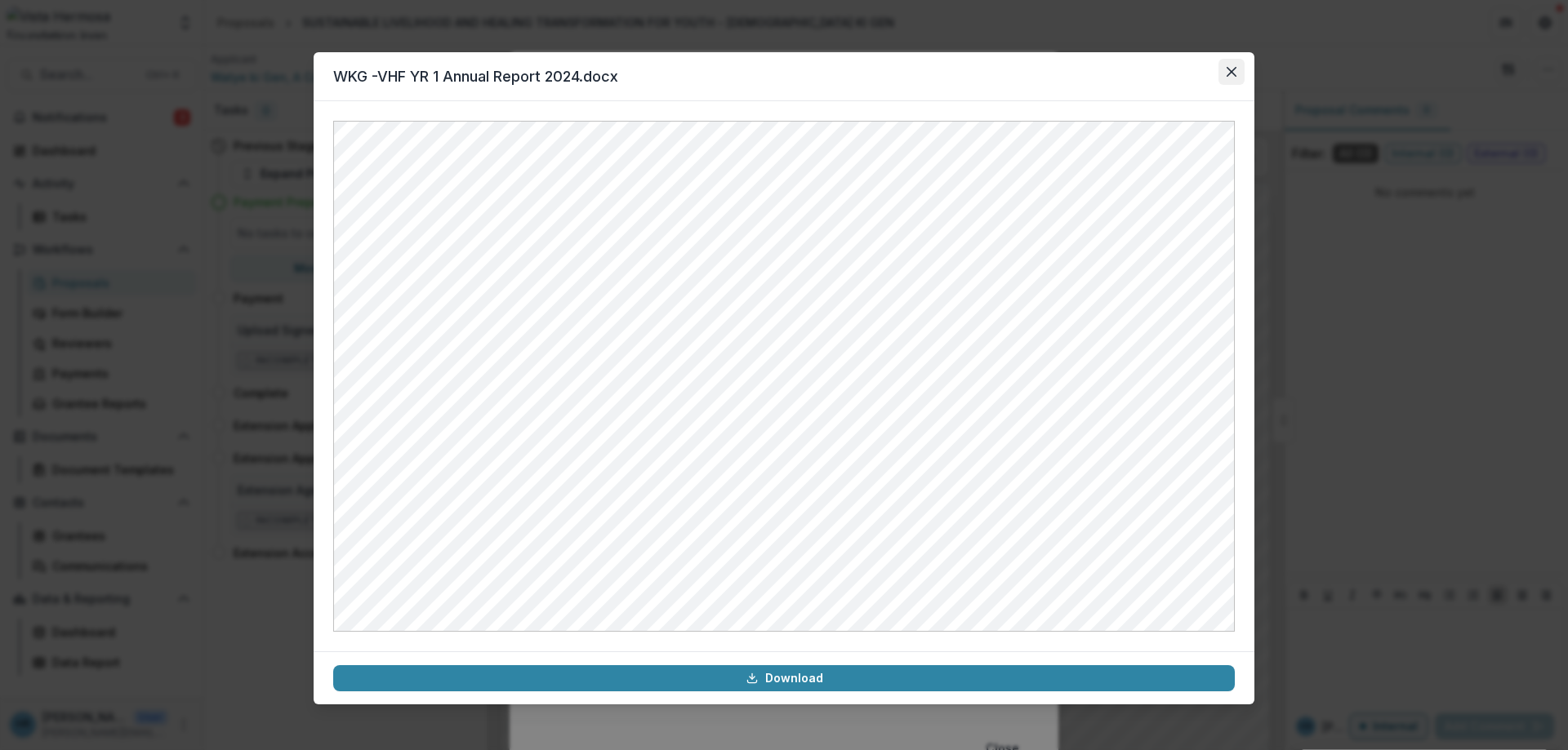
click at [1233, 79] on button "Close" at bounding box center [1231, 71] width 26 height 26
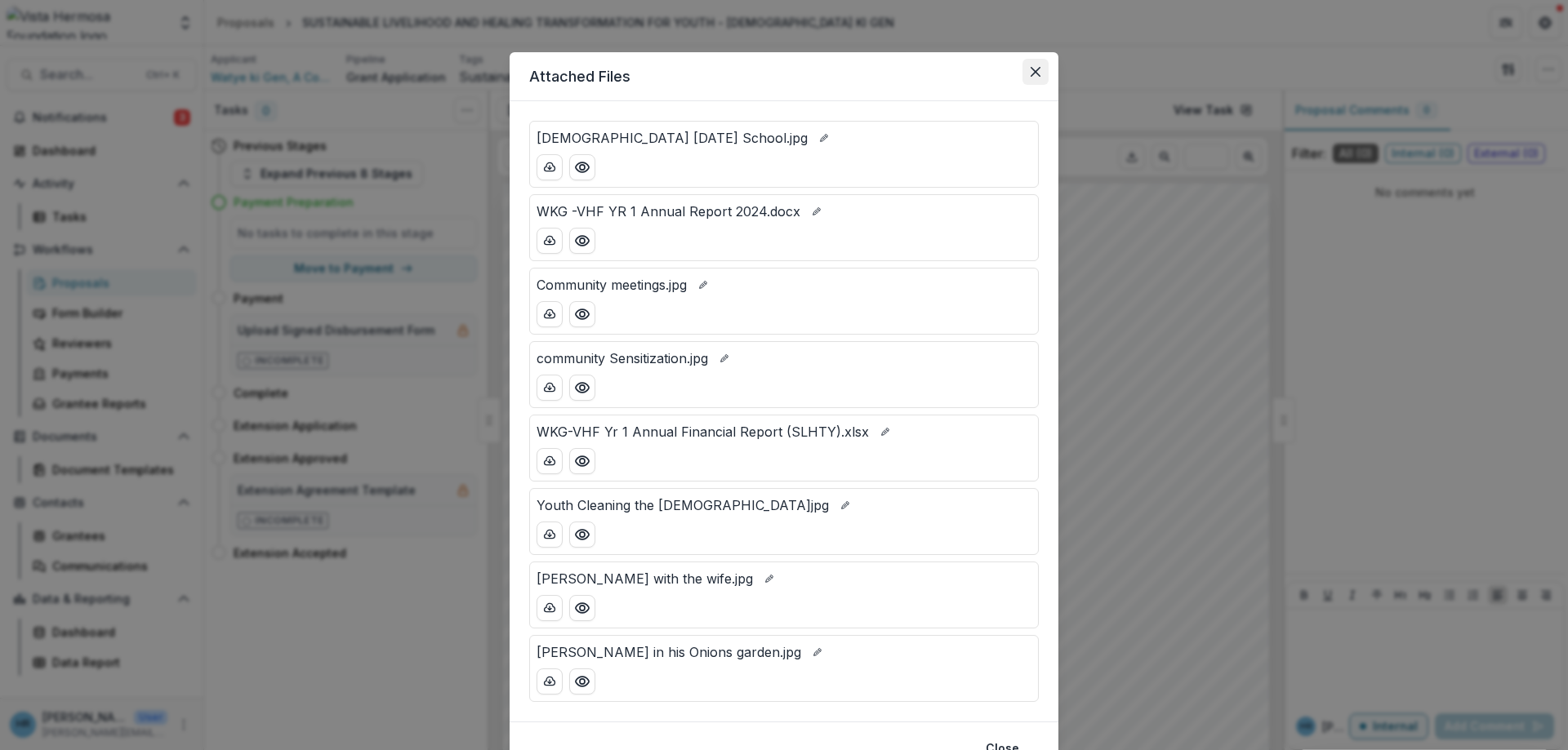
click at [1039, 79] on button "Close" at bounding box center [1035, 71] width 26 height 26
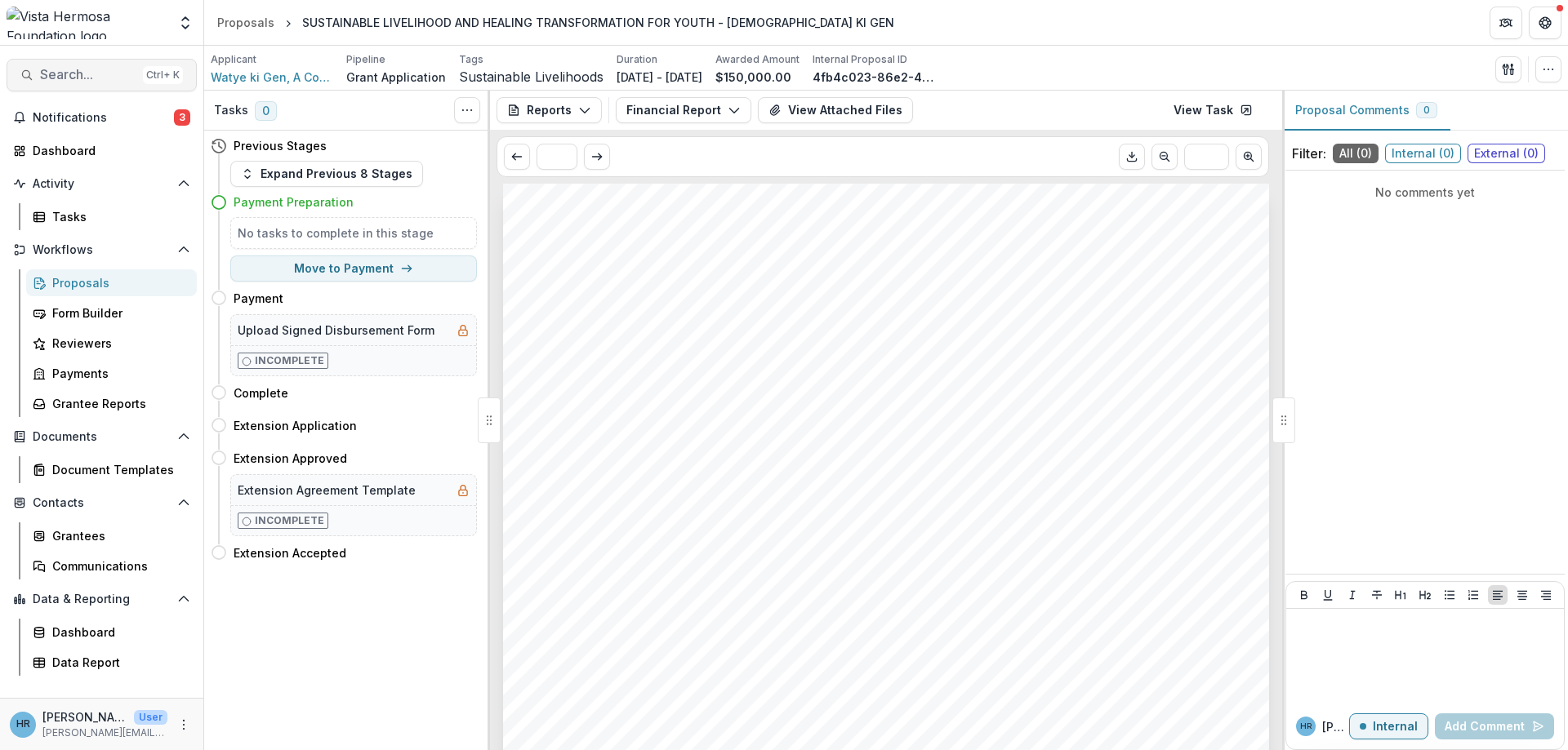
click at [34, 65] on button "Search... Ctrl + K" at bounding box center [101, 75] width 190 height 33
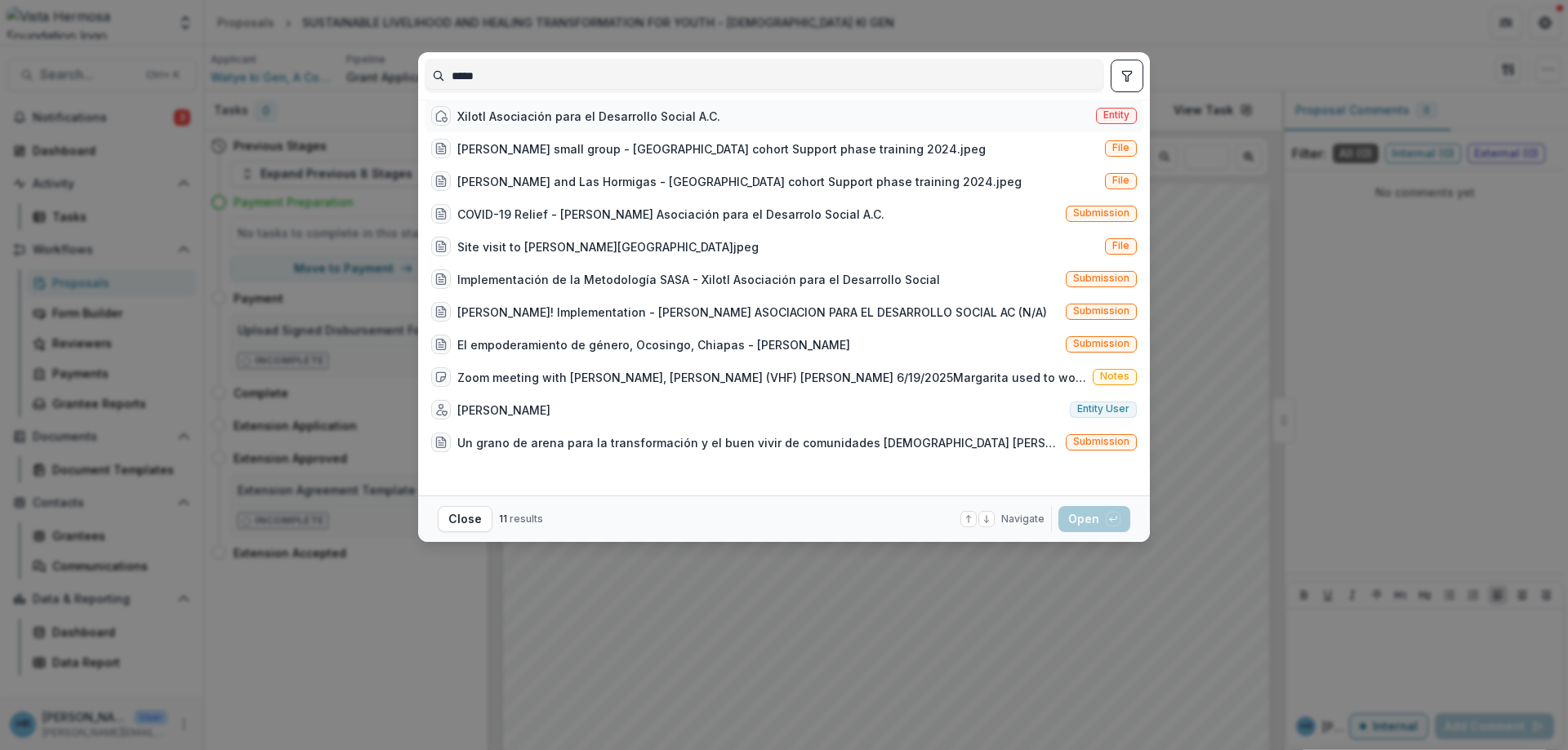
type input "*****"
click at [673, 118] on div "Xilotl Asociación para el Desarrollo Social A.C." at bounding box center [588, 116] width 263 height 17
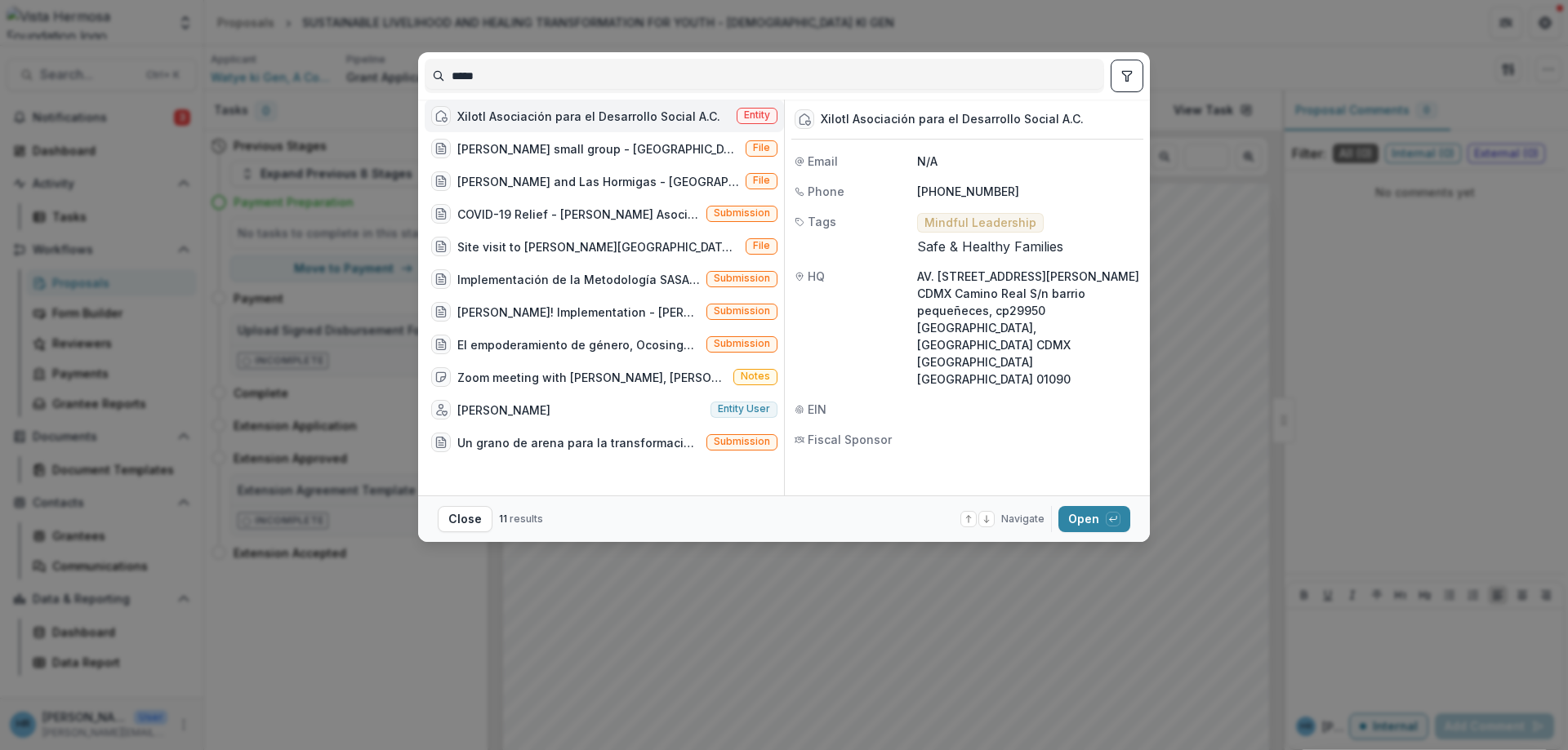
click at [1101, 533] on footer "Close 11 results Navigate up and down with arrow keys Open with enter key" at bounding box center [784, 518] width 732 height 47
click at [1101, 523] on button "Open with enter key" at bounding box center [1094, 519] width 72 height 26
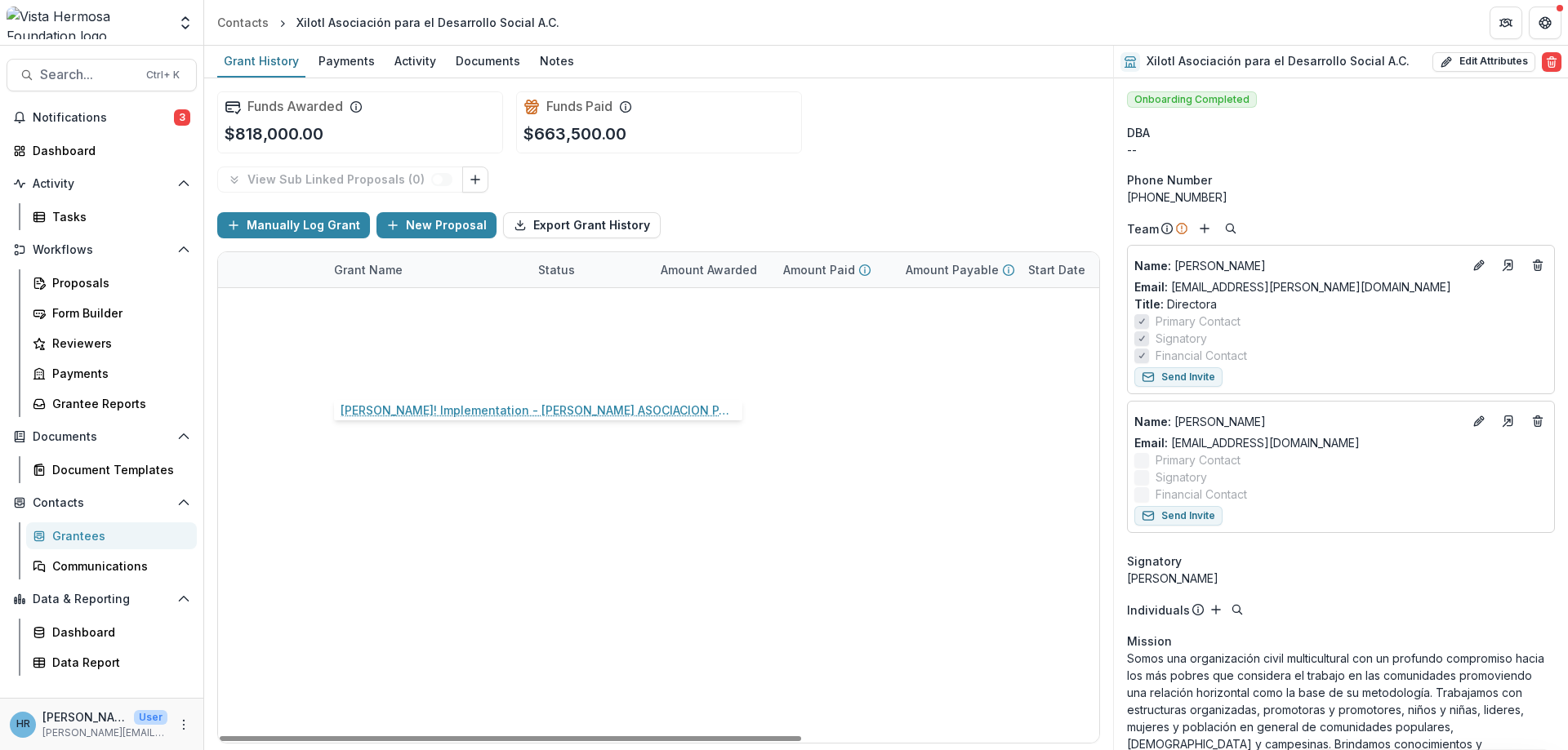
click at [424, 380] on link "[PERSON_NAME]! Implementation - [PERSON_NAME] ASOCIACION PARA EL DESARROLLO SOC…" at bounding box center [426, 375] width 185 height 17
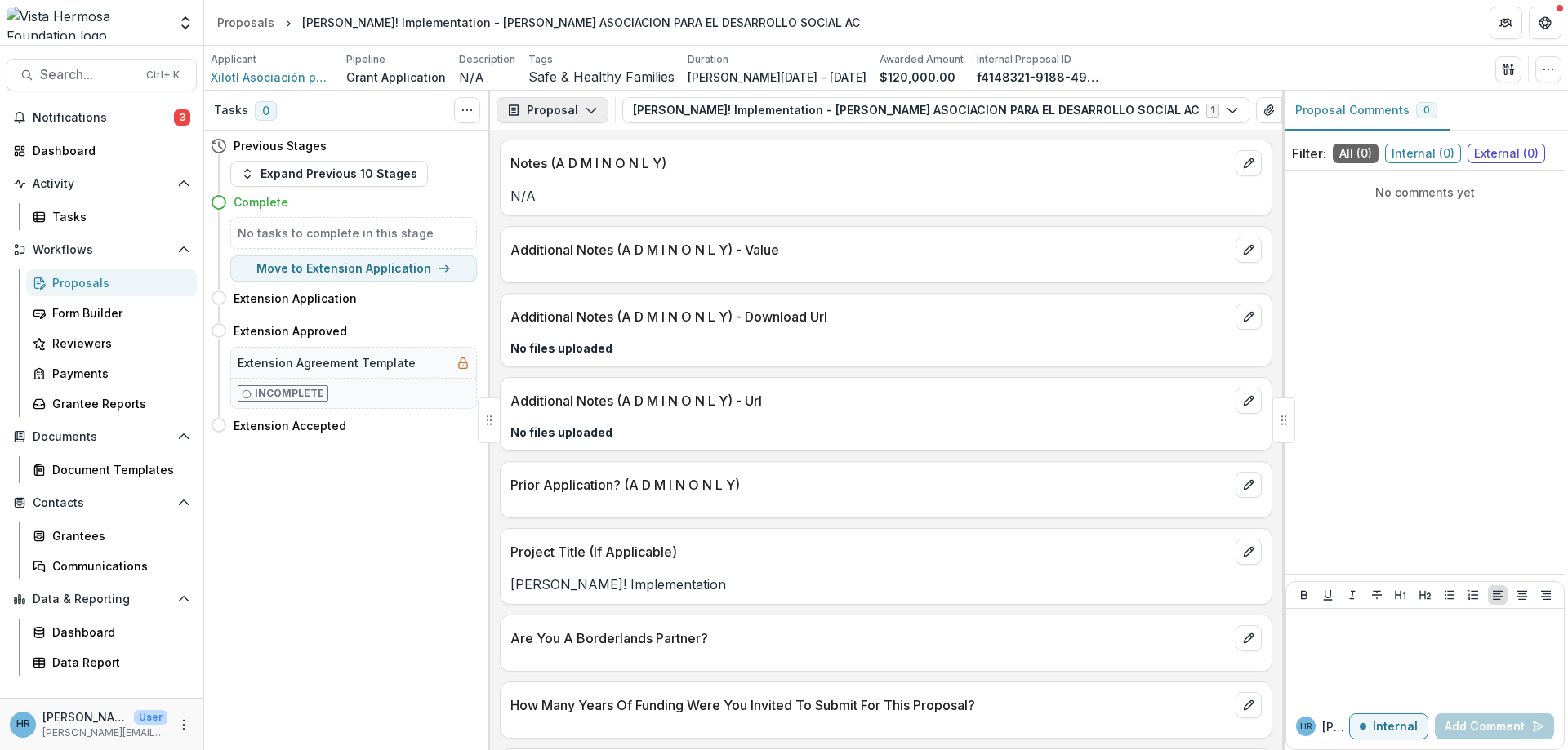
click at [598, 107] on button "Proposal" at bounding box center [552, 110] width 111 height 26
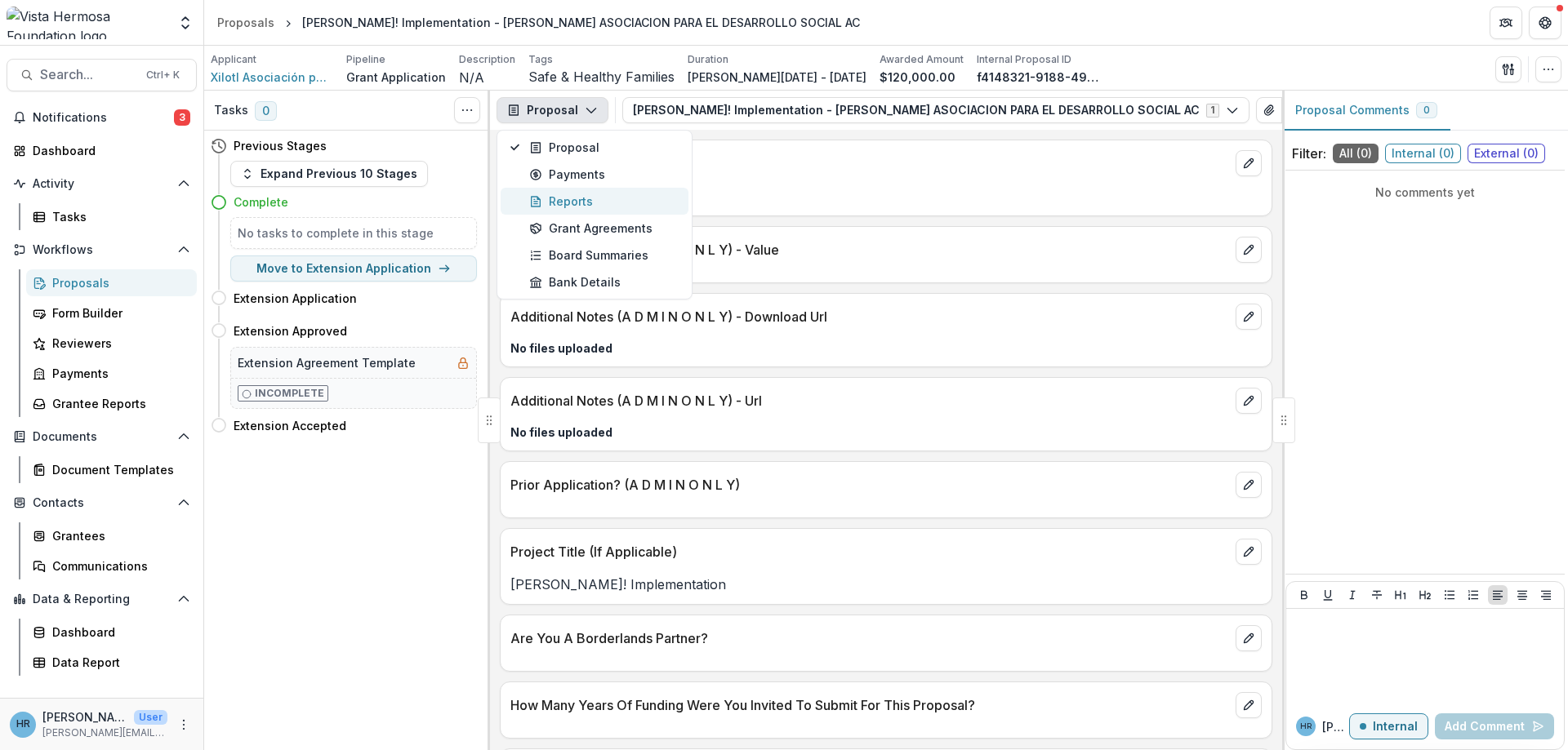
click at [594, 196] on div "Reports" at bounding box center [604, 201] width 150 height 17
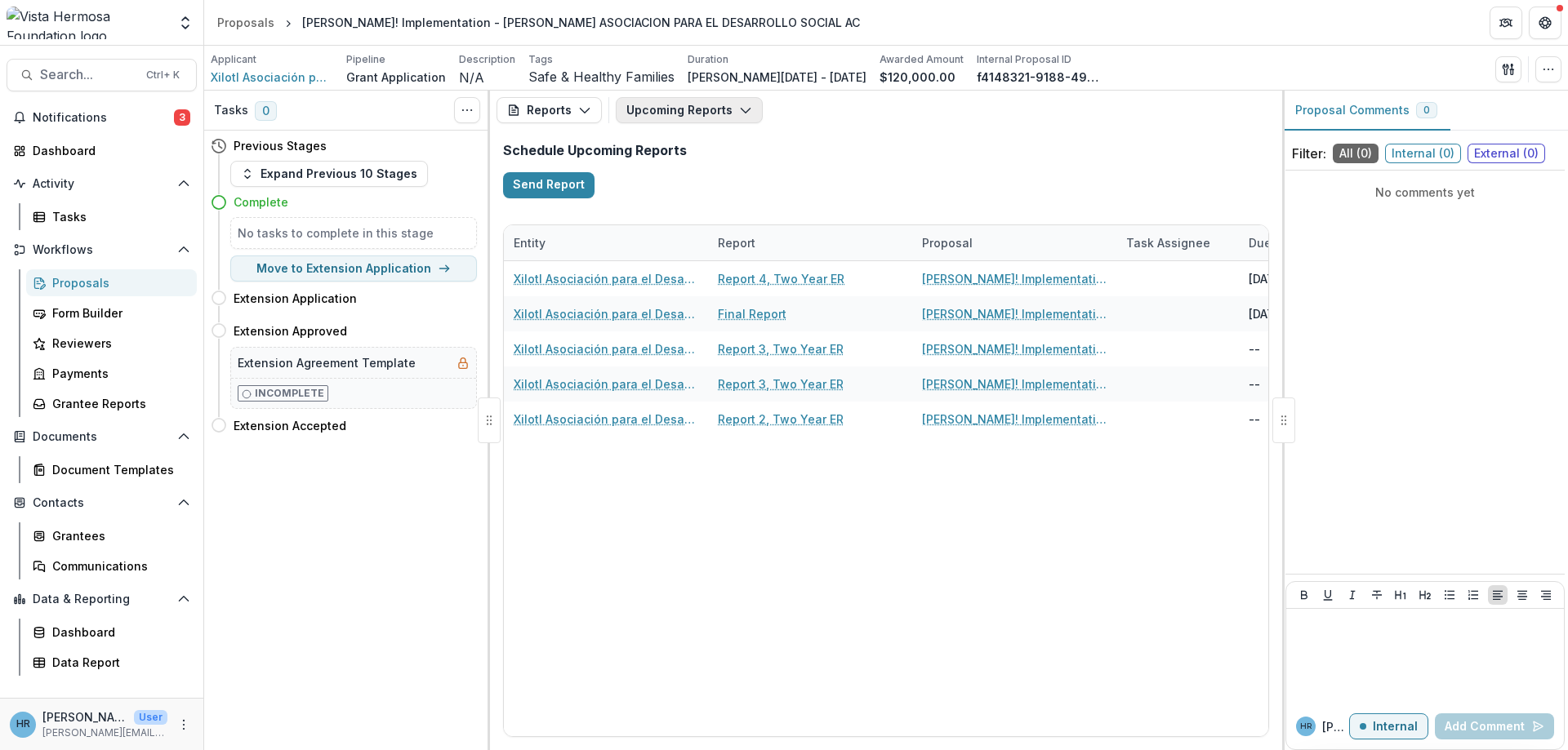
click at [671, 113] on button "Upcoming Reports" at bounding box center [689, 110] width 147 height 26
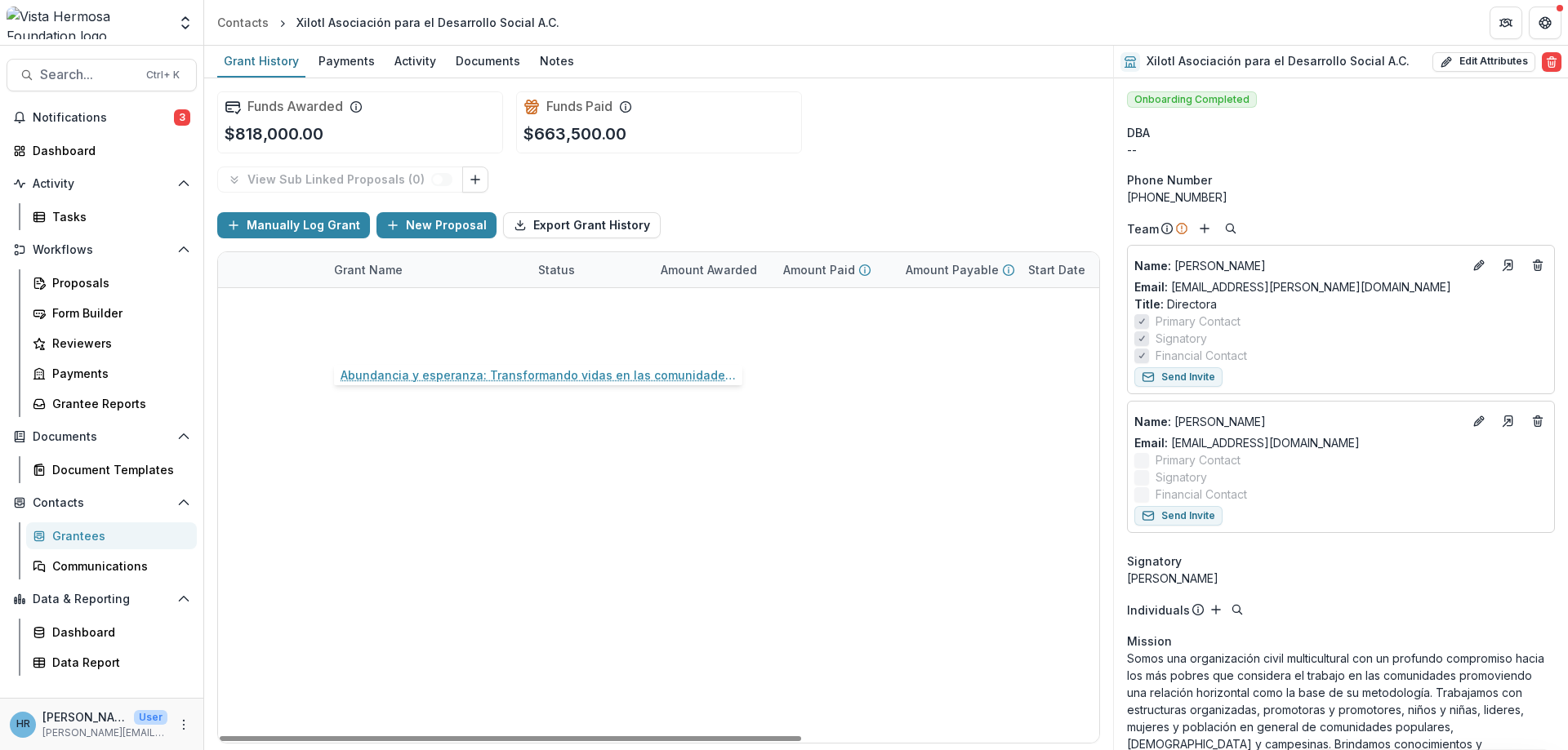
click at [413, 343] on link "Abundancia y esperanza: Transformando vidas en las comunidades [DEMOGRAPHIC_DAT…" at bounding box center [426, 341] width 185 height 17
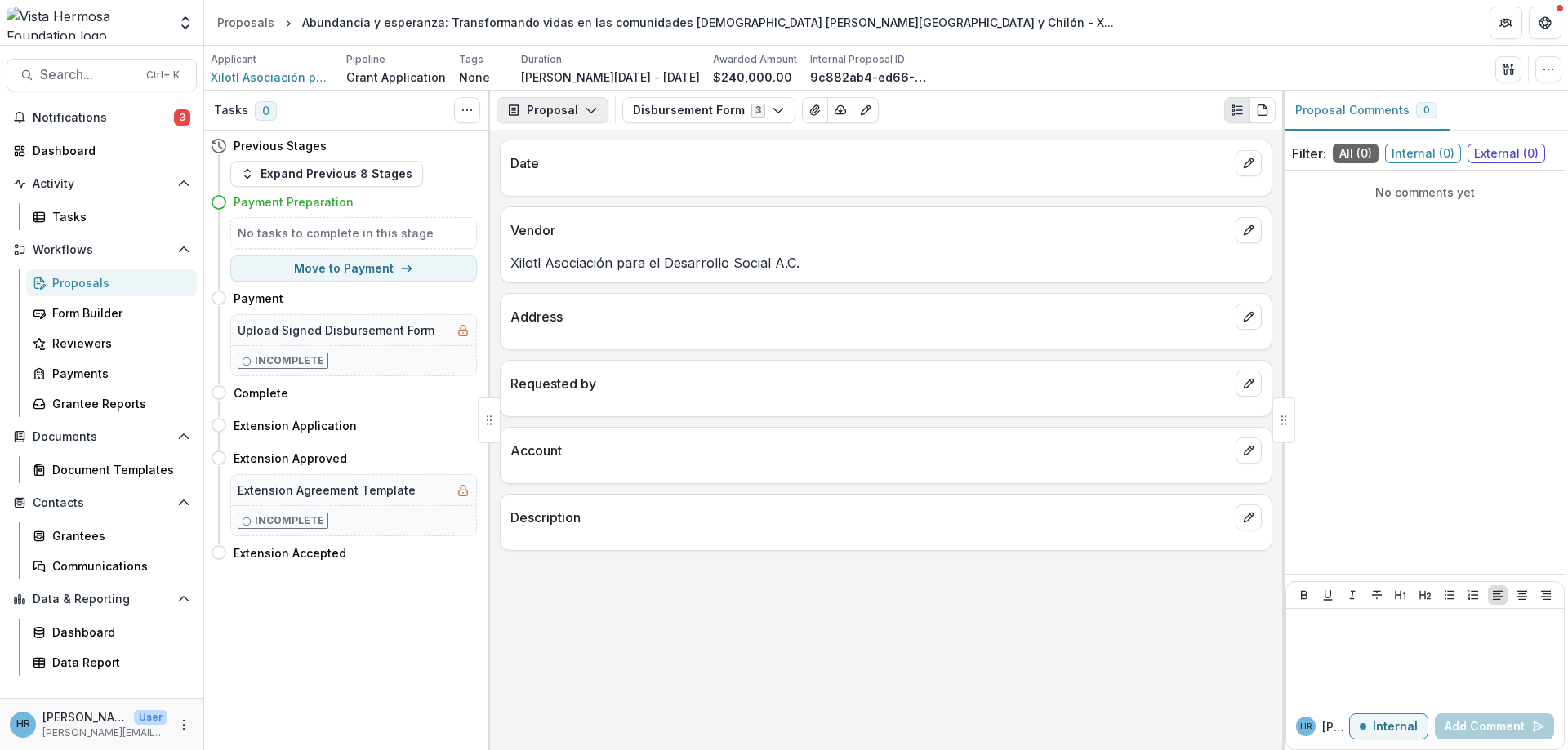
click at [570, 114] on button "Proposal" at bounding box center [552, 110] width 111 height 26
click at [577, 209] on div "Reports" at bounding box center [604, 201] width 150 height 17
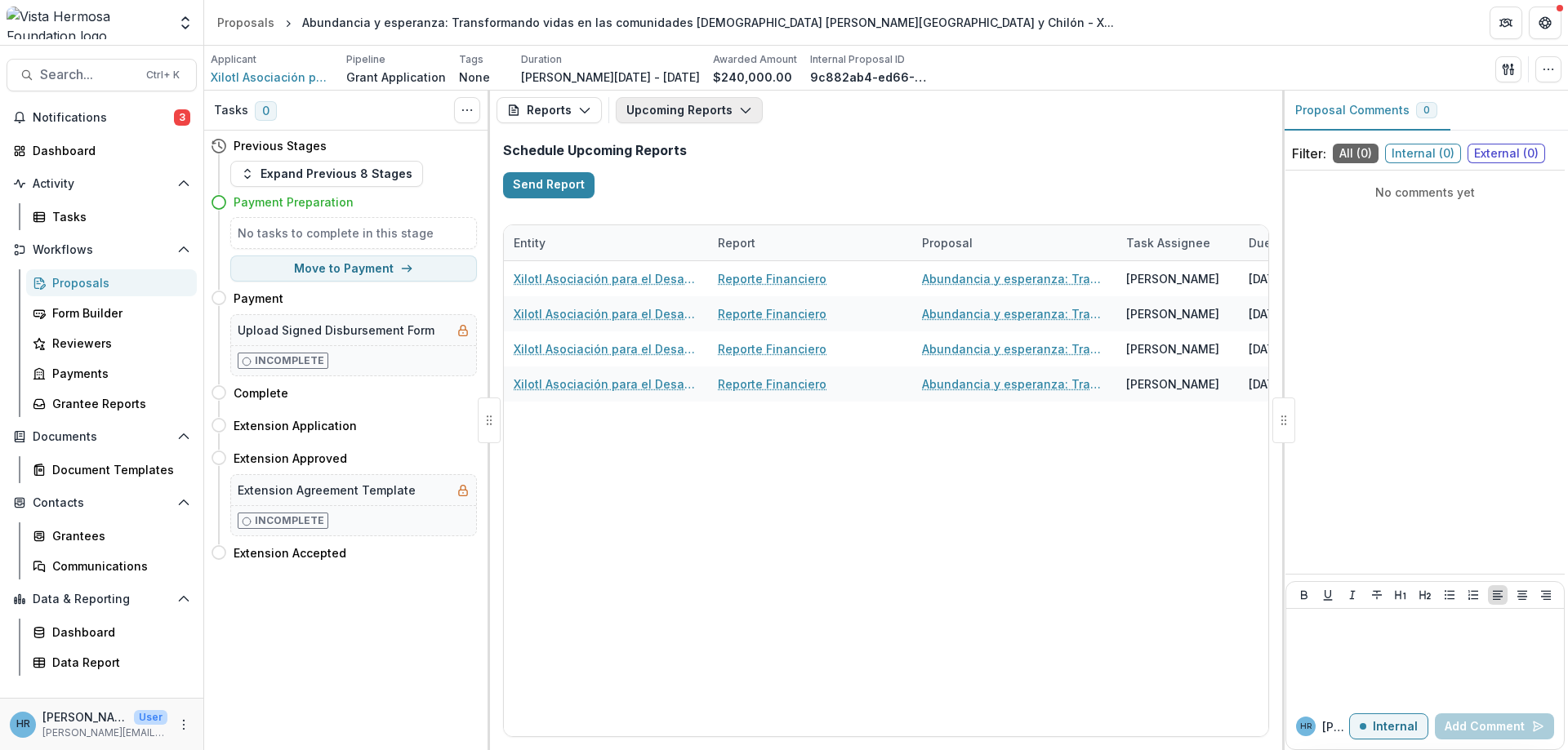
click at [664, 114] on button "Upcoming Reports" at bounding box center [689, 110] width 147 height 26
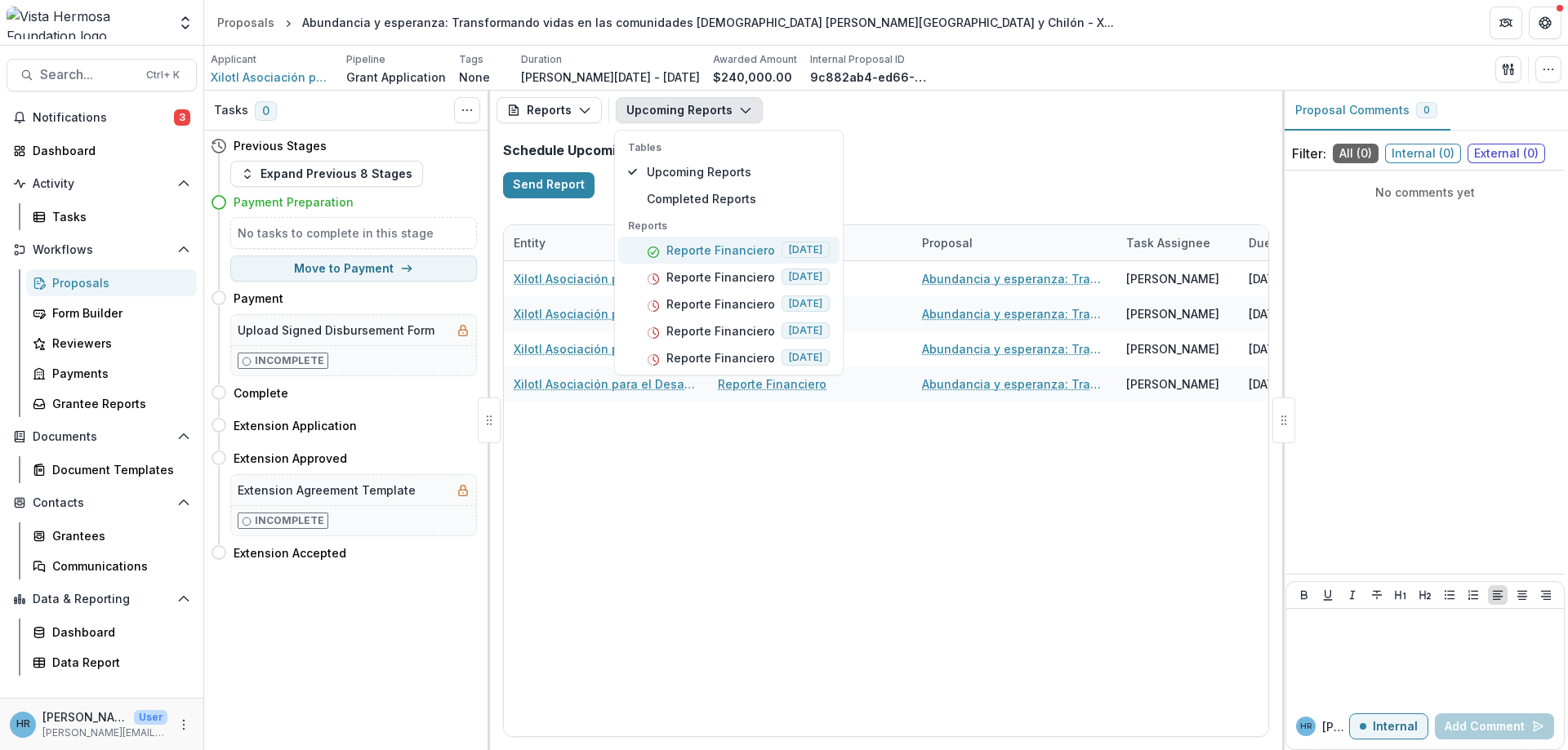
click at [690, 252] on p "Reporte Financiero" at bounding box center [720, 250] width 109 height 17
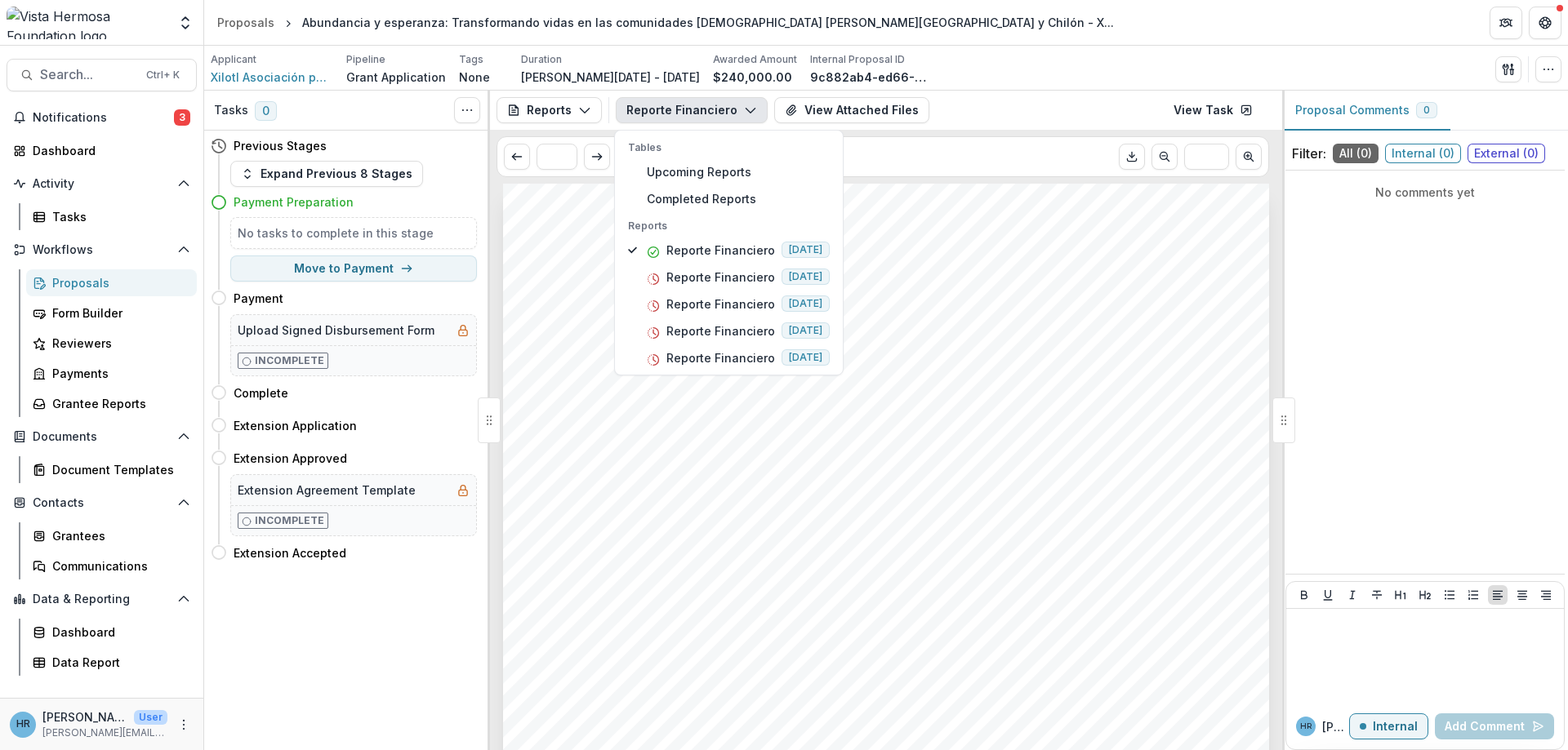
click at [1001, 305] on div "Submission Responses Actualización del proyecto Reporte financiero Por favor, a…" at bounding box center [885, 725] width 766 height 1083
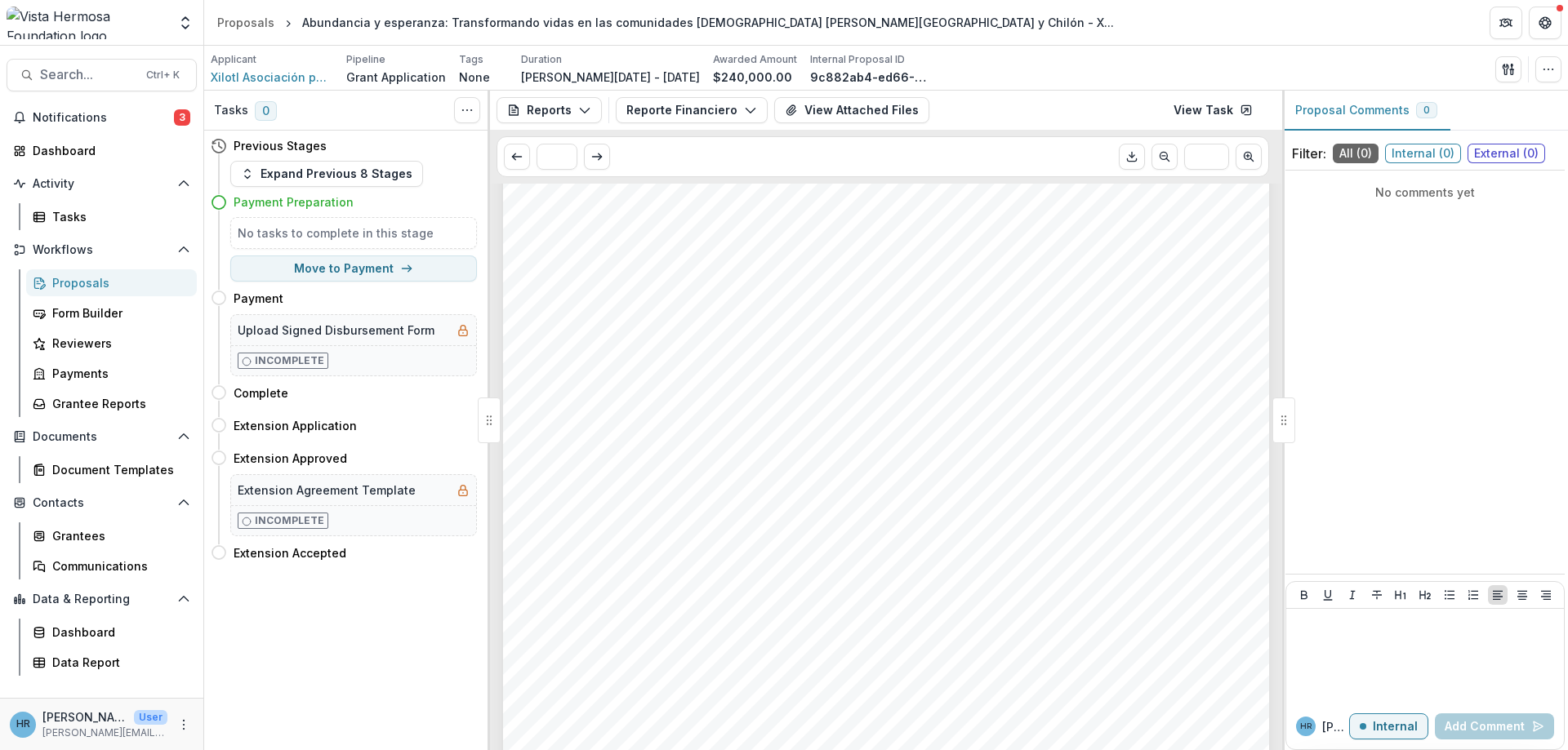
scroll to position [195, 0]
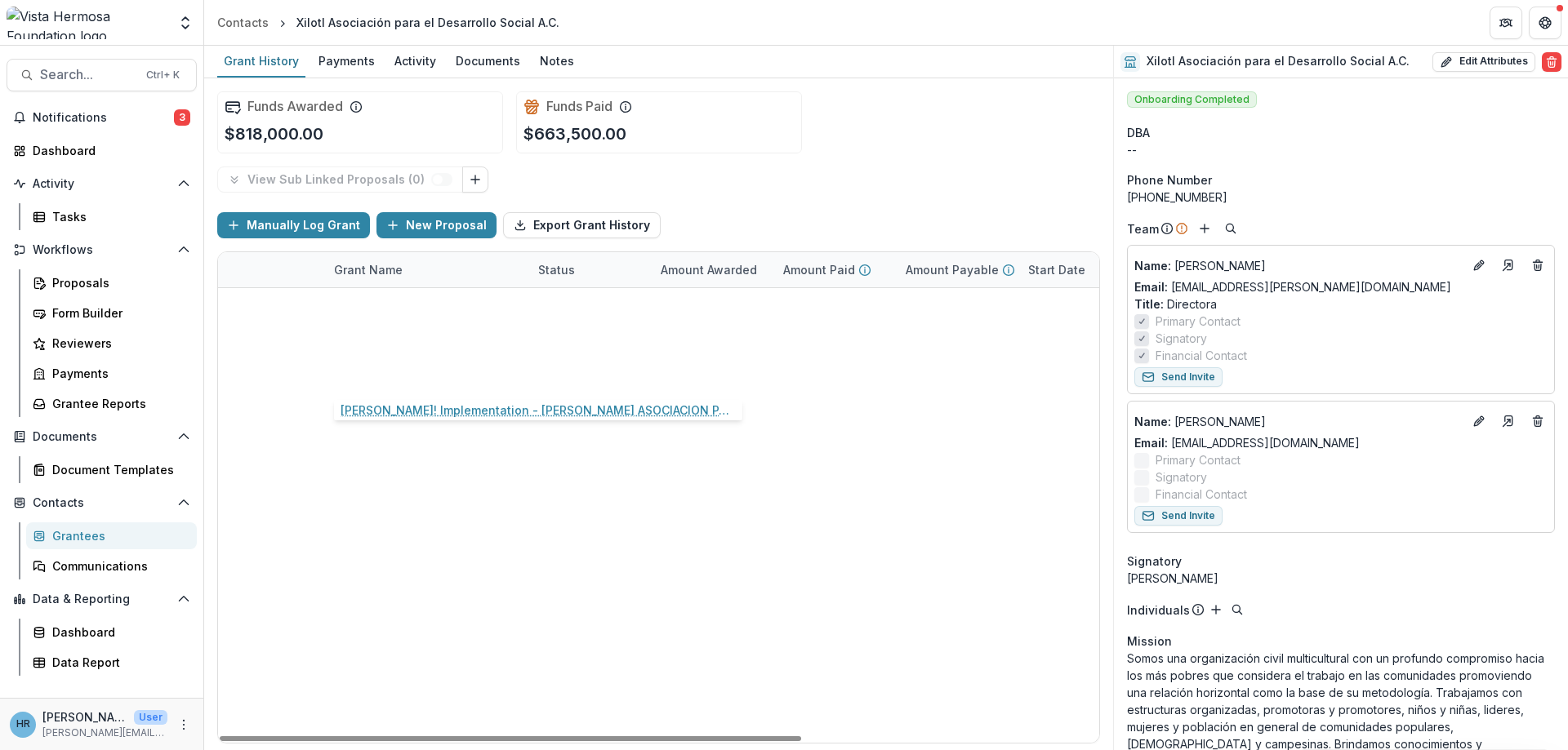
click at [390, 380] on link "[PERSON_NAME]! Implementation - [PERSON_NAME] ASOCIACION PARA EL DESARROLLO SOC…" at bounding box center [426, 375] width 185 height 17
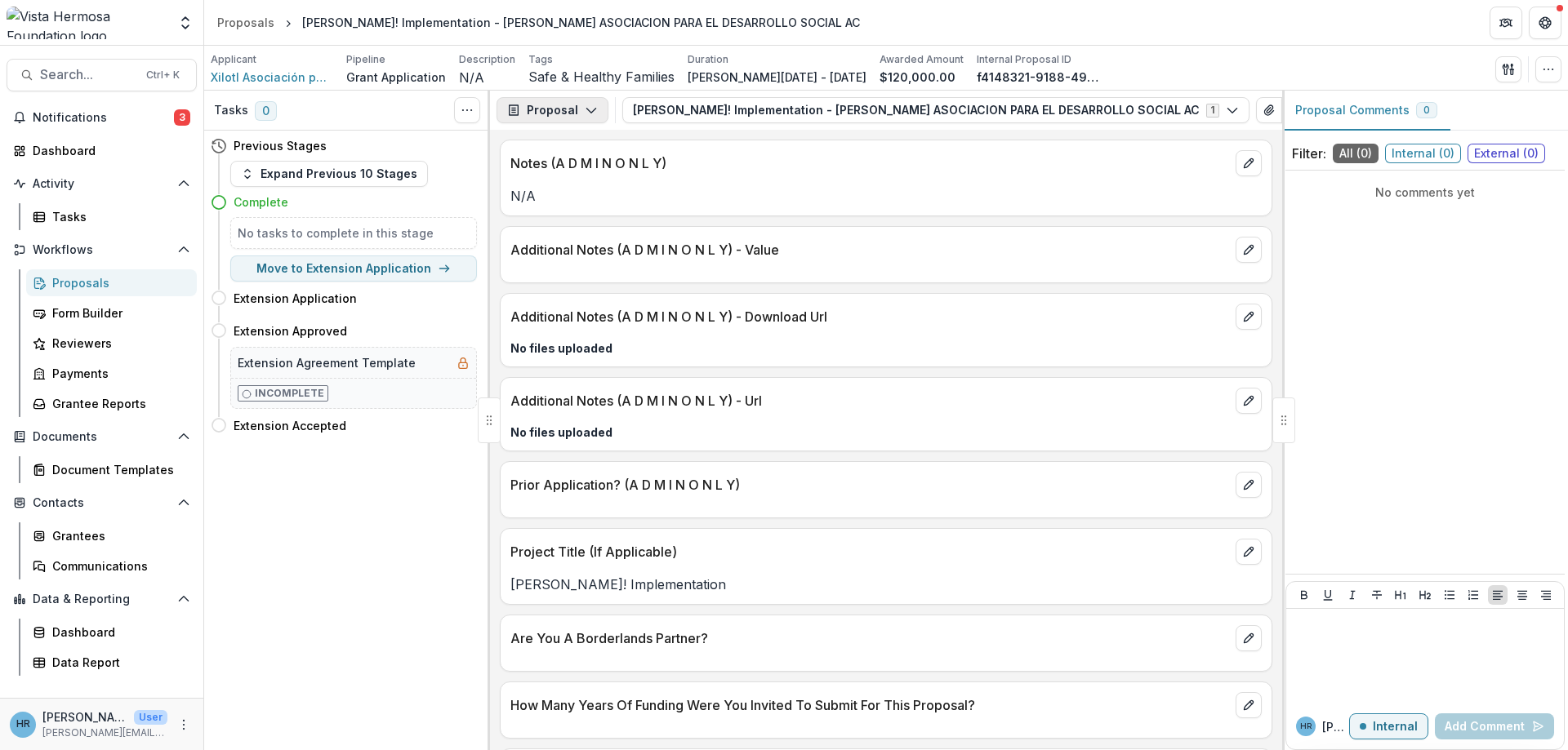
click at [597, 112] on button "Proposal" at bounding box center [552, 110] width 111 height 26
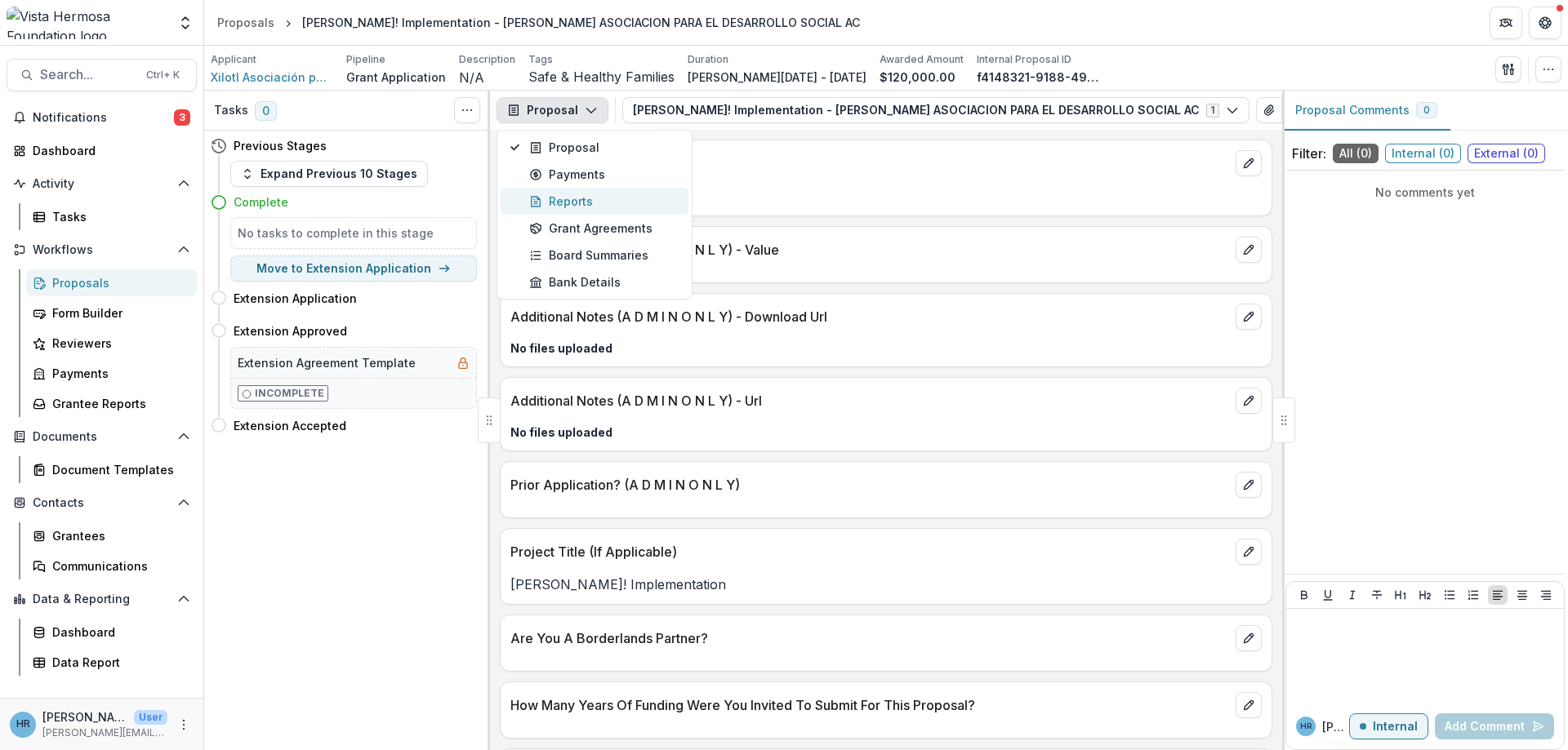
click at [570, 207] on div "Reports" at bounding box center [604, 201] width 150 height 17
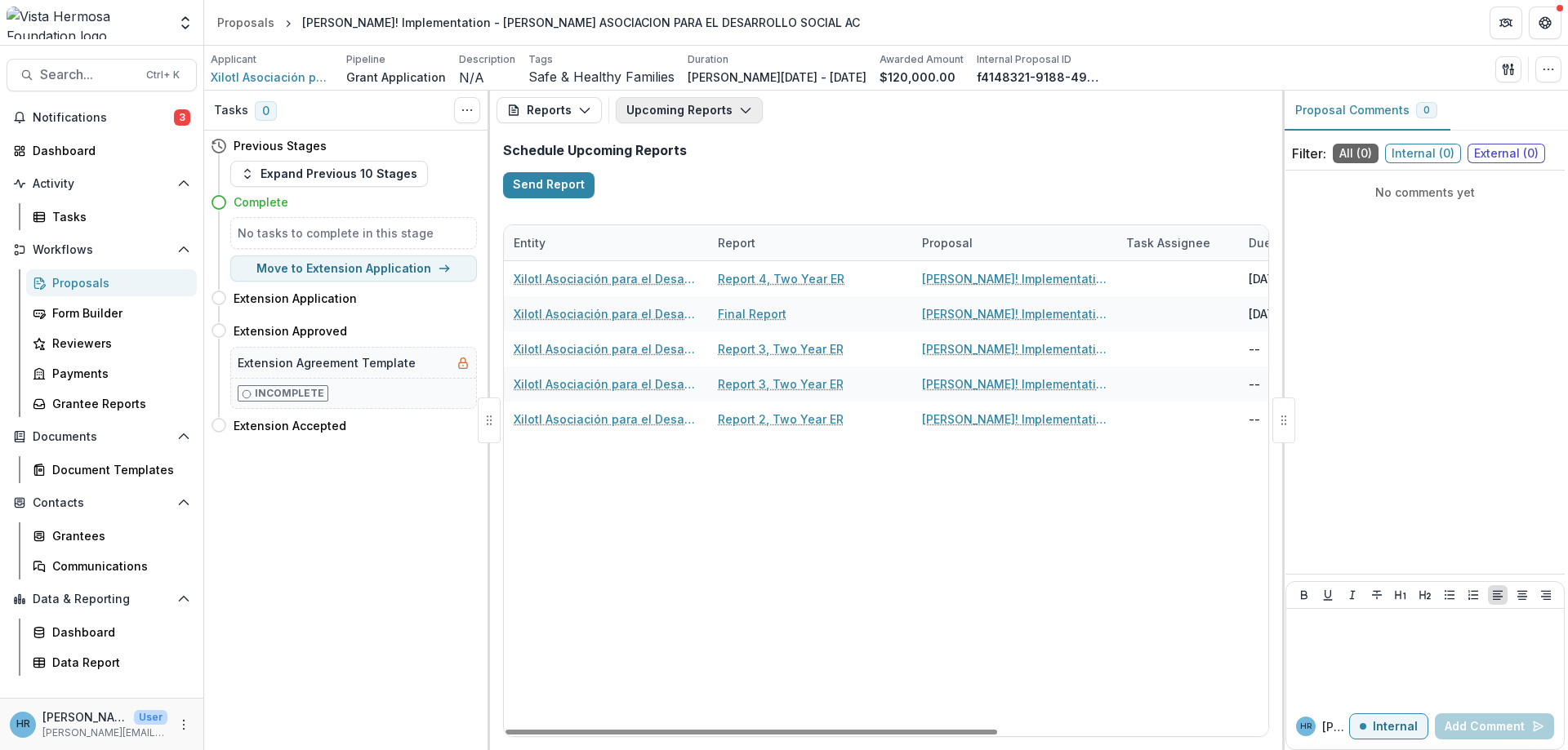
click at [661, 122] on button "Upcoming Reports" at bounding box center [689, 110] width 147 height 26
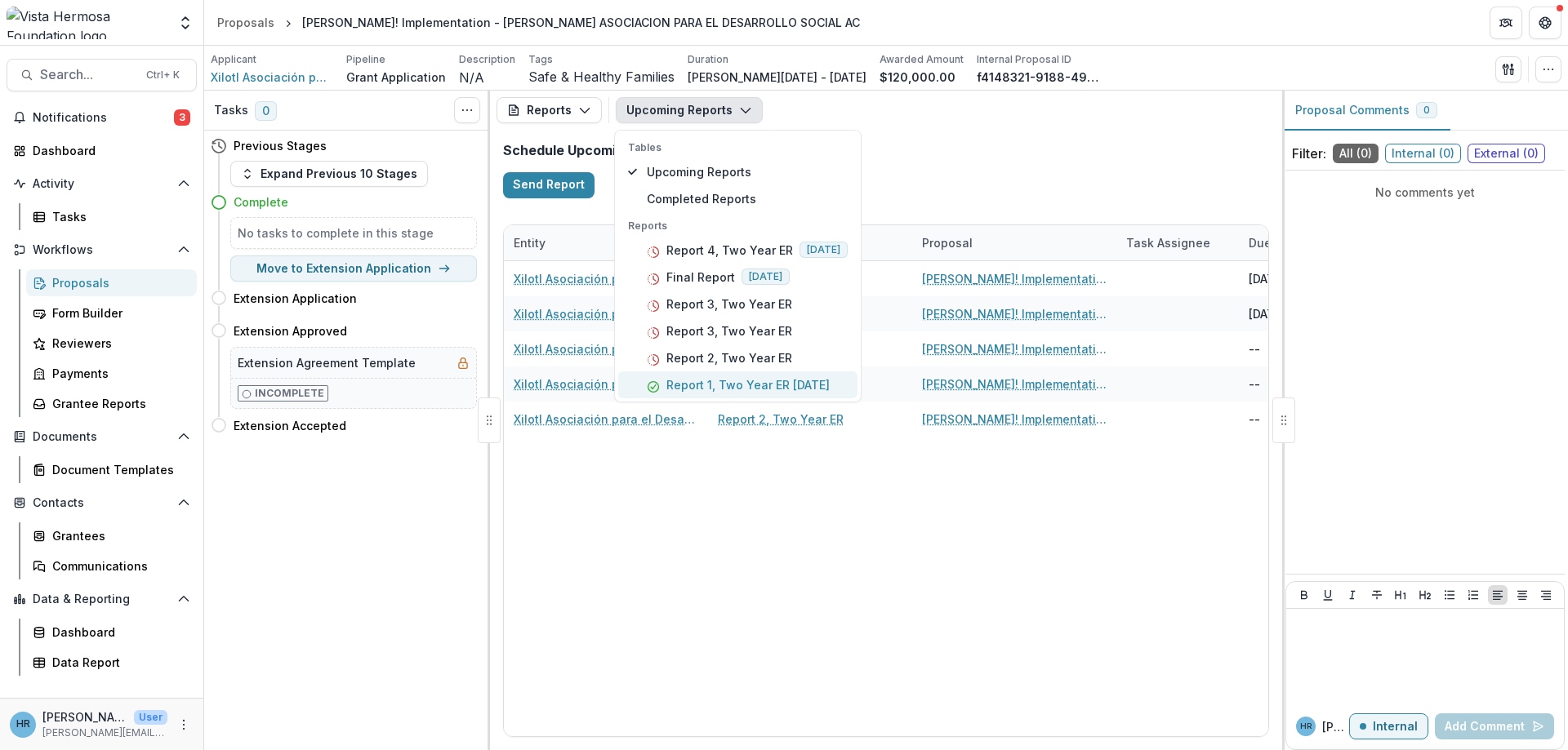
click at [712, 386] on p "Report 1, Two Year ER [DATE]" at bounding box center [747, 385] width 164 height 17
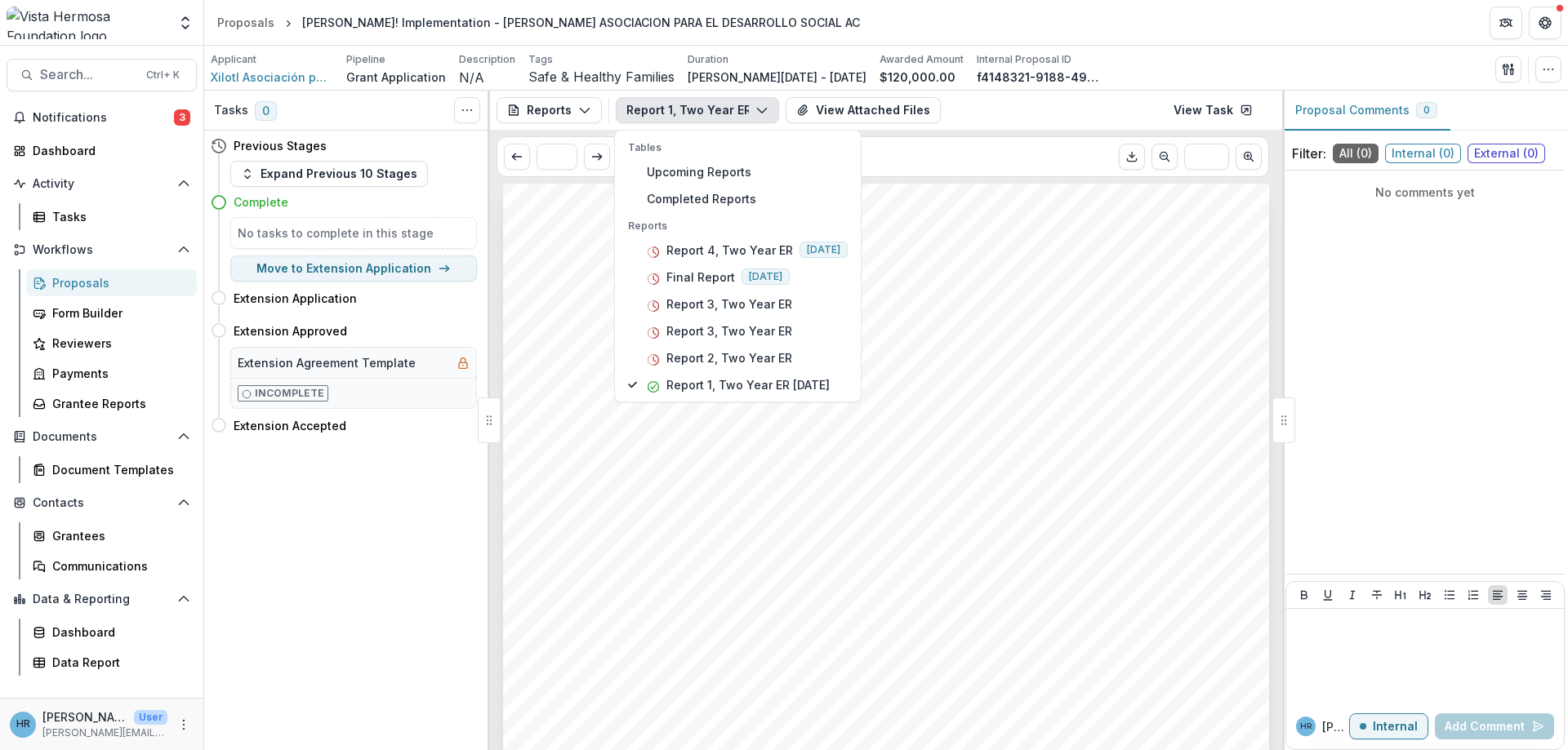
click at [1053, 399] on div "Submission Responses Expenditure Reports 2024 Report Name Report Due Financial …" at bounding box center [885, 725] width 766 height 1083
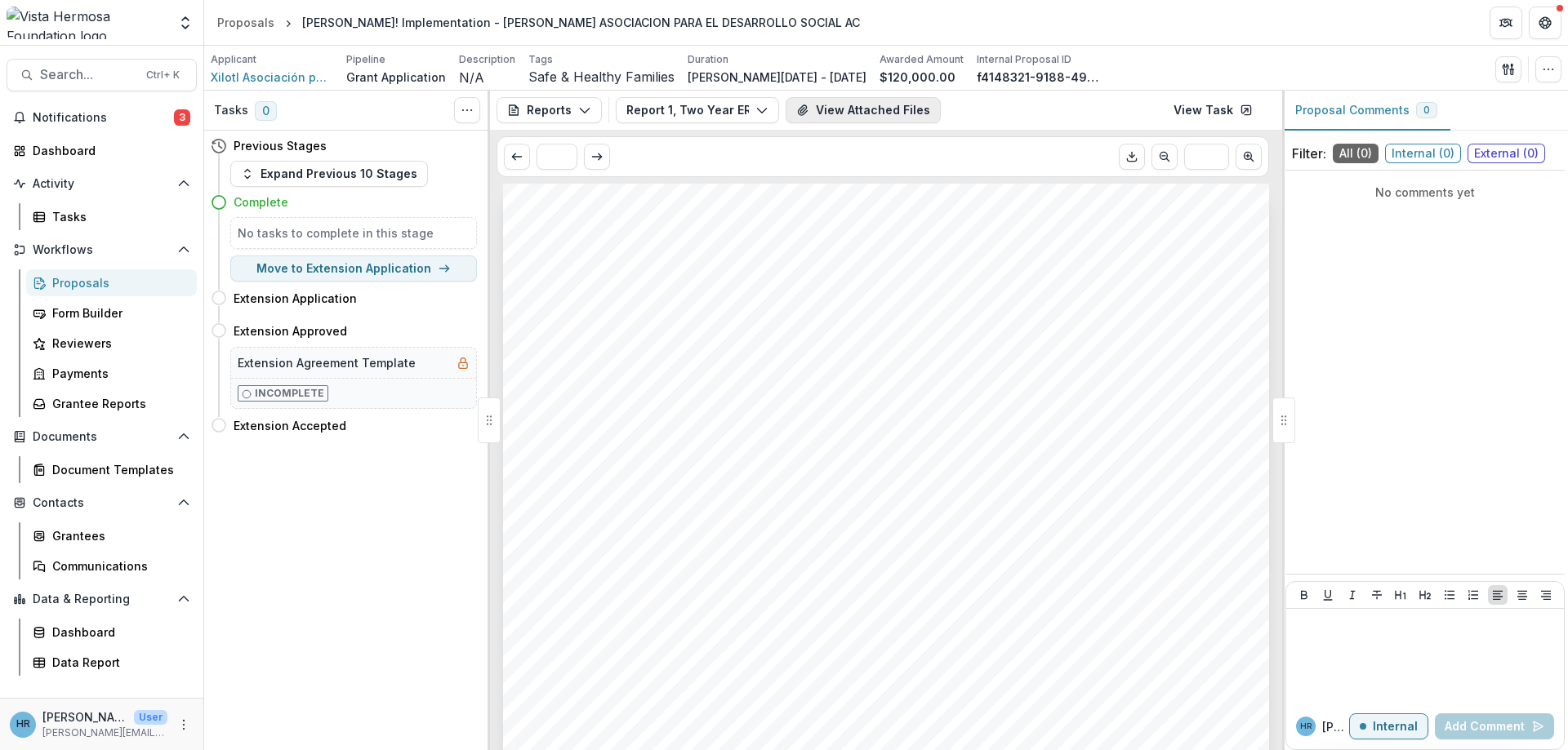
click at [846, 106] on button "View Attached Files" at bounding box center [863, 110] width 155 height 26
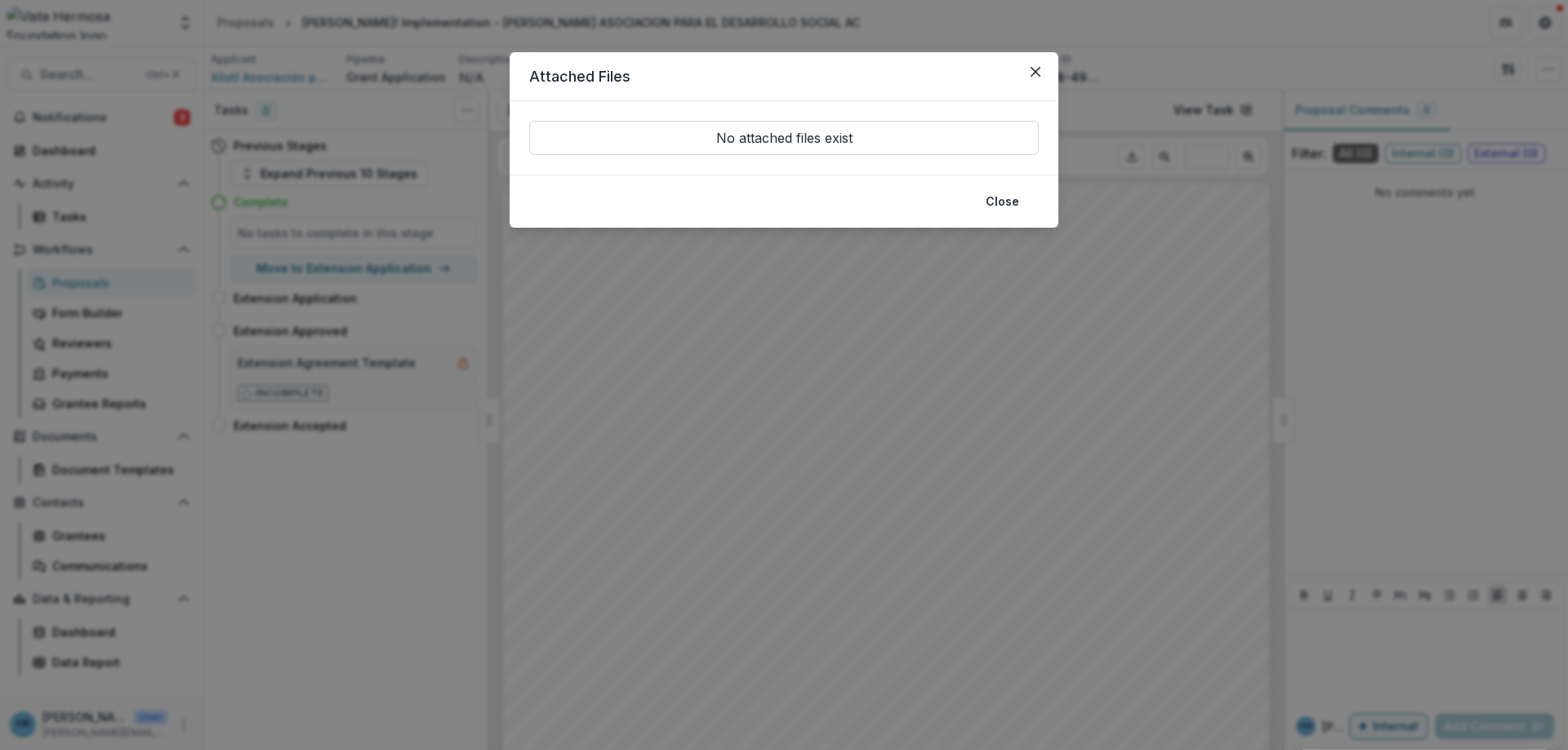
drag, startPoint x: 1053, startPoint y: 65, endPoint x: 991, endPoint y: 79, distance: 63.6
click at [1018, 69] on header "Attached Files" at bounding box center [784, 77] width 549 height 49
click at [1040, 71] on icon "Close" at bounding box center [1035, 71] width 10 height 10
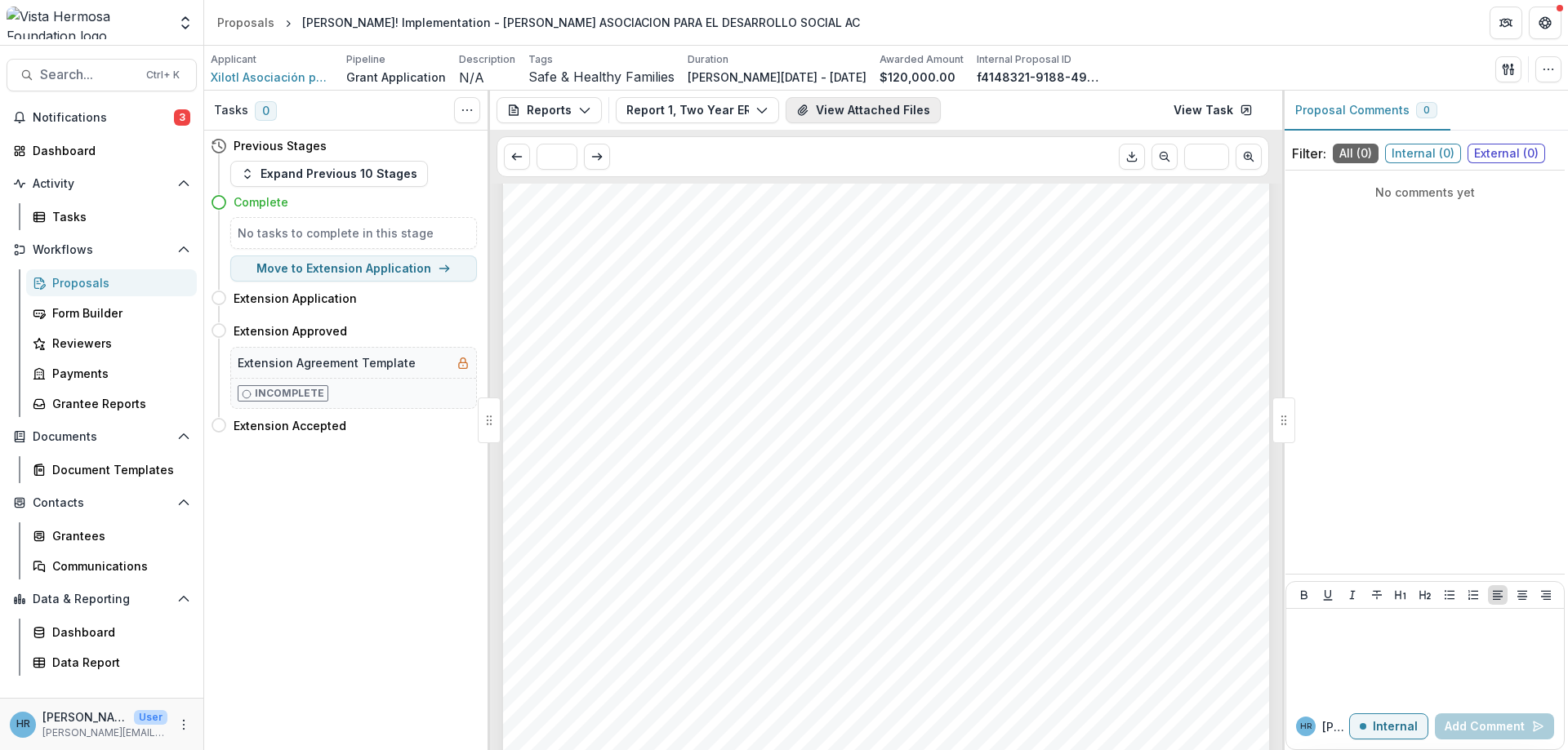
scroll to position [343, 0]
